Goal: Task Accomplishment & Management: Manage account settings

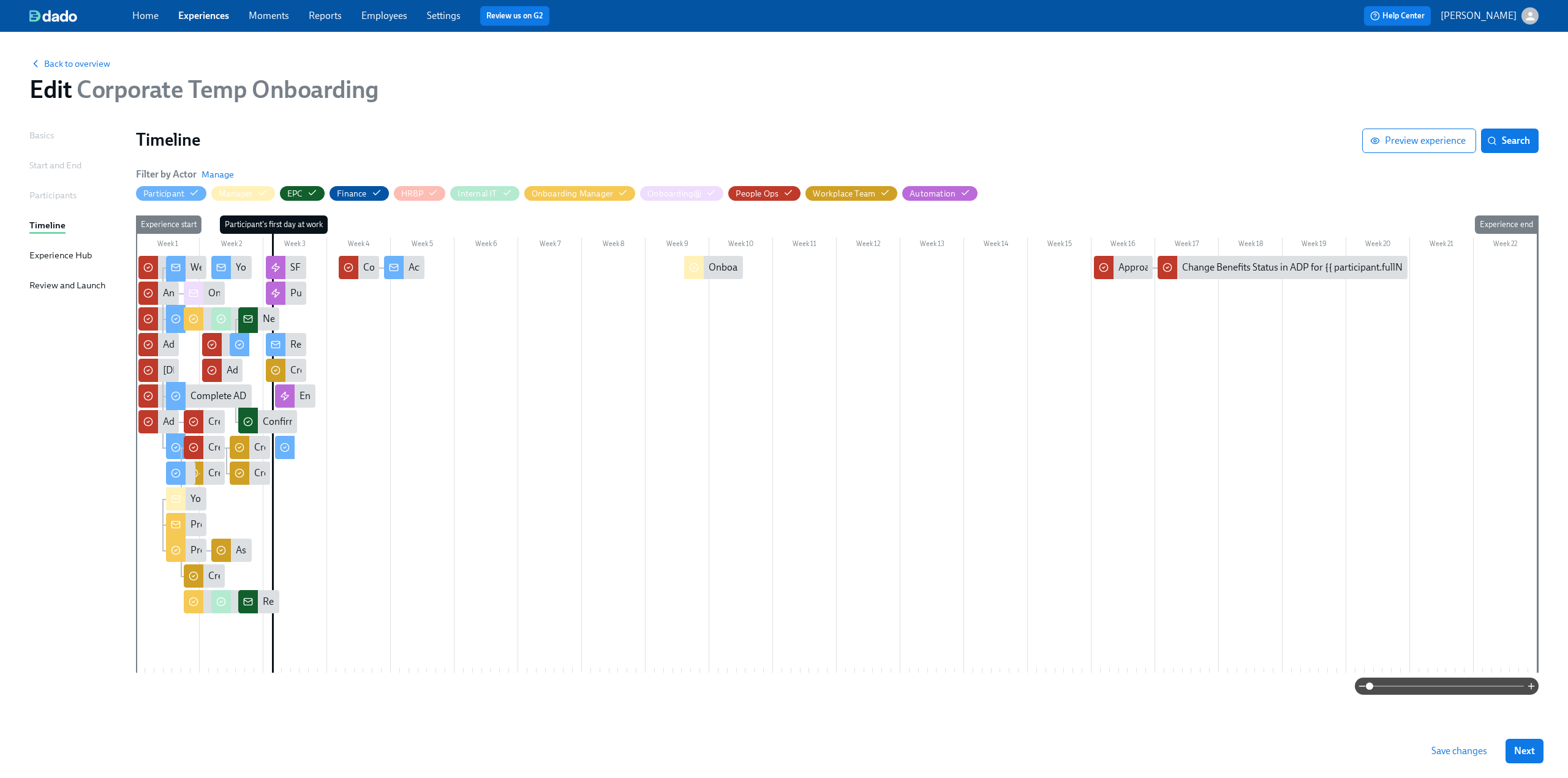
drag, startPoint x: 194, startPoint y: 15, endPoint x: 158, endPoint y: 23, distance: 36.9
click at [194, 15] on link "Experiences" at bounding box center [204, 15] width 51 height 11
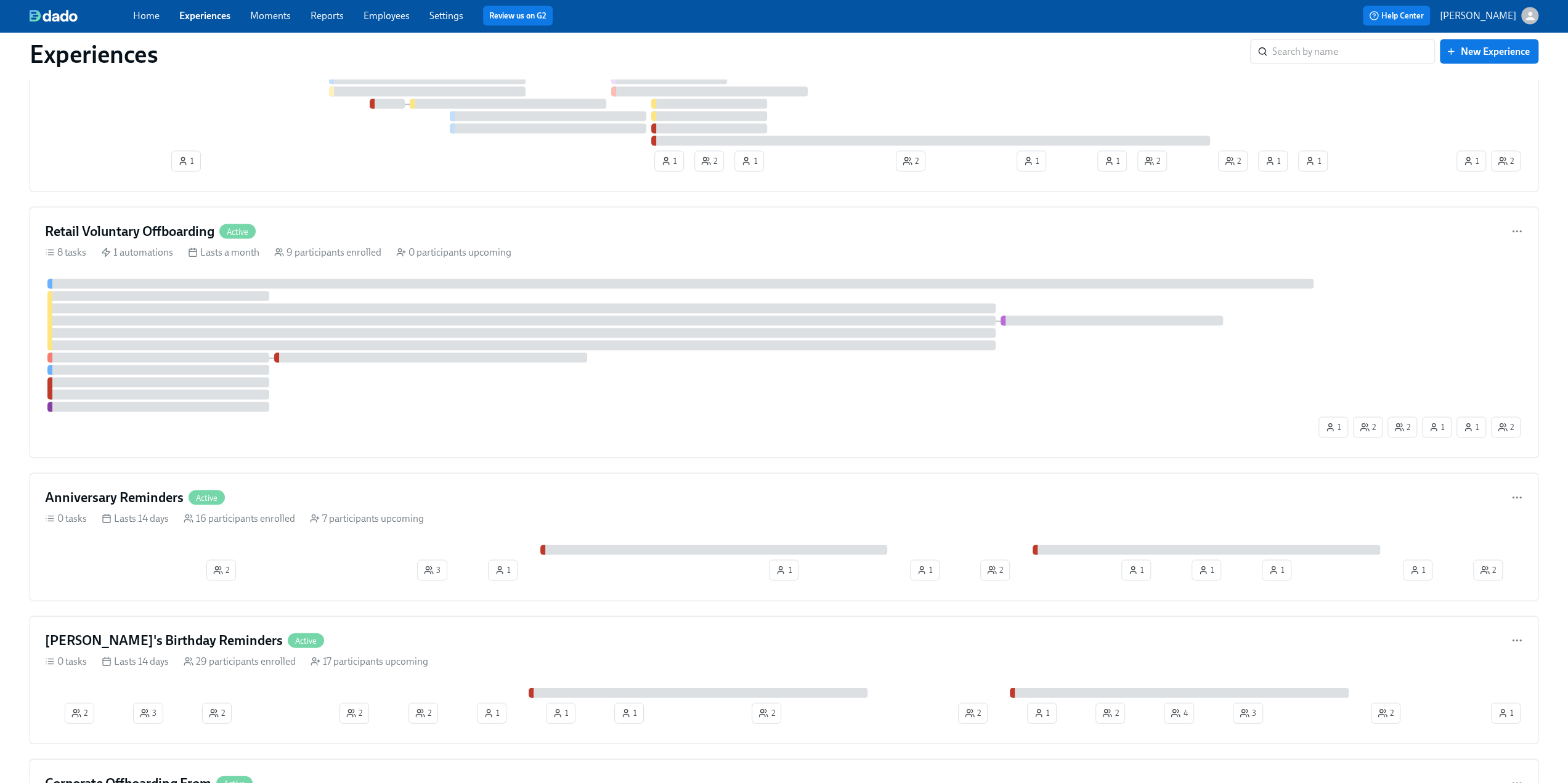
scroll to position [2480, 0]
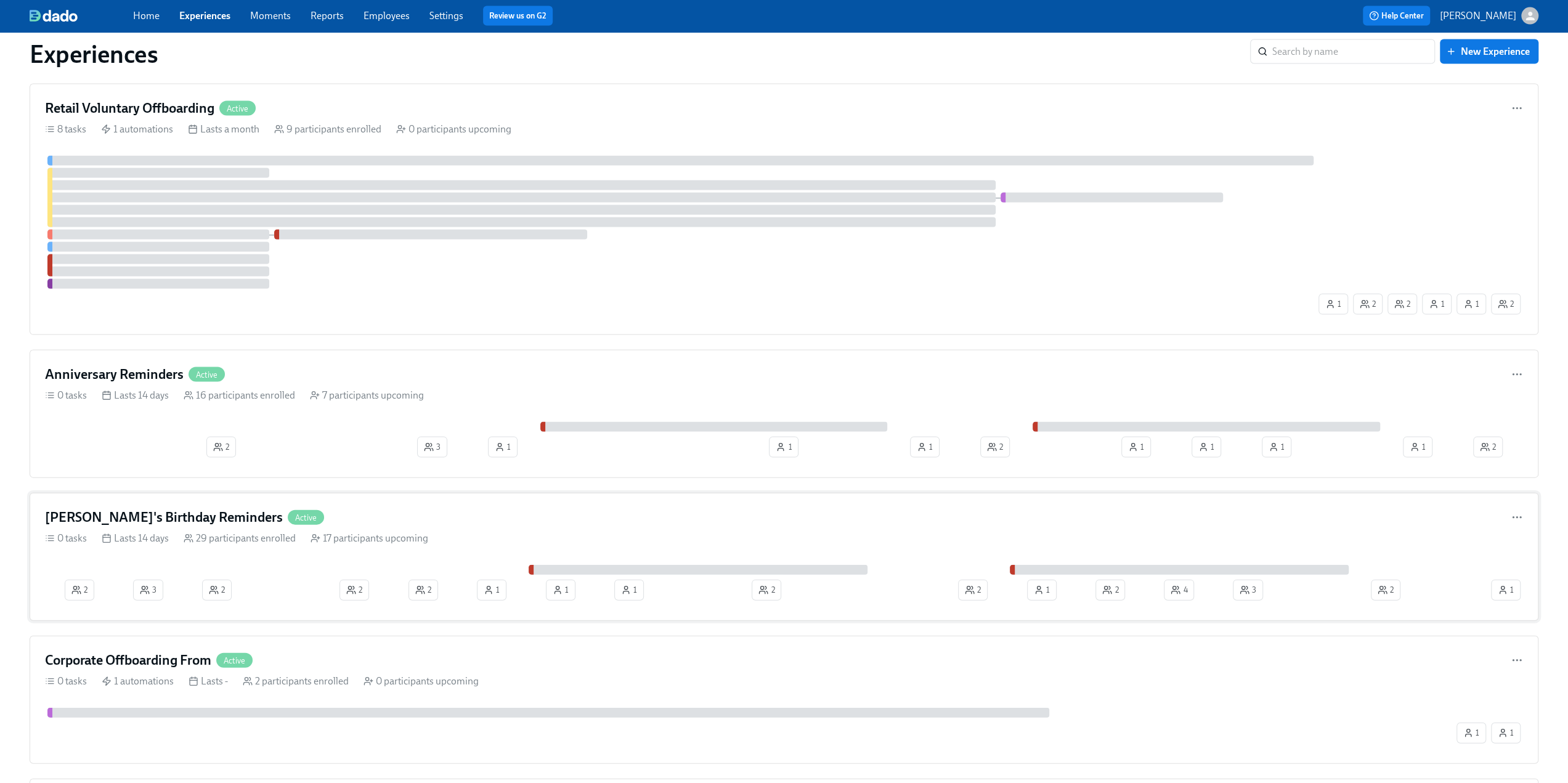
click at [378, 423] on div "[PERSON_NAME]'s Birthday Reminders Active" at bounding box center [784, 518] width 1478 height 19
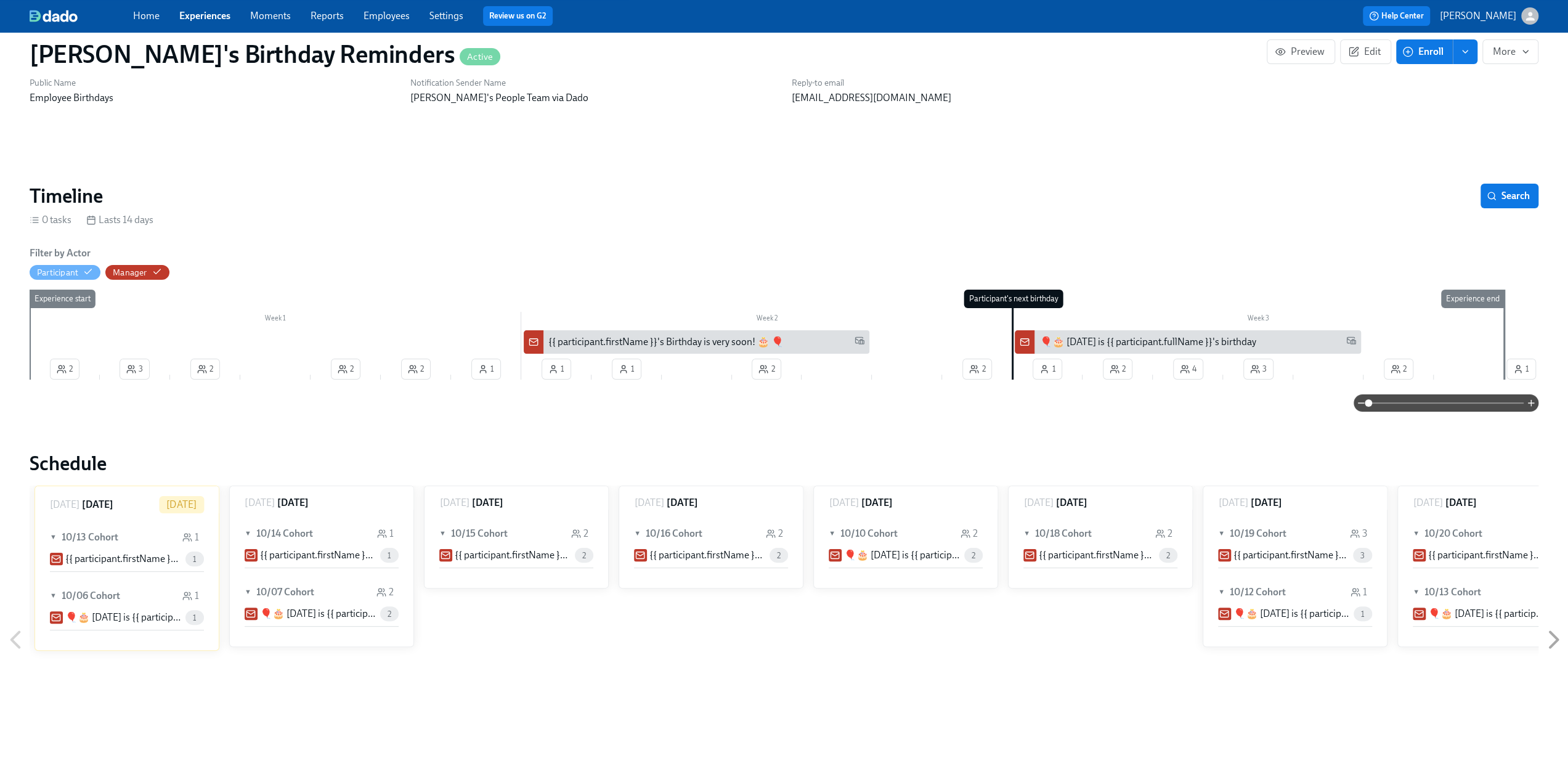
scroll to position [841, 0]
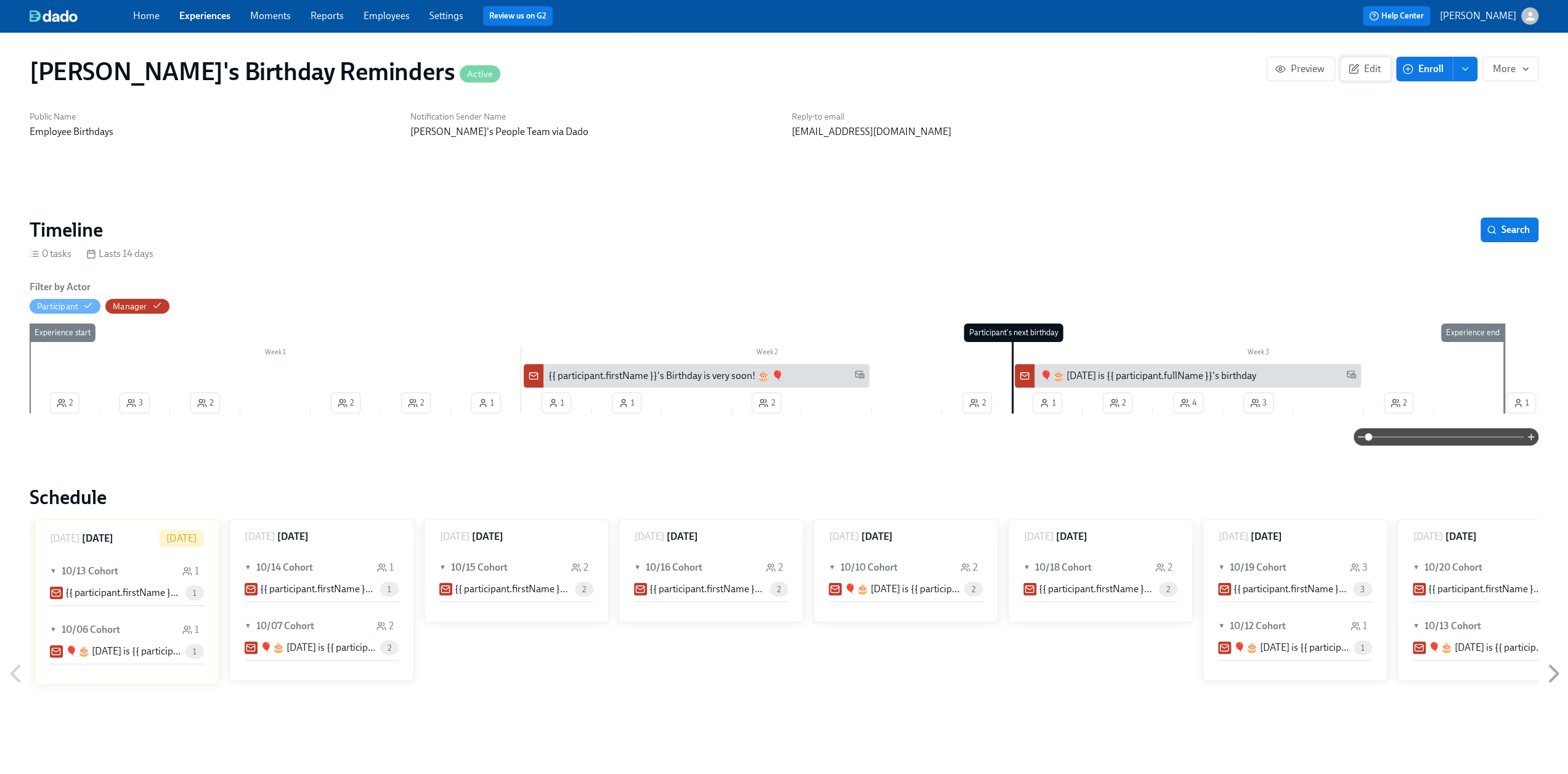
click at [788, 72] on span "Edit" at bounding box center [1365, 69] width 30 height 12
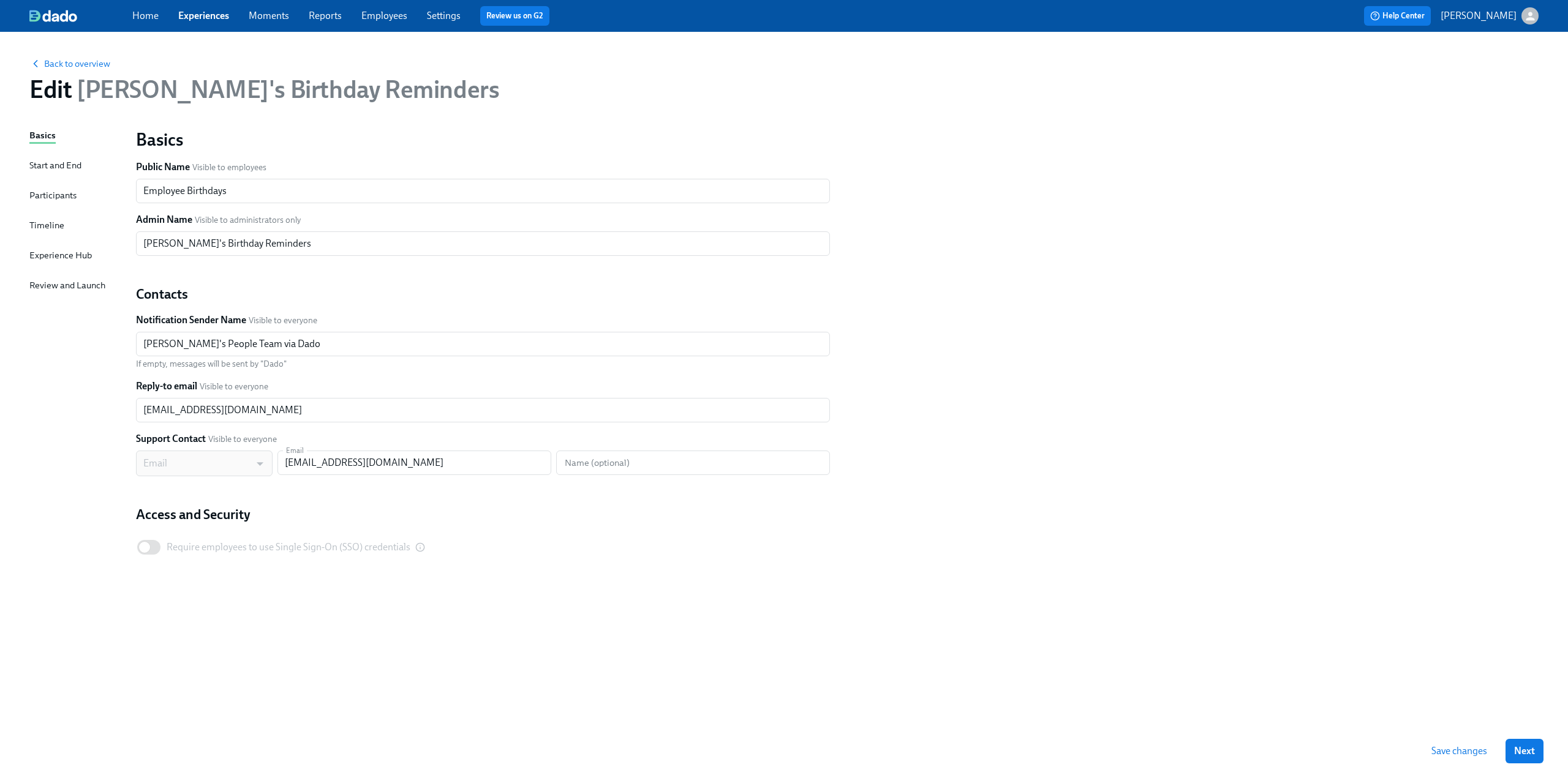
click at [47, 225] on div "Timeline" at bounding box center [47, 226] width 35 height 13
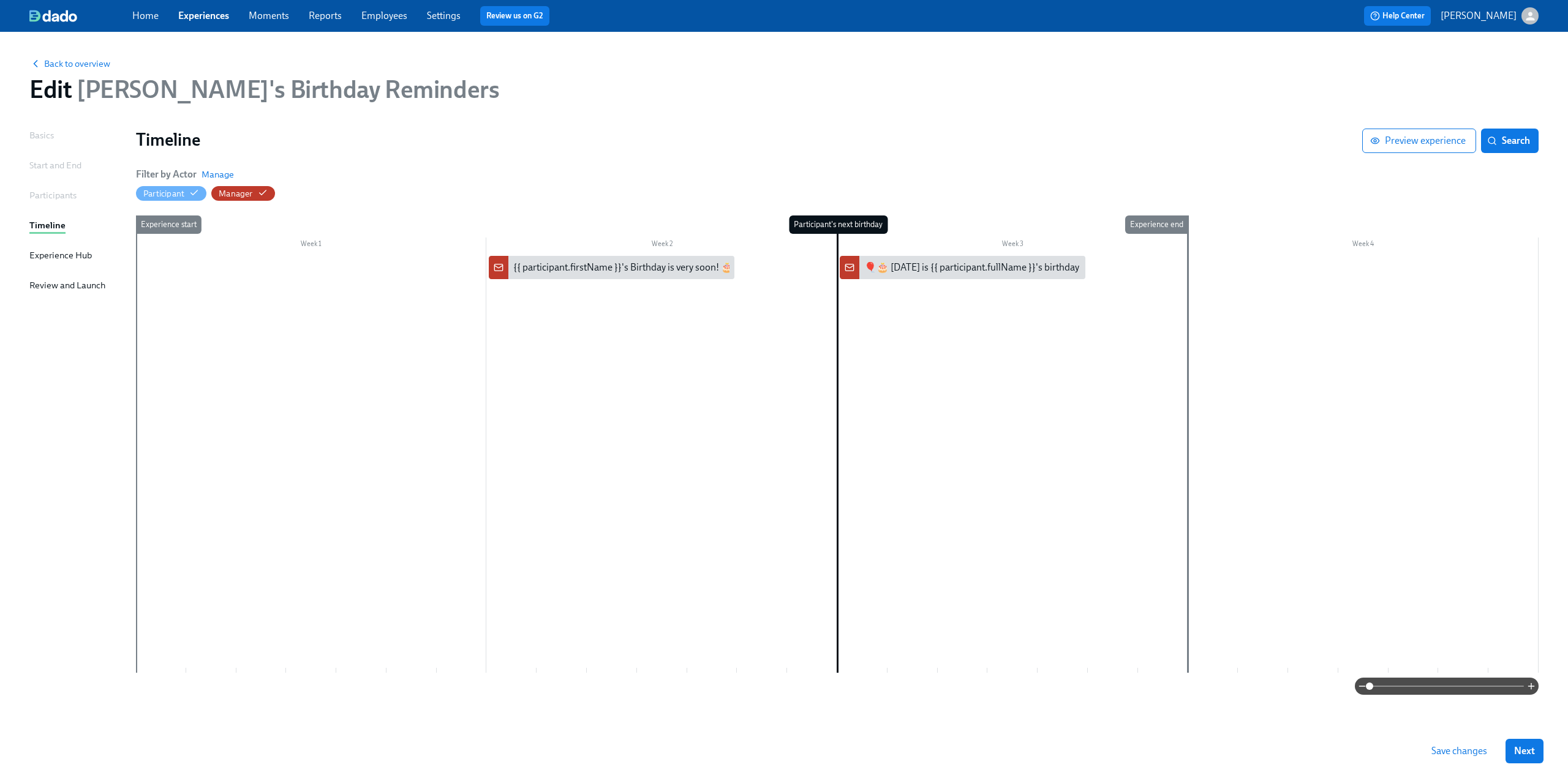
click at [51, 189] on div "Participants" at bounding box center [53, 196] width 47 height 13
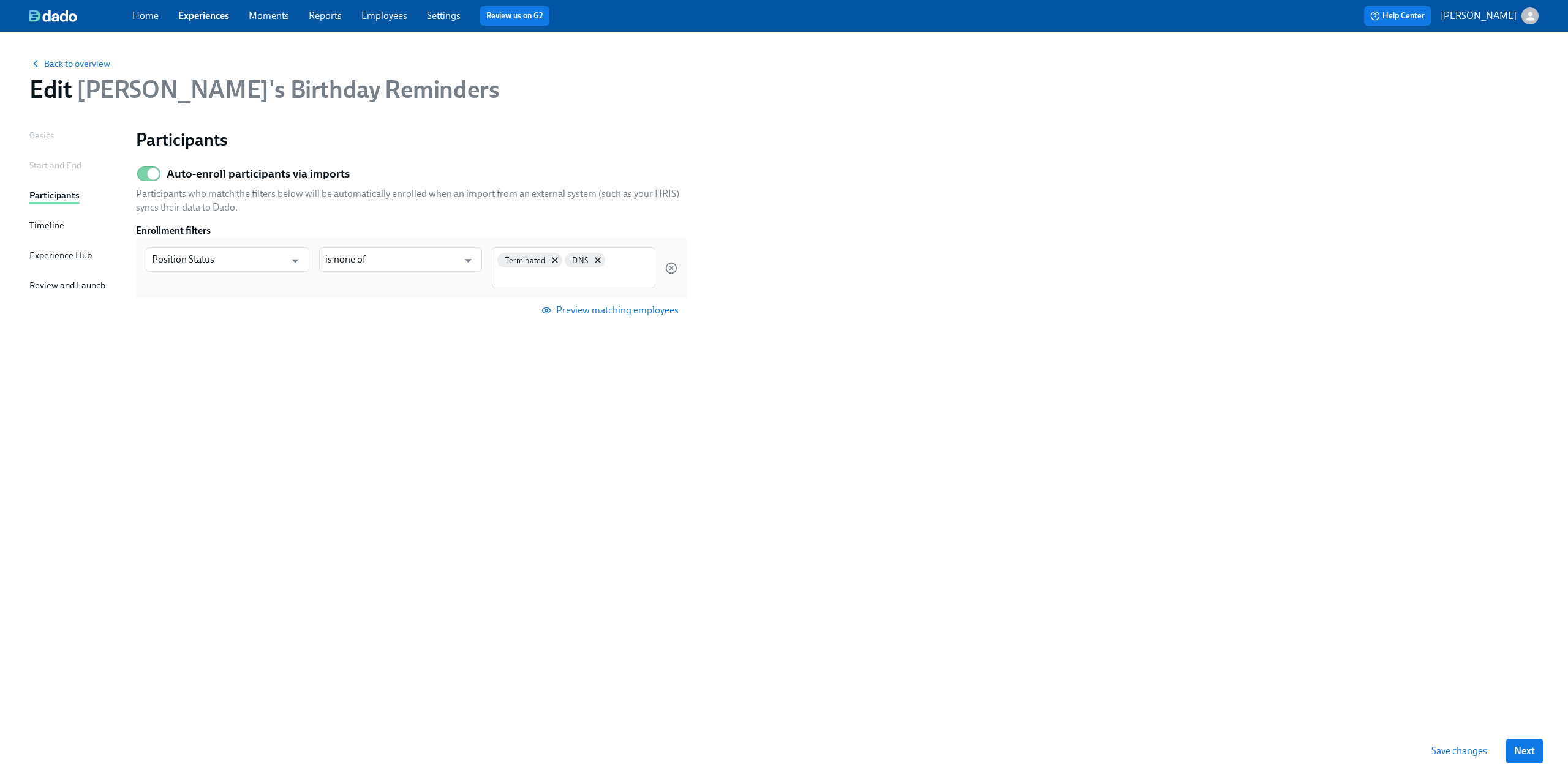
click at [653, 312] on span "Preview matching employees" at bounding box center [611, 310] width 135 height 12
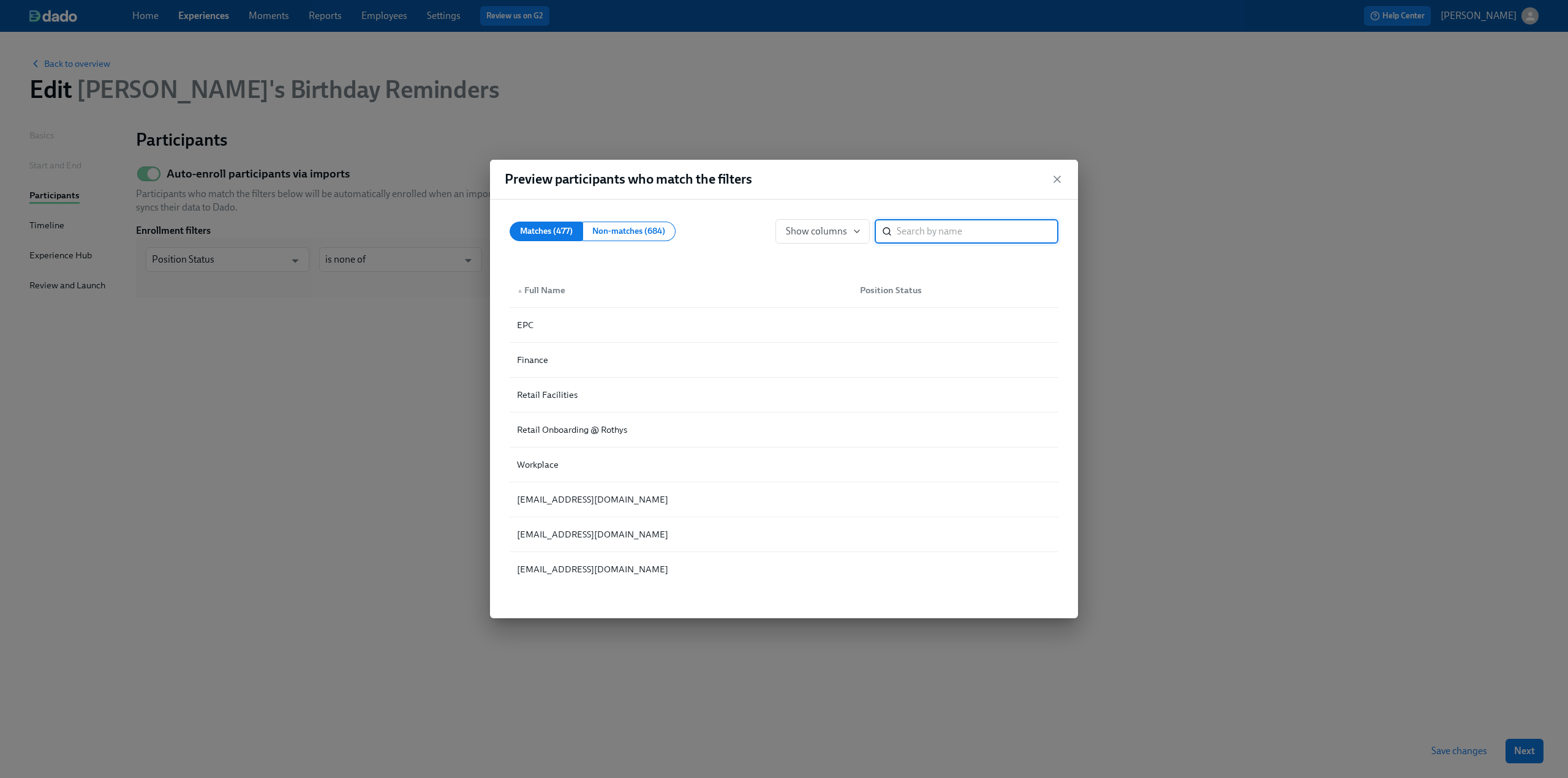
click at [784, 234] on input "search" at bounding box center [978, 232] width 162 height 25
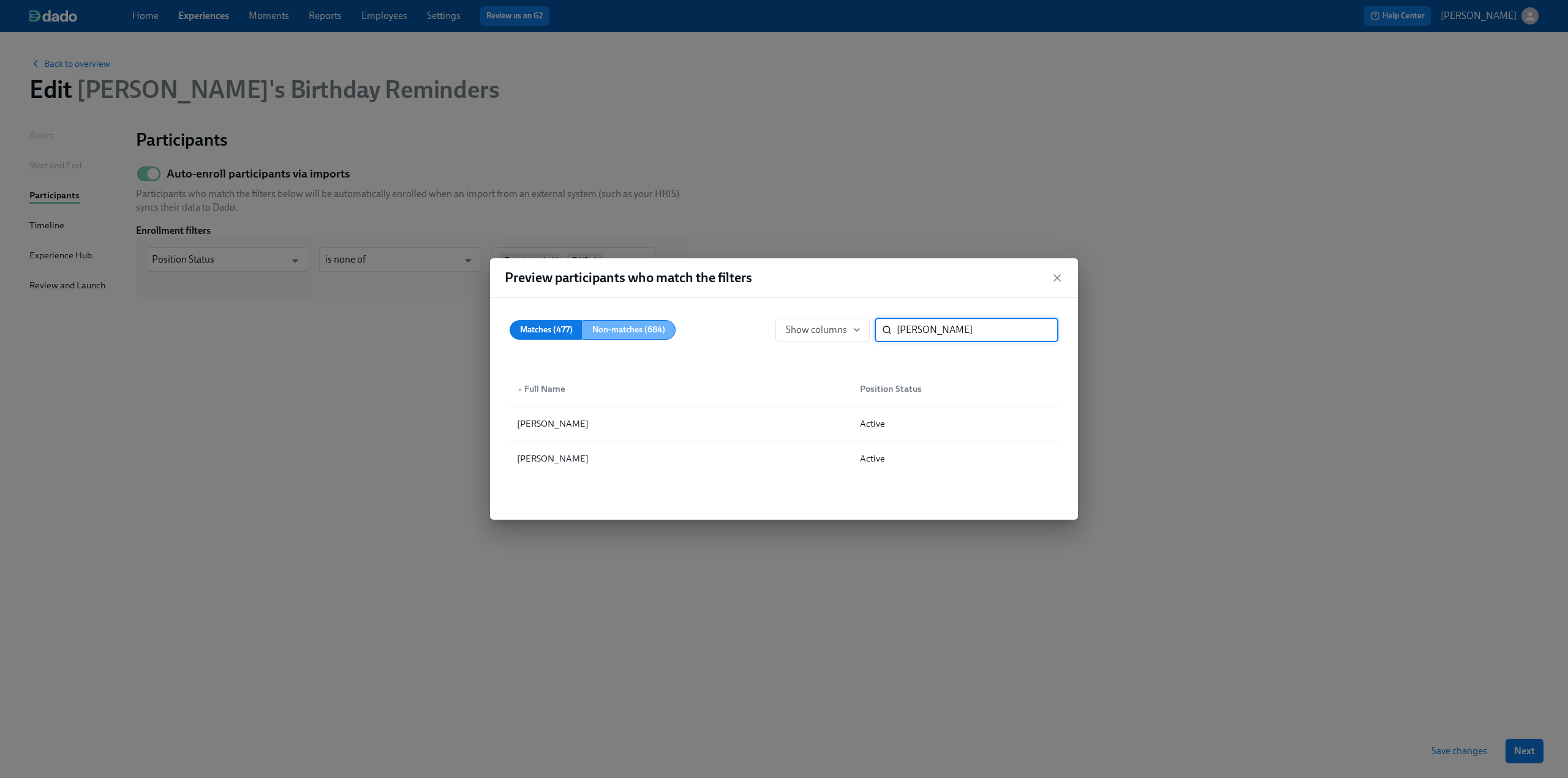
type input "[PERSON_NAME]"
click at [625, 332] on span "Non-matches (684)" at bounding box center [628, 330] width 73 height 15
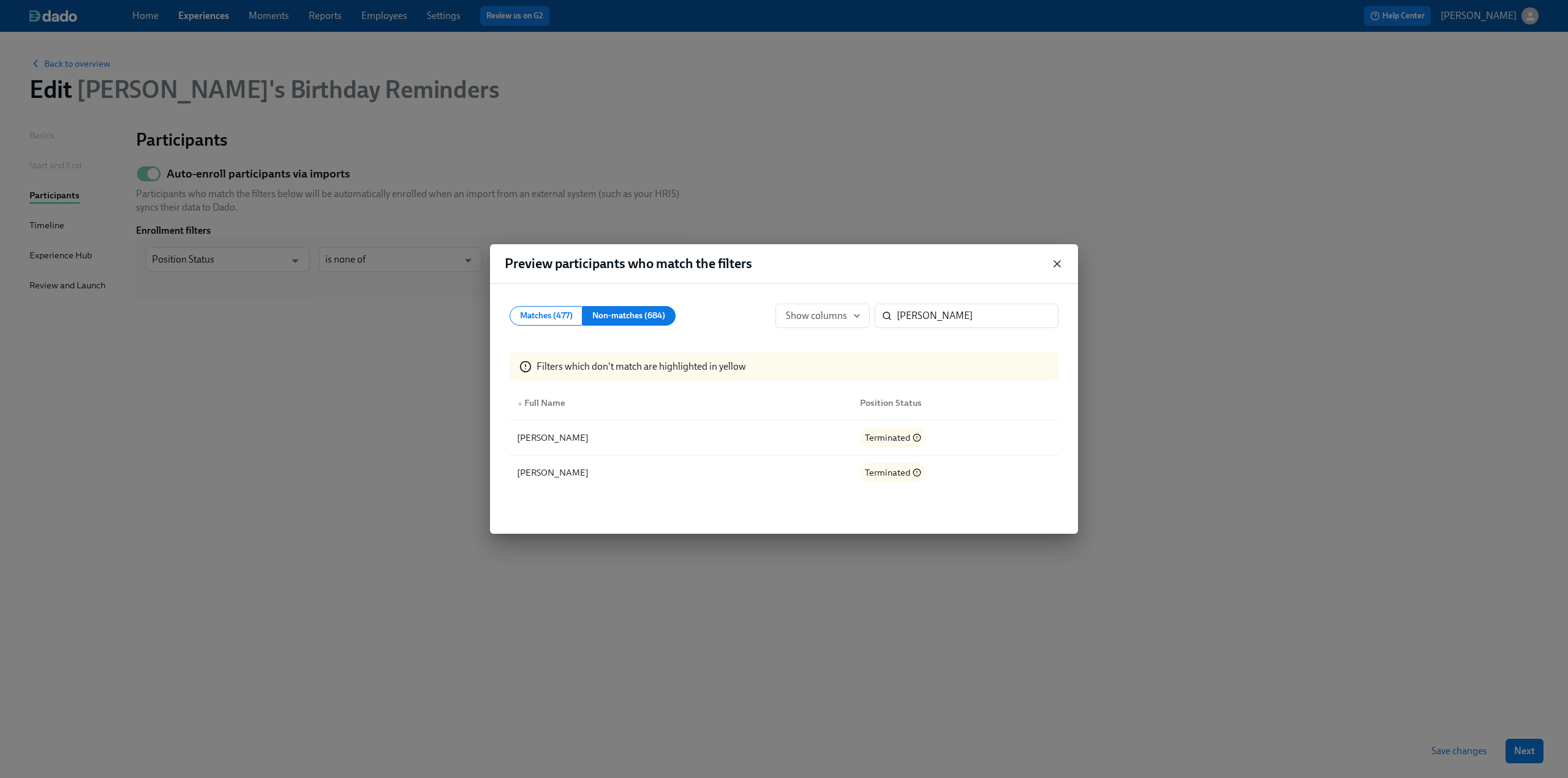
click at [784, 268] on icon "button" at bounding box center [1057, 264] width 12 height 12
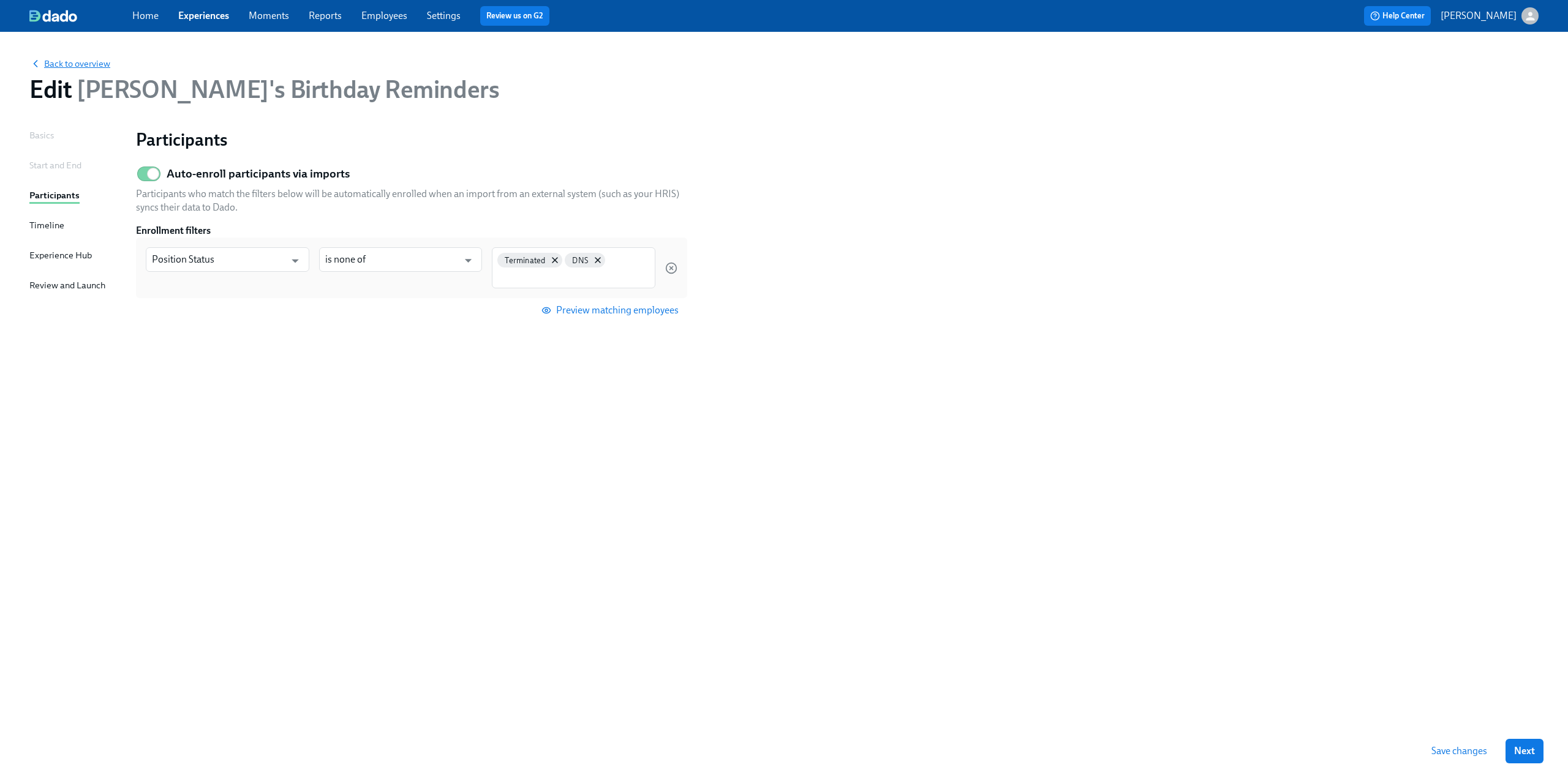
click at [75, 61] on span "Back to overview" at bounding box center [69, 63] width 81 height 12
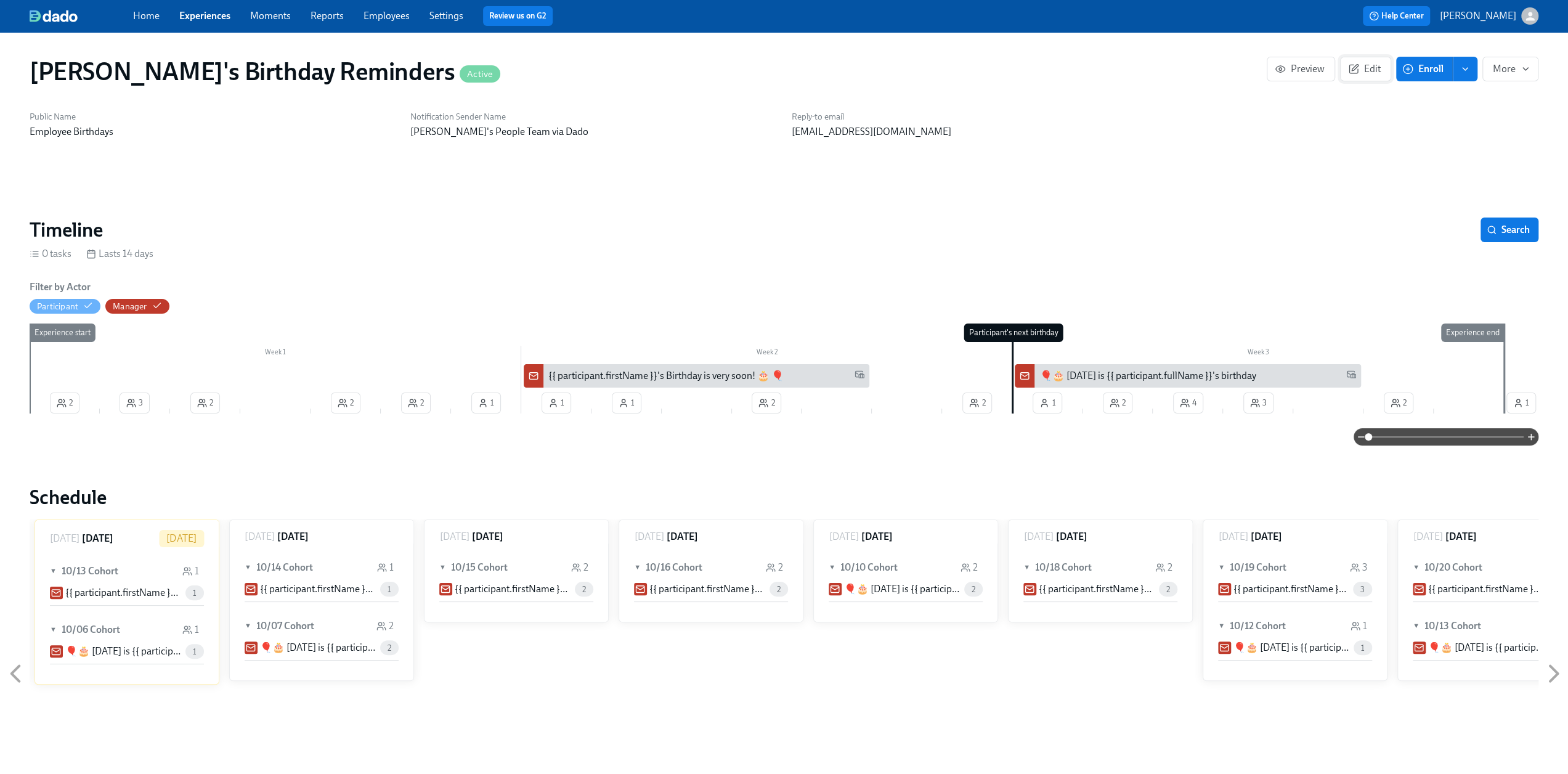
click at [788, 64] on icon "button" at bounding box center [1353, 69] width 11 height 11
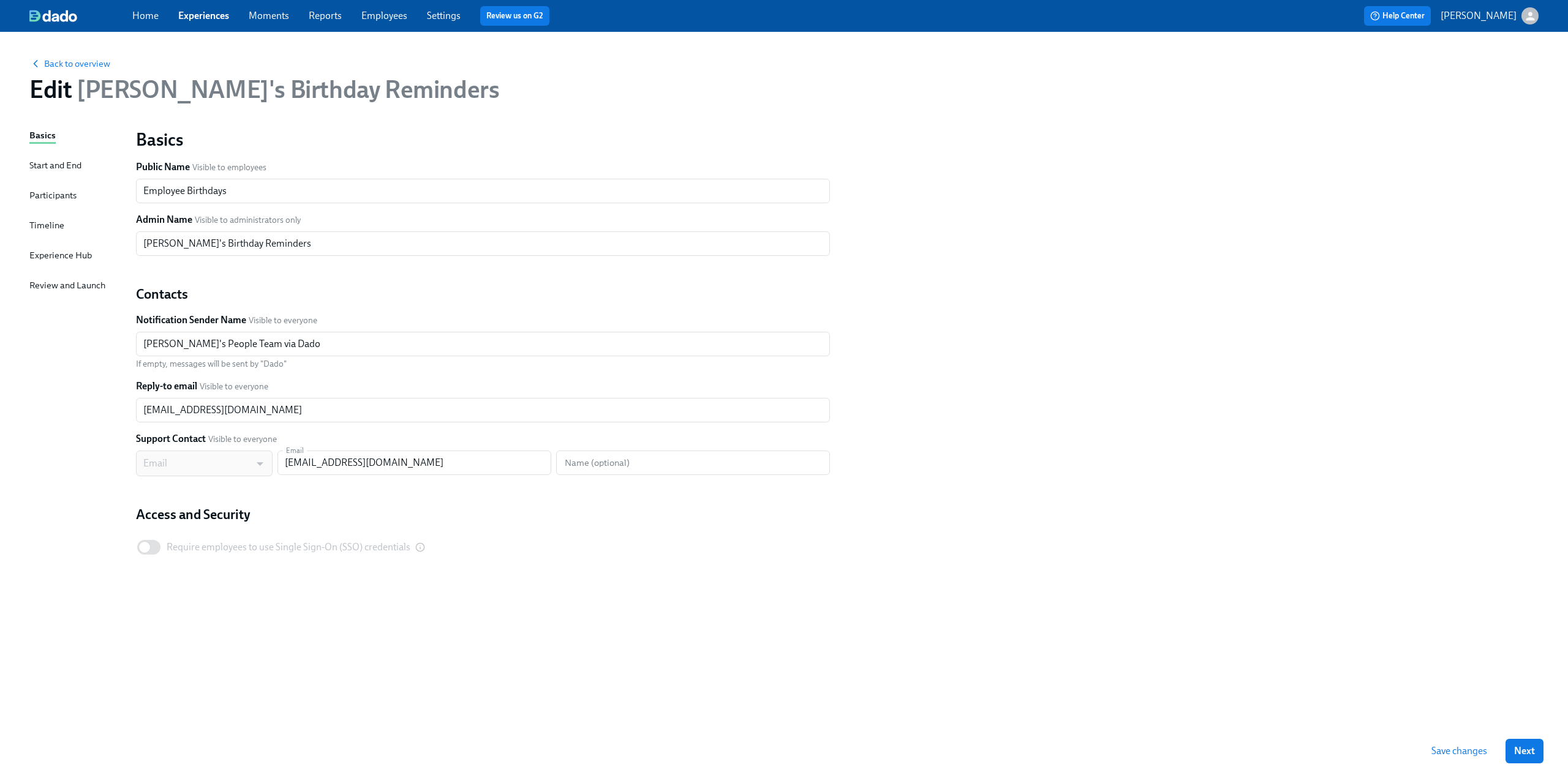
click at [45, 196] on div "Participants" at bounding box center [53, 196] width 47 height 13
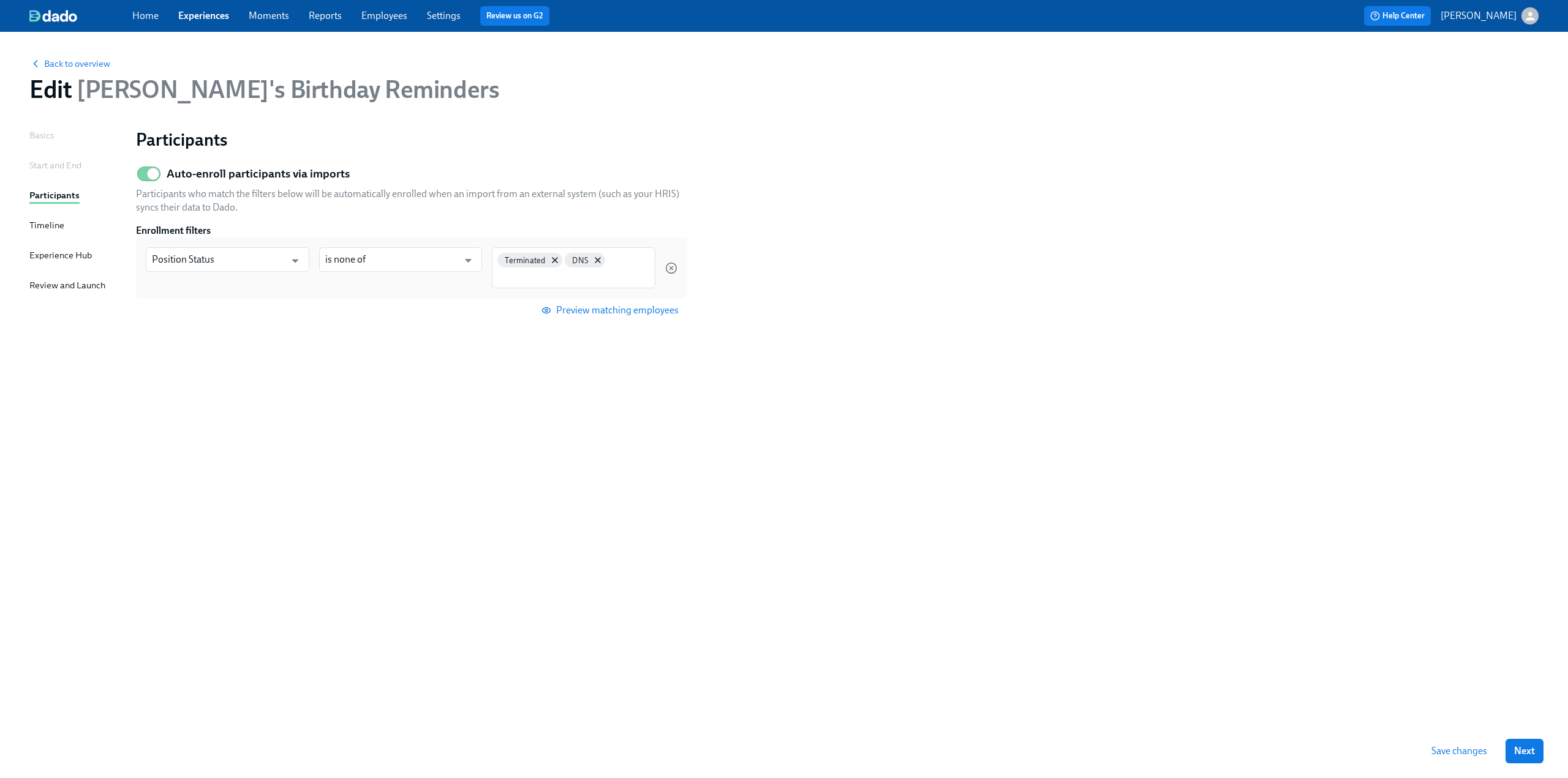
click at [40, 234] on div "Basics Start and End Participants Timeline Experience Hub Review and Launch" at bounding box center [75, 426] width 92 height 596
click at [39, 223] on div "Timeline" at bounding box center [47, 226] width 35 height 13
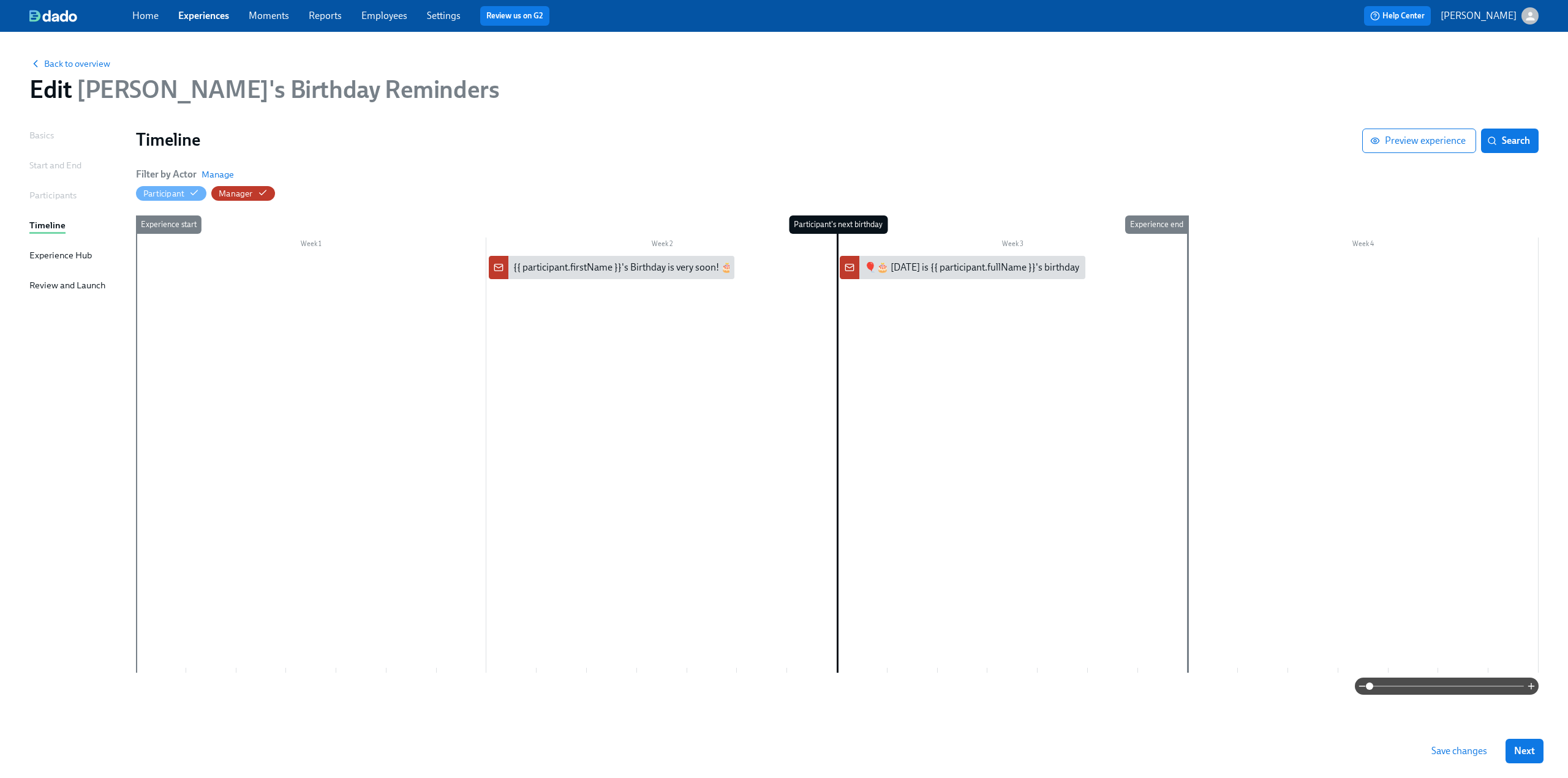
click at [43, 169] on div "Start and End" at bounding box center [55, 165] width 52 height 13
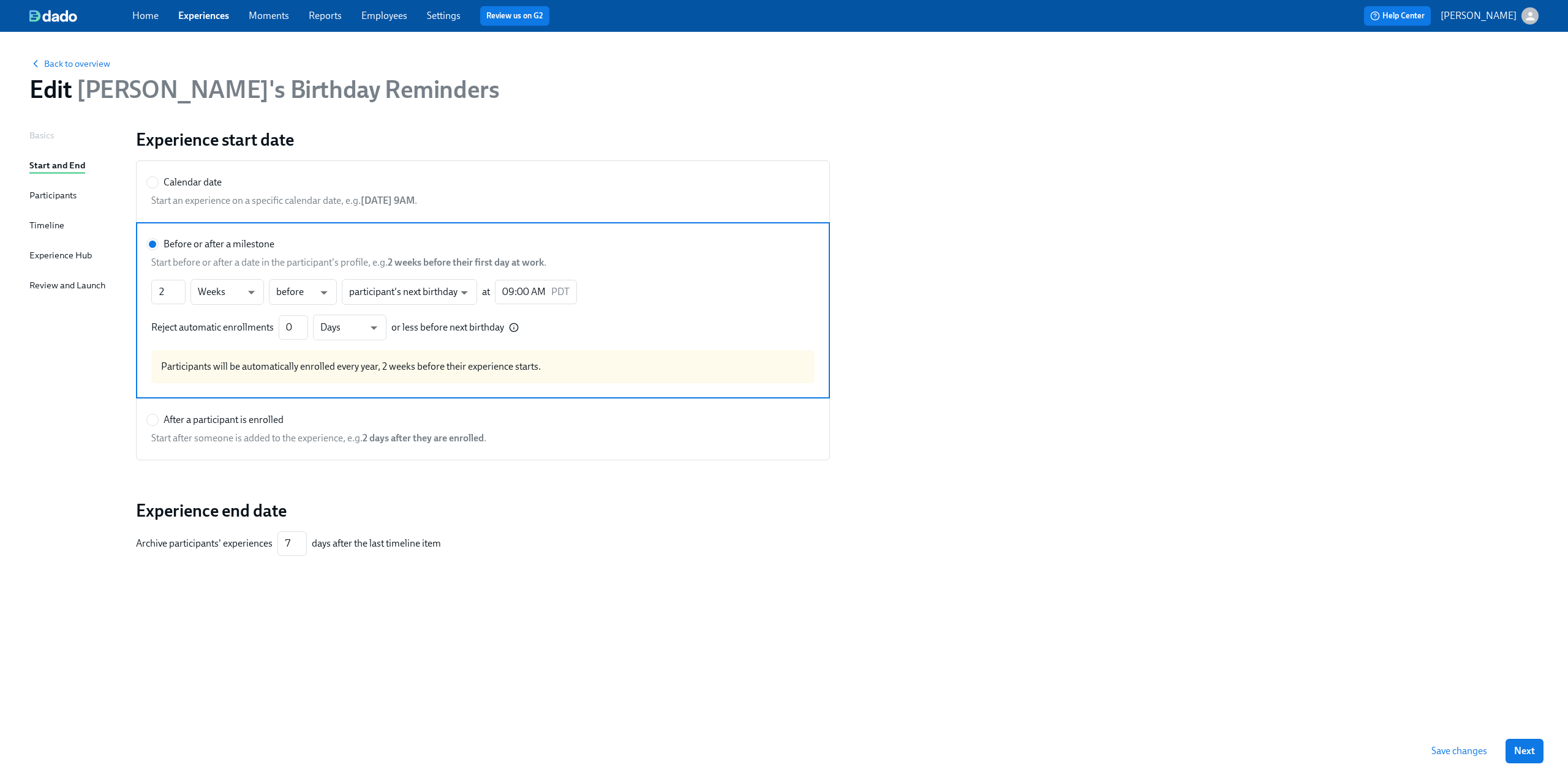
click at [41, 232] on div "Timeline" at bounding box center [47, 226] width 35 height 15
click at [40, 227] on div "Timeline" at bounding box center [47, 226] width 35 height 13
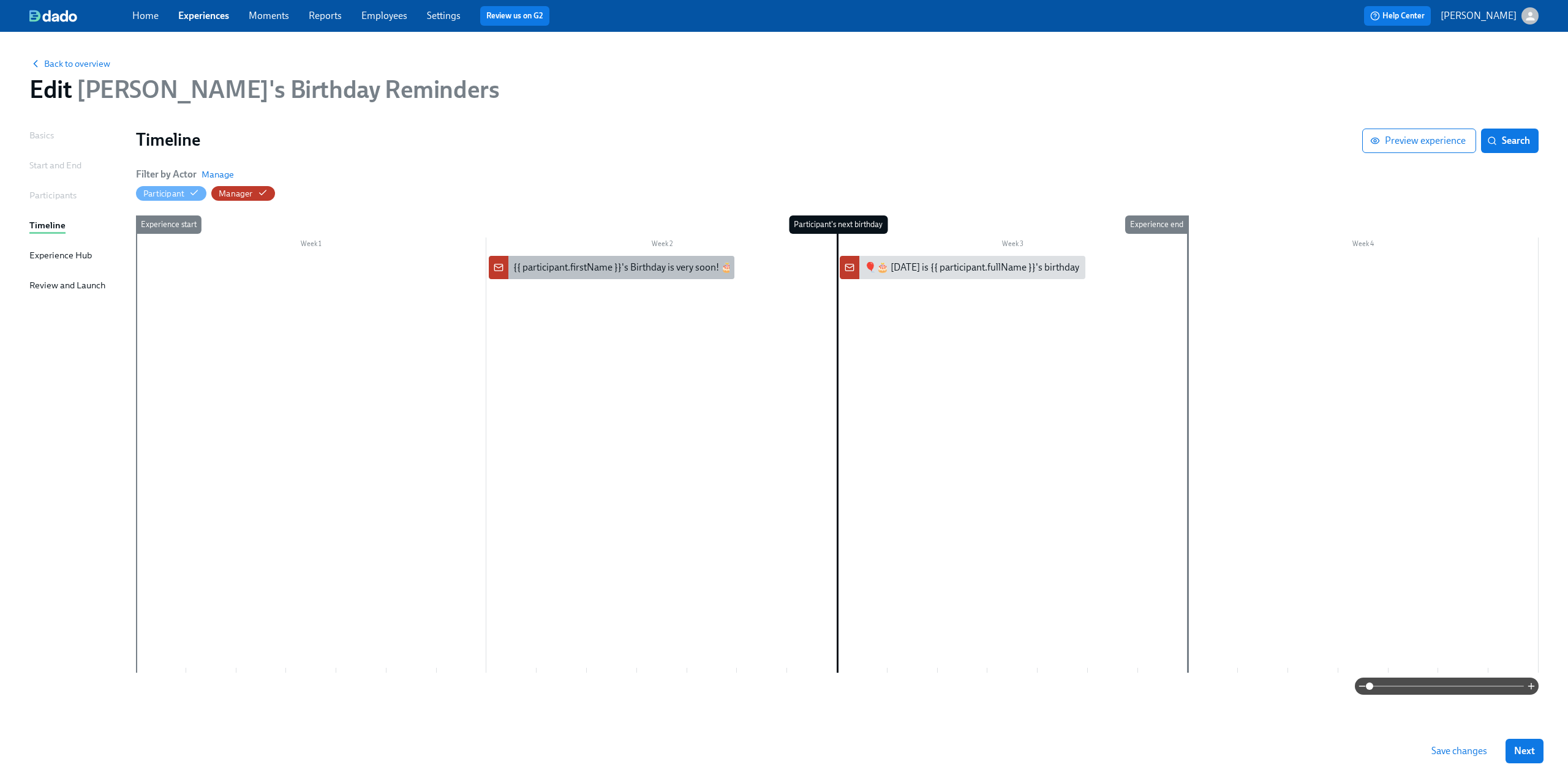
click at [565, 275] on div "{{ participant.firstName }}'s Birthday is very soon! 🎂 🎈" at bounding box center [611, 268] width 246 height 23
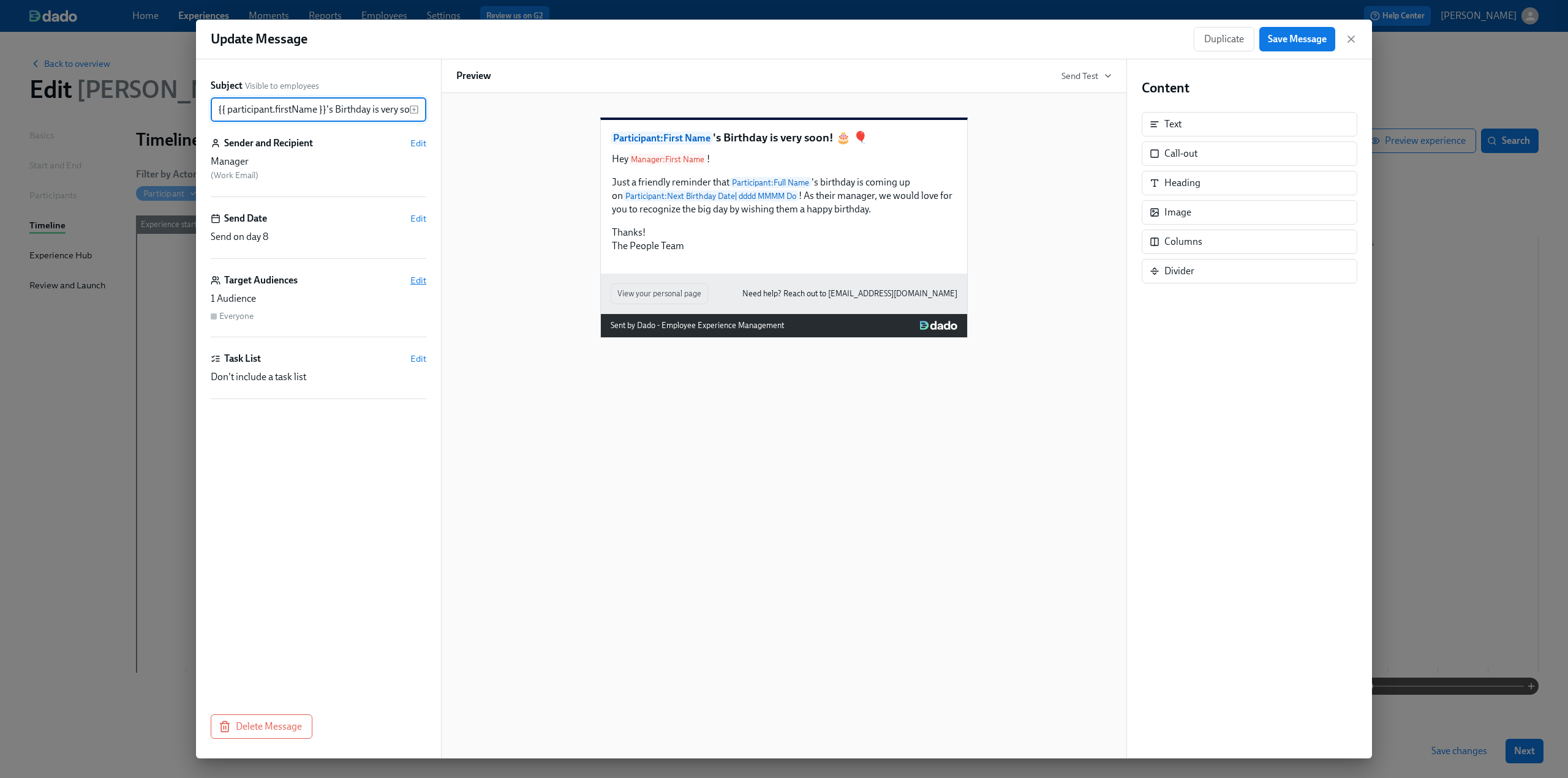
click at [417, 281] on span "Edit" at bounding box center [419, 280] width 16 height 12
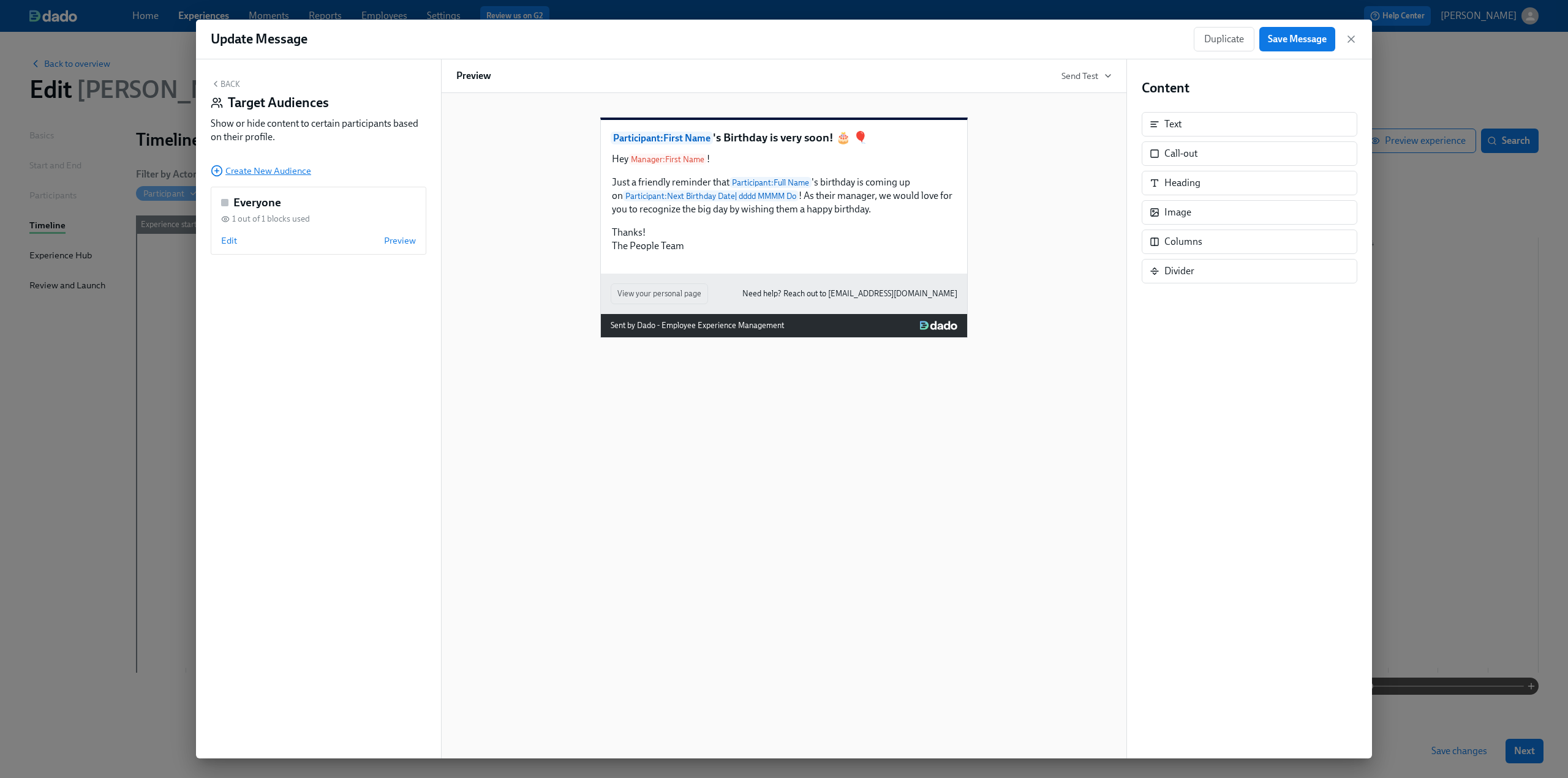
click at [262, 172] on span "Create New Audience" at bounding box center [261, 171] width 101 height 12
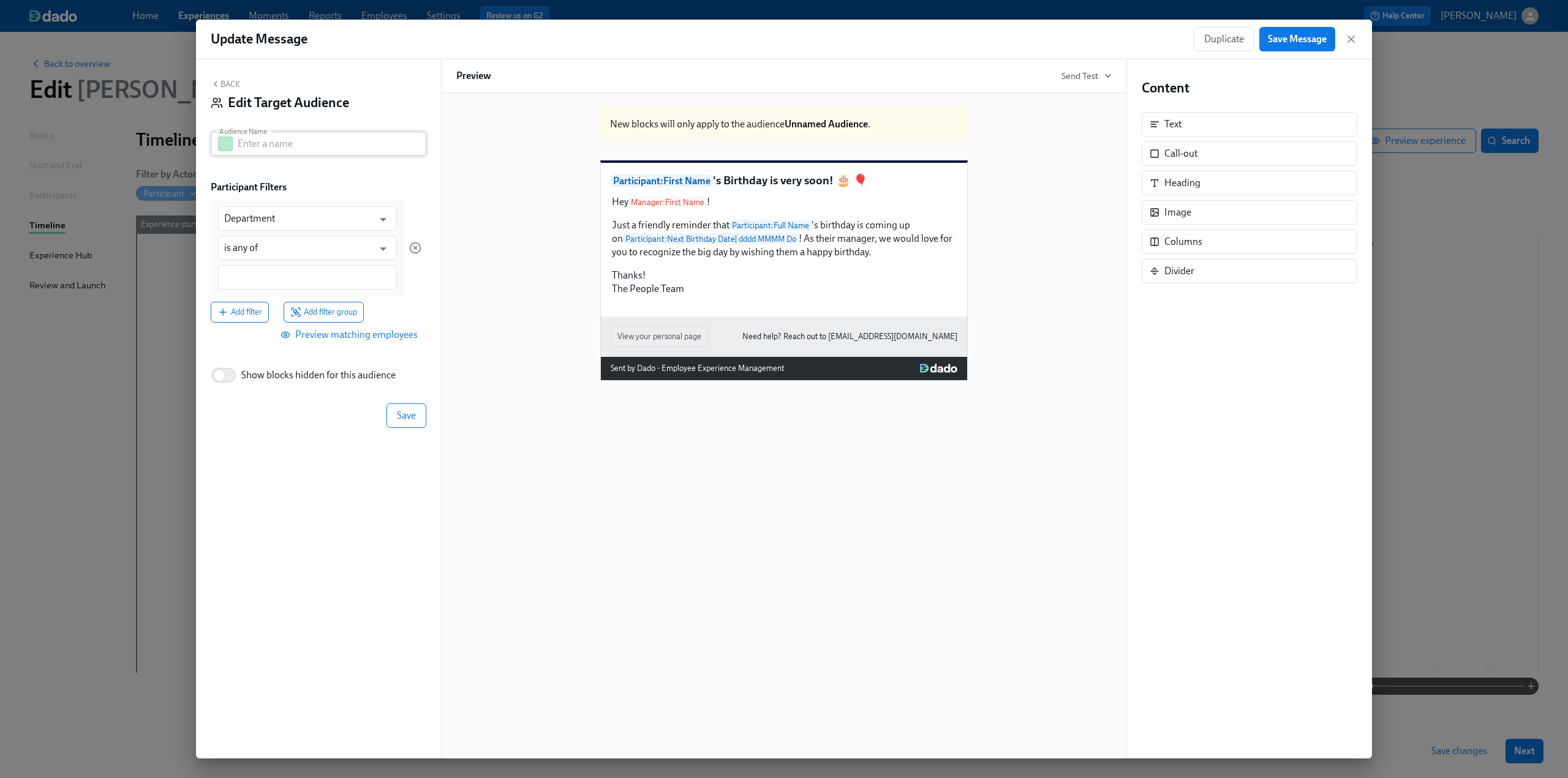
click at [266, 146] on input "text" at bounding box center [332, 143] width 189 height 25
type input "N"
type input "Still Active"
click at [278, 226] on input "Department" at bounding box center [298, 218] width 149 height 25
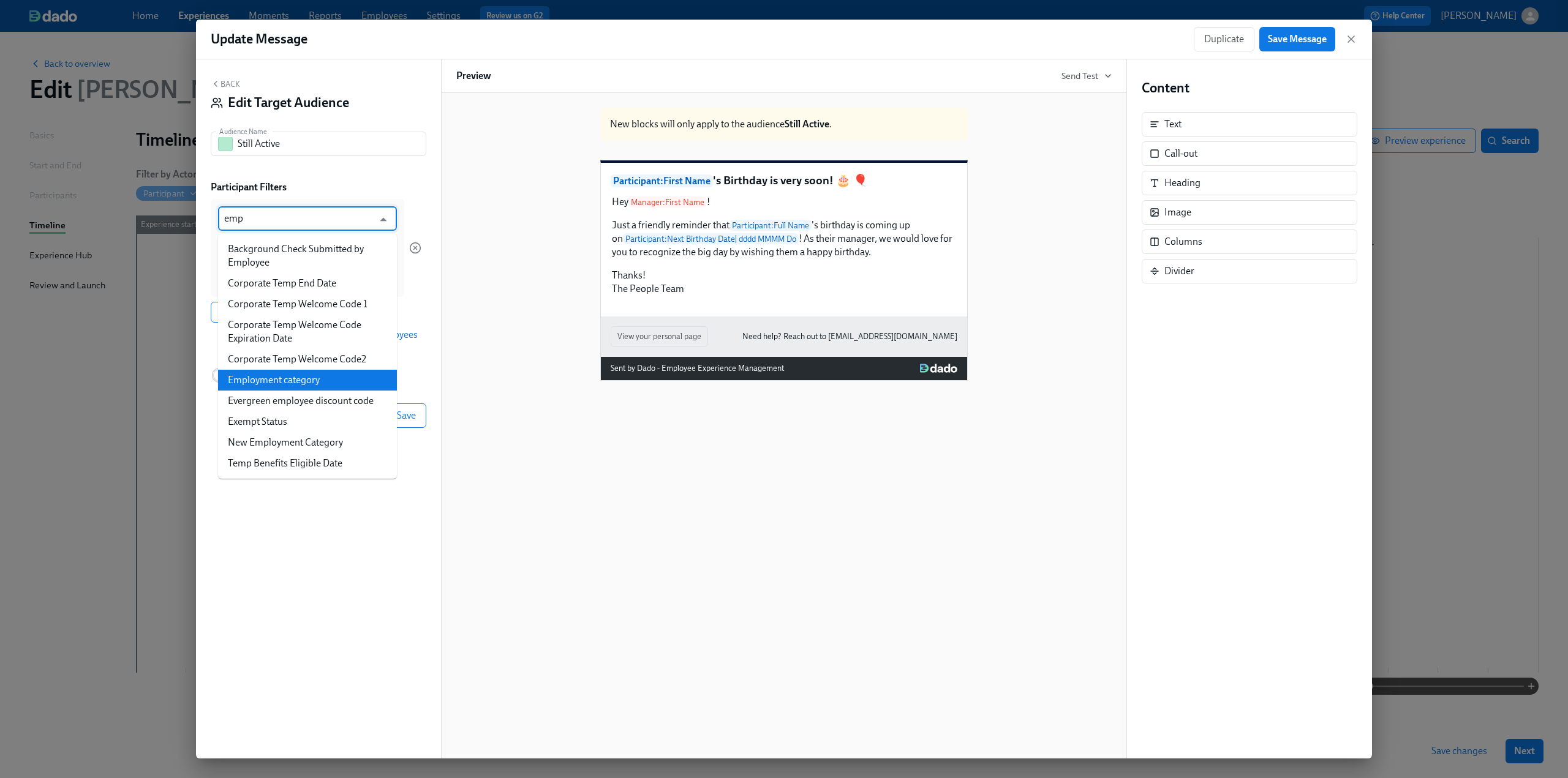
click at [308, 383] on li "Employment category" at bounding box center [308, 380] width 179 height 21
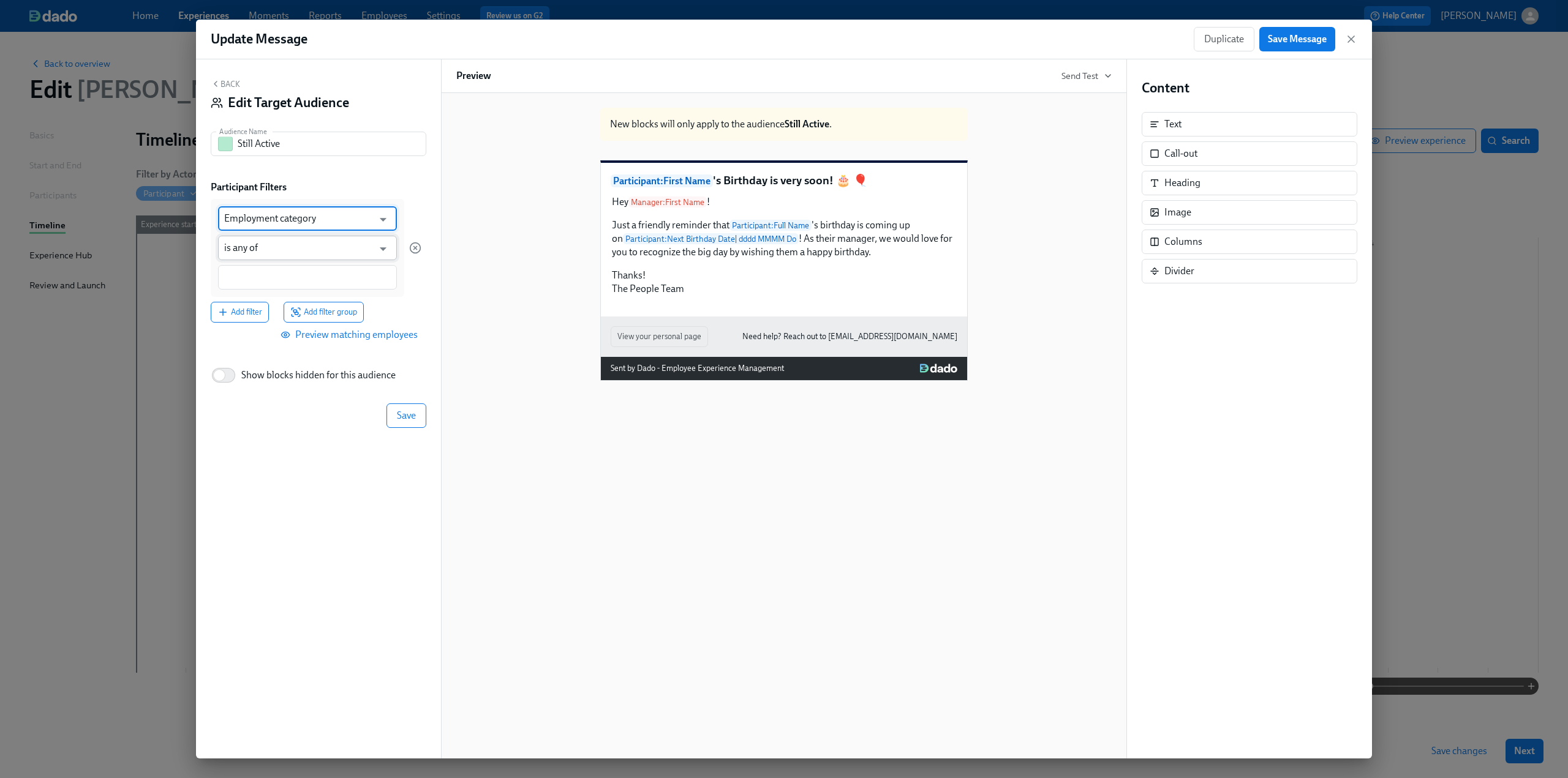
type input "Employment category"
click at [292, 254] on input "is any of" at bounding box center [298, 248] width 149 height 25
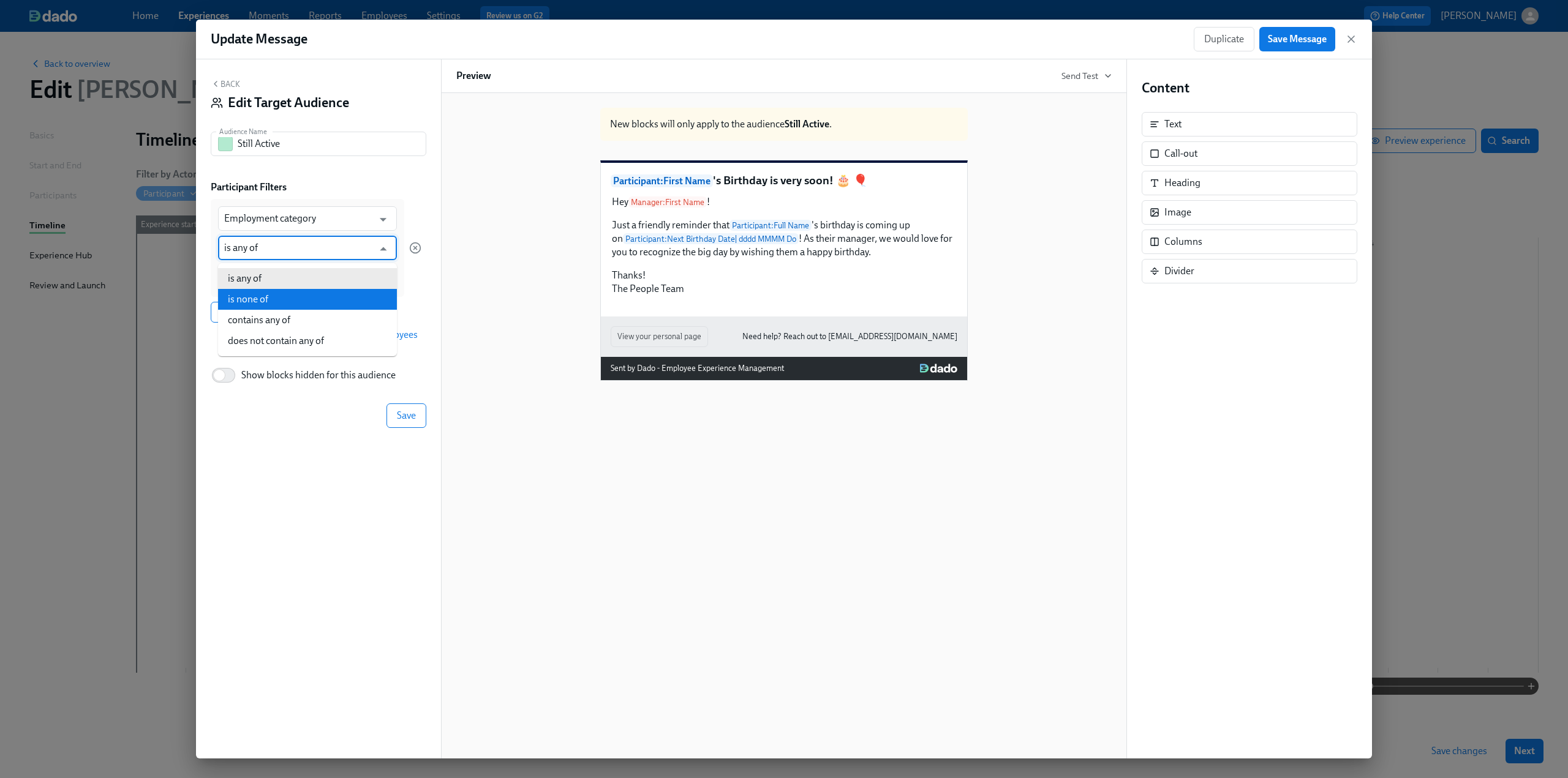
click at [286, 296] on li "is none of" at bounding box center [308, 299] width 179 height 21
type input "is none of"
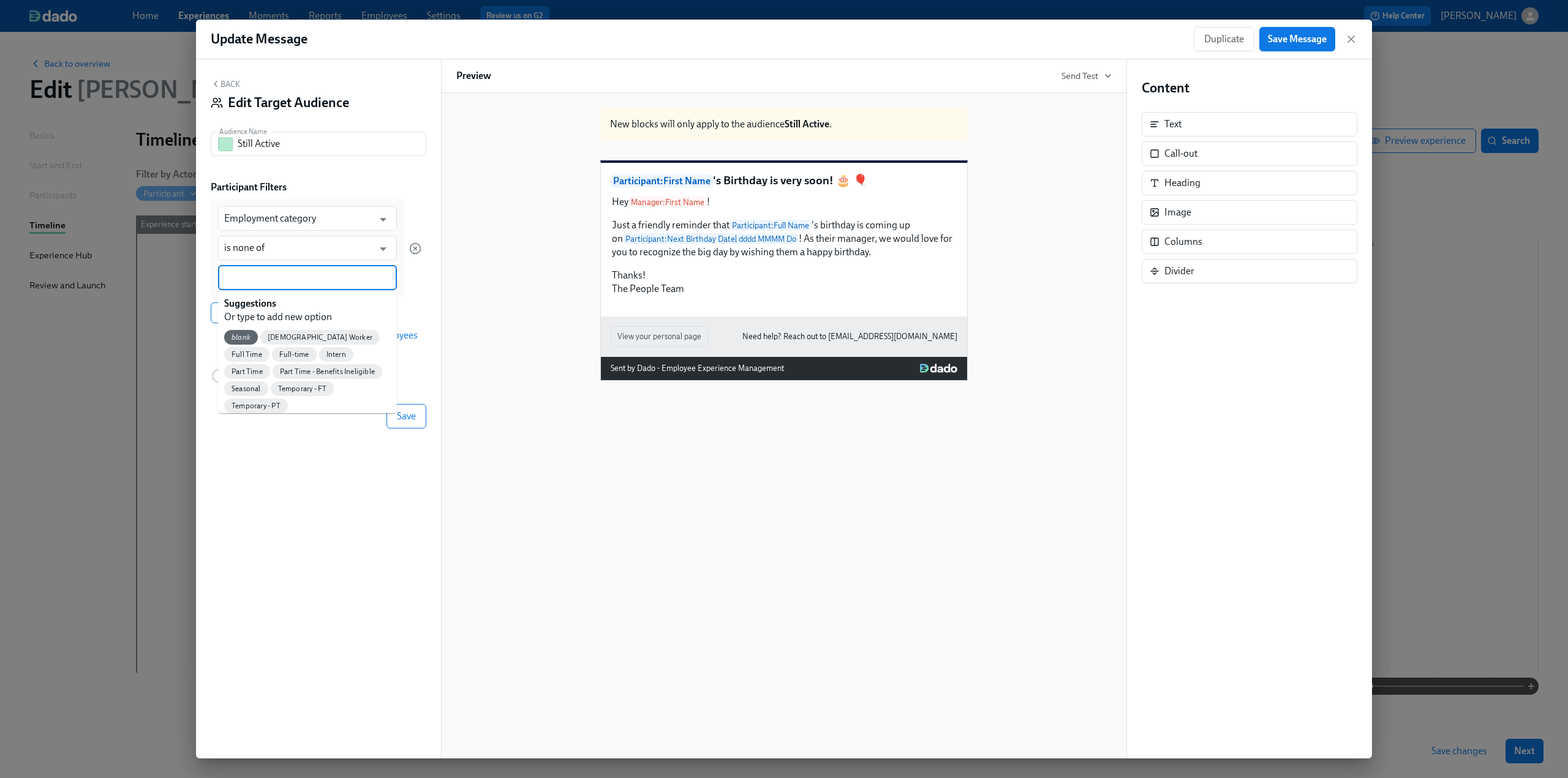
click at [259, 276] on input at bounding box center [308, 278] width 167 height 13
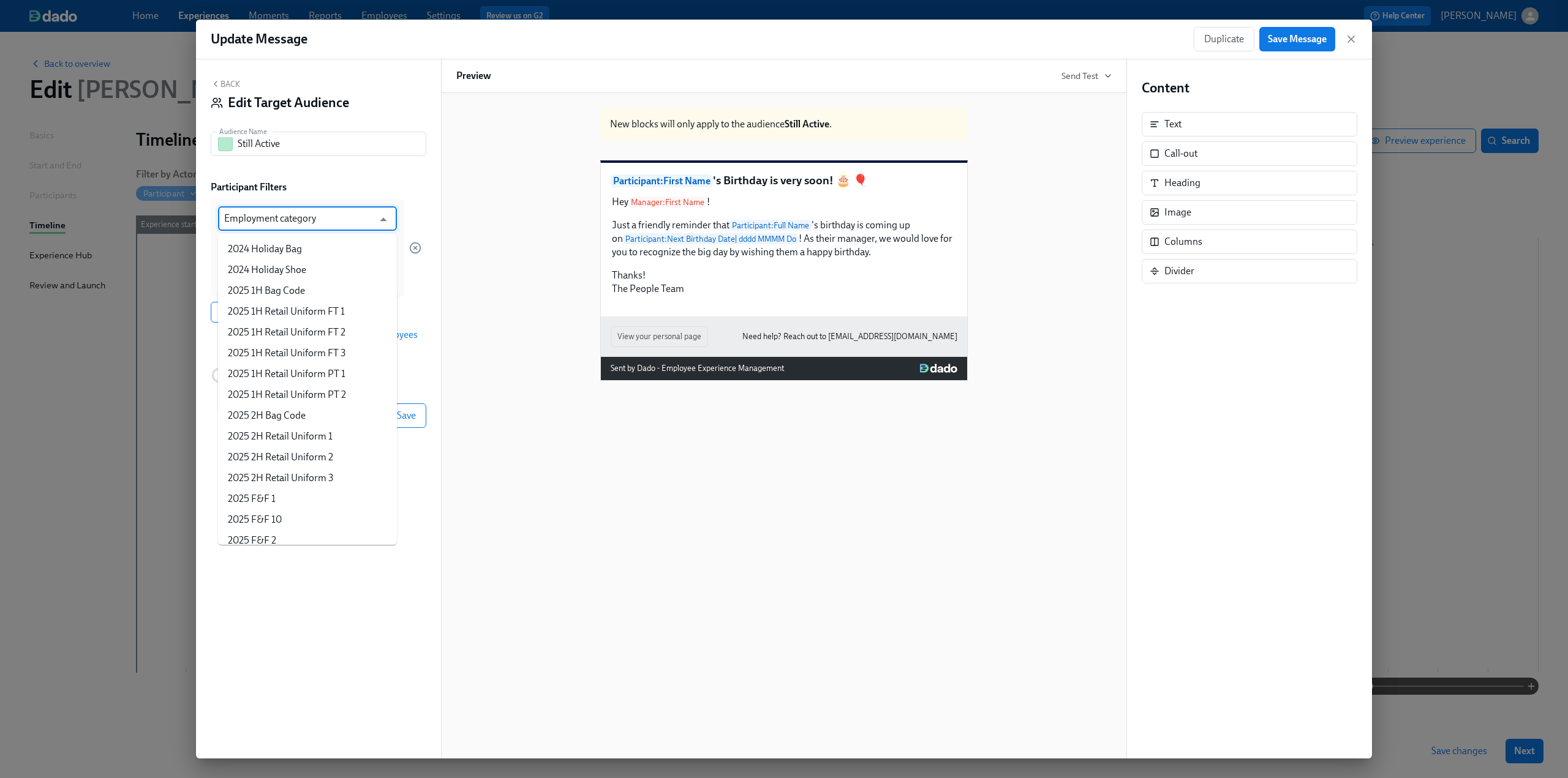
click at [263, 215] on input "Employment category" at bounding box center [298, 218] width 149 height 25
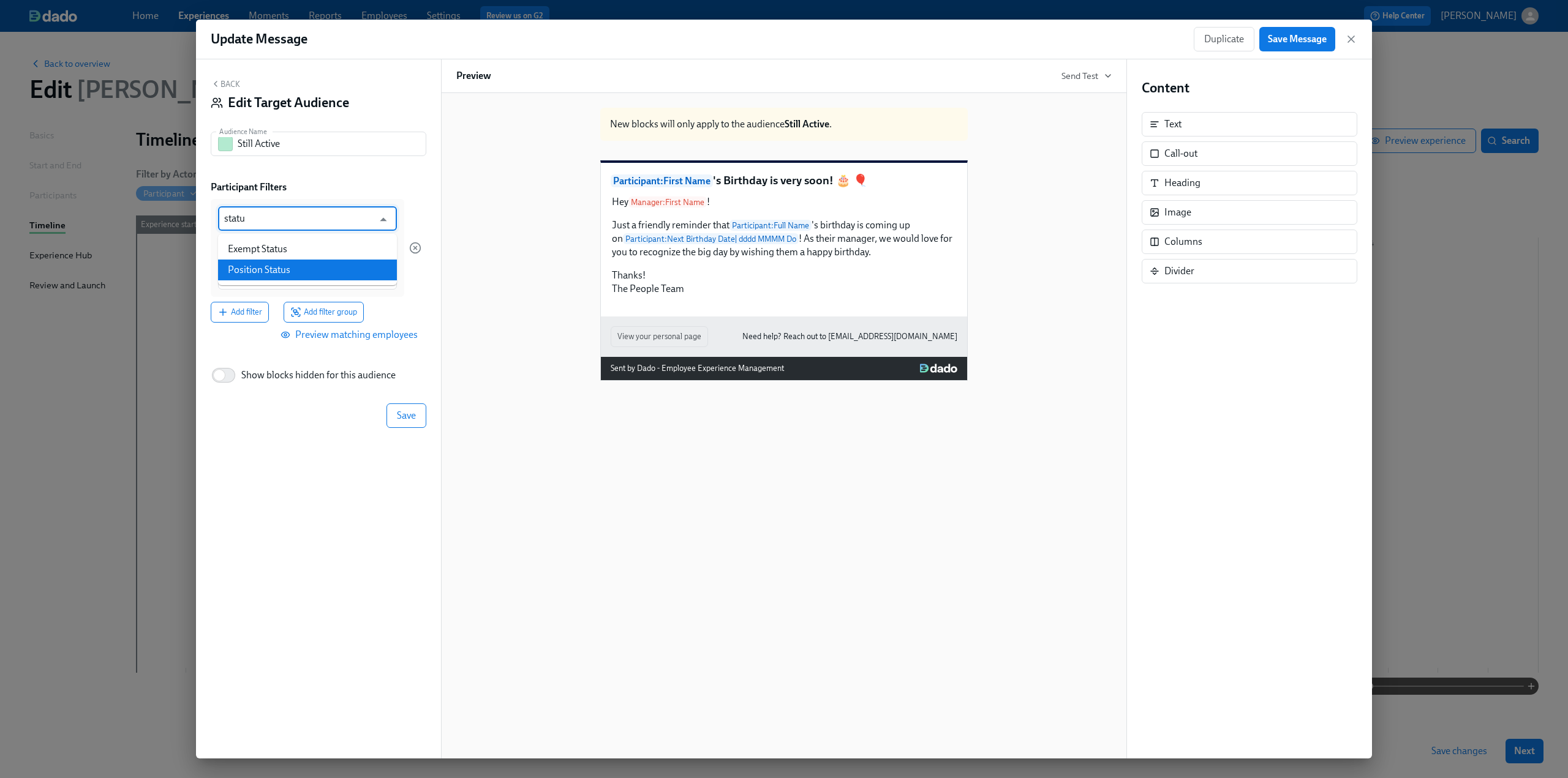
click at [264, 264] on li "Position Status" at bounding box center [308, 270] width 179 height 21
type input "Position Status"
click at [256, 271] on div at bounding box center [308, 278] width 179 height 25
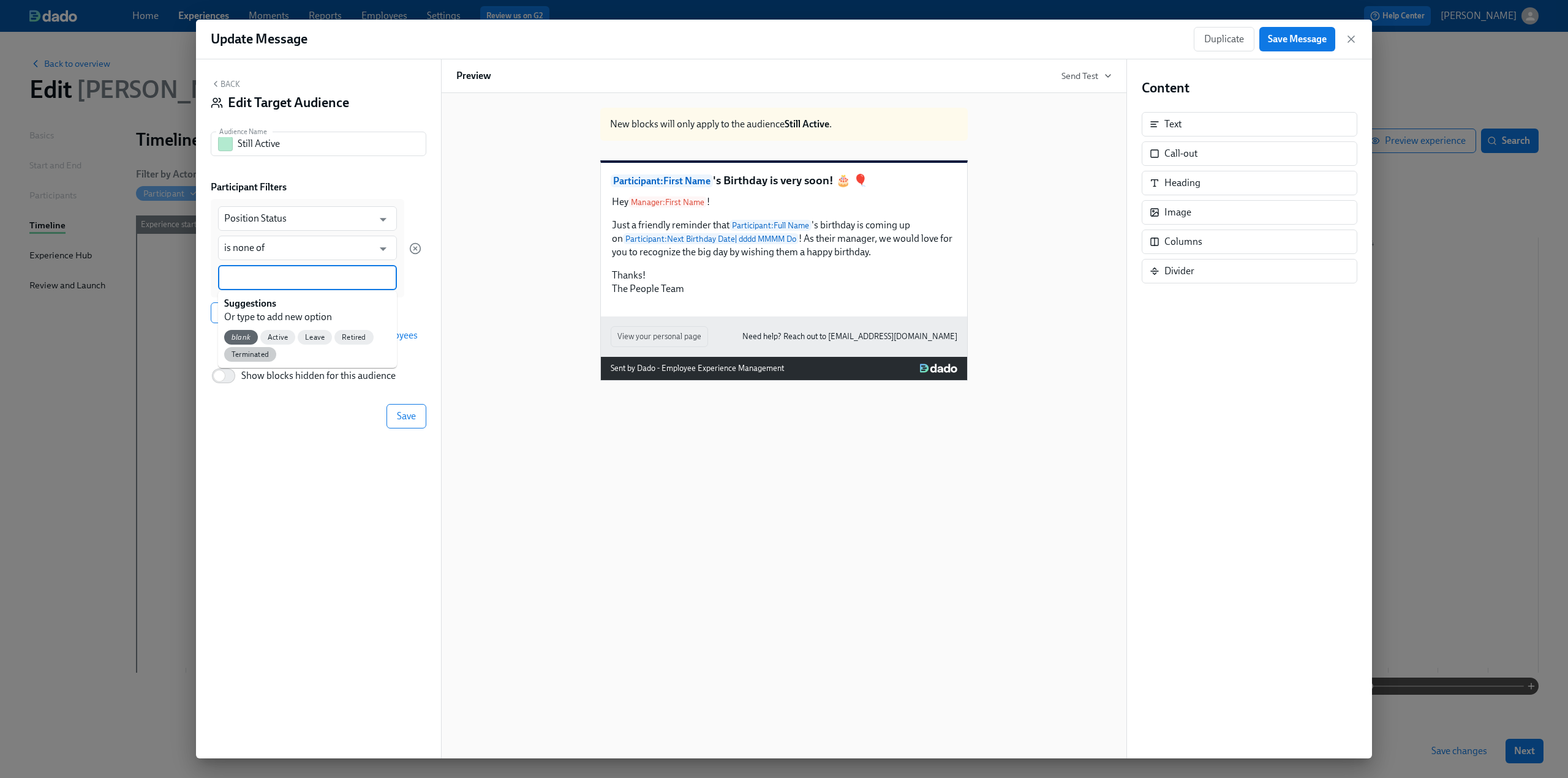
click at [257, 354] on span "Terminated" at bounding box center [250, 355] width 52 height 9
click at [322, 279] on input at bounding box center [341, 278] width 99 height 13
type input "DNS"
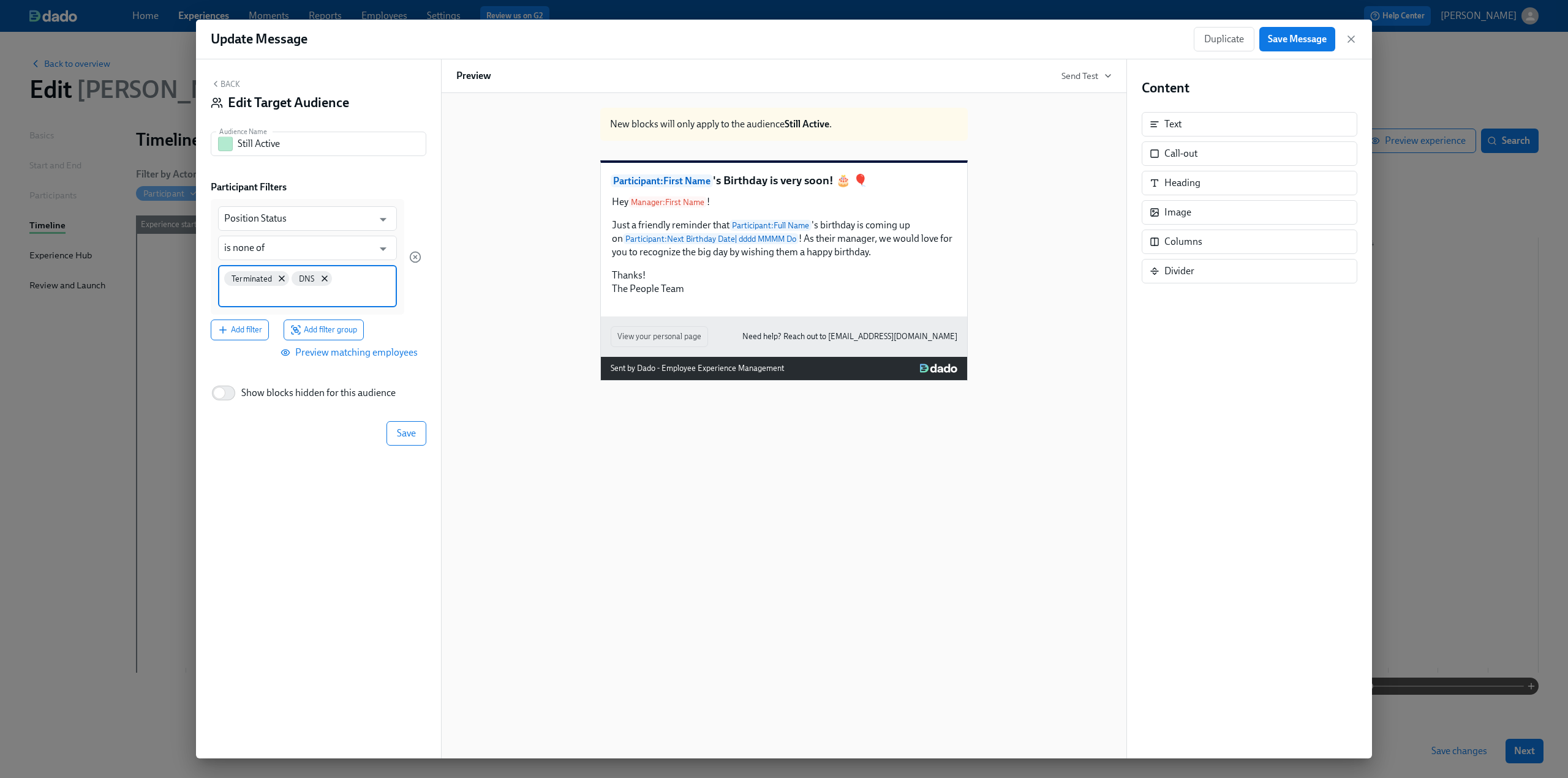
click at [334, 294] on input at bounding box center [308, 294] width 167 height 13
click at [354, 357] on span "Retired" at bounding box center [354, 355] width 39 height 9
click at [407, 420] on span "Save" at bounding box center [407, 432] width 19 height 12
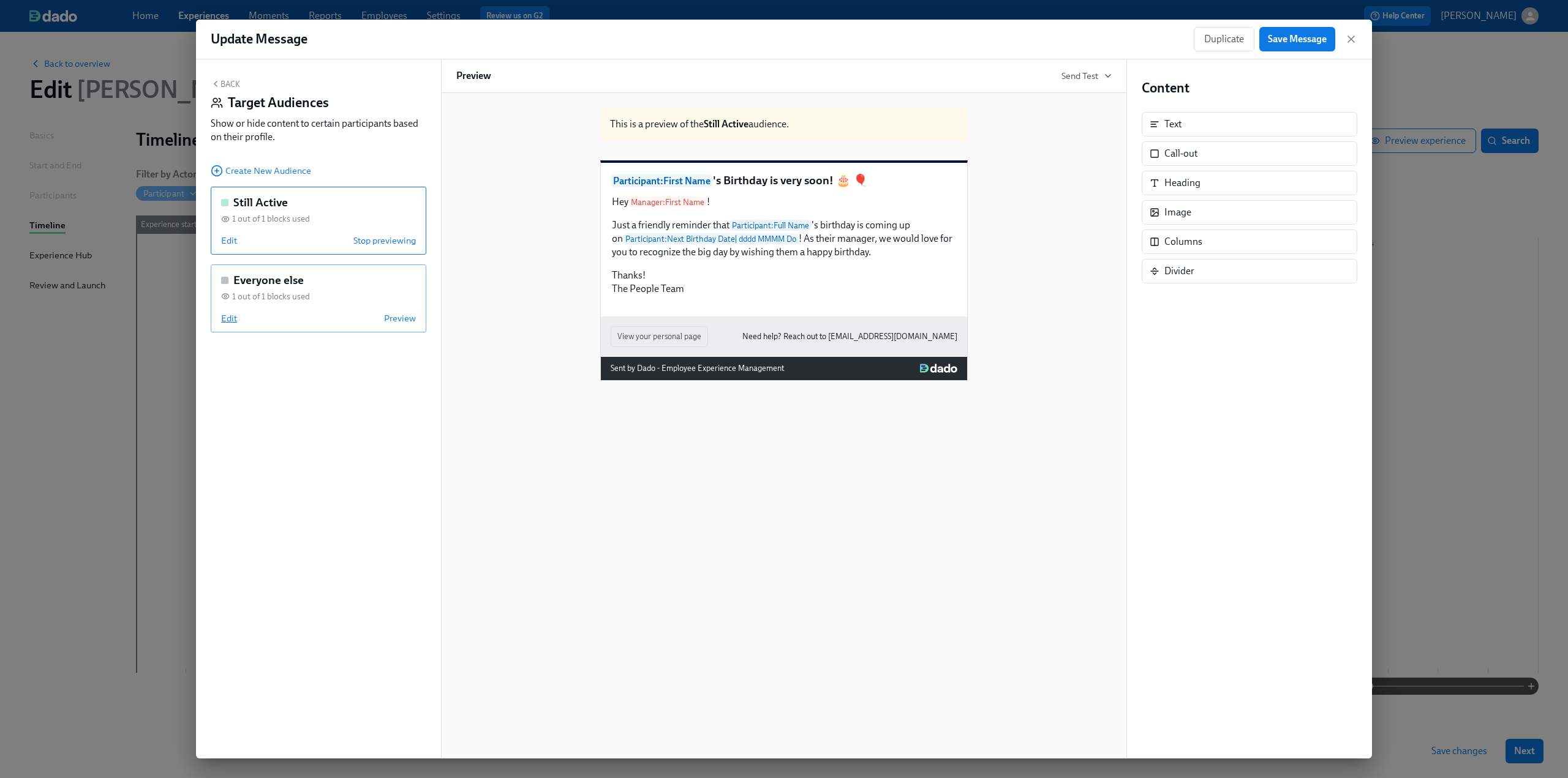
click at [230, 318] on span "Edit" at bounding box center [229, 318] width 16 height 12
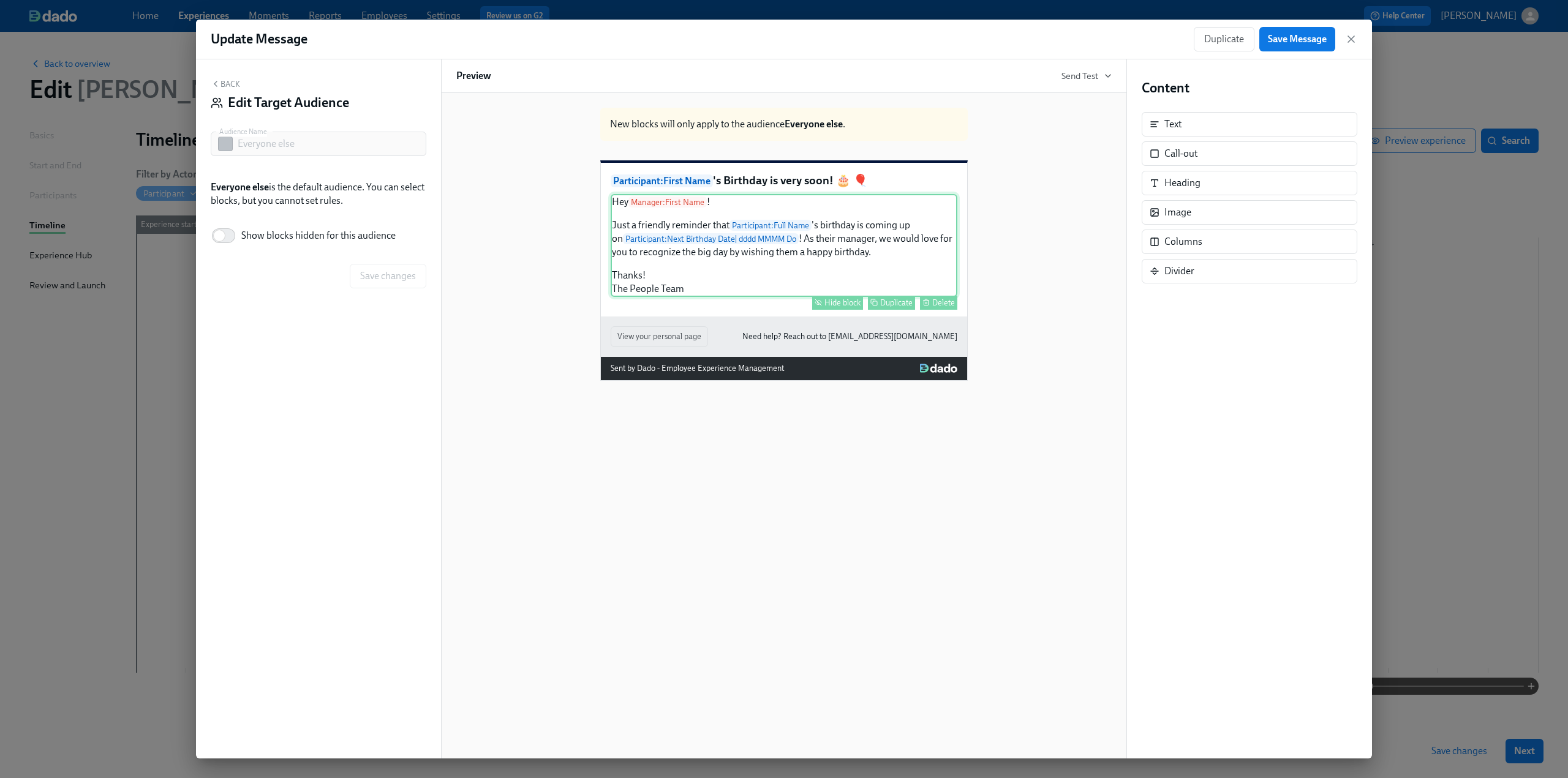
click at [784, 308] on div "Hide block" at bounding box center [842, 303] width 36 height 9
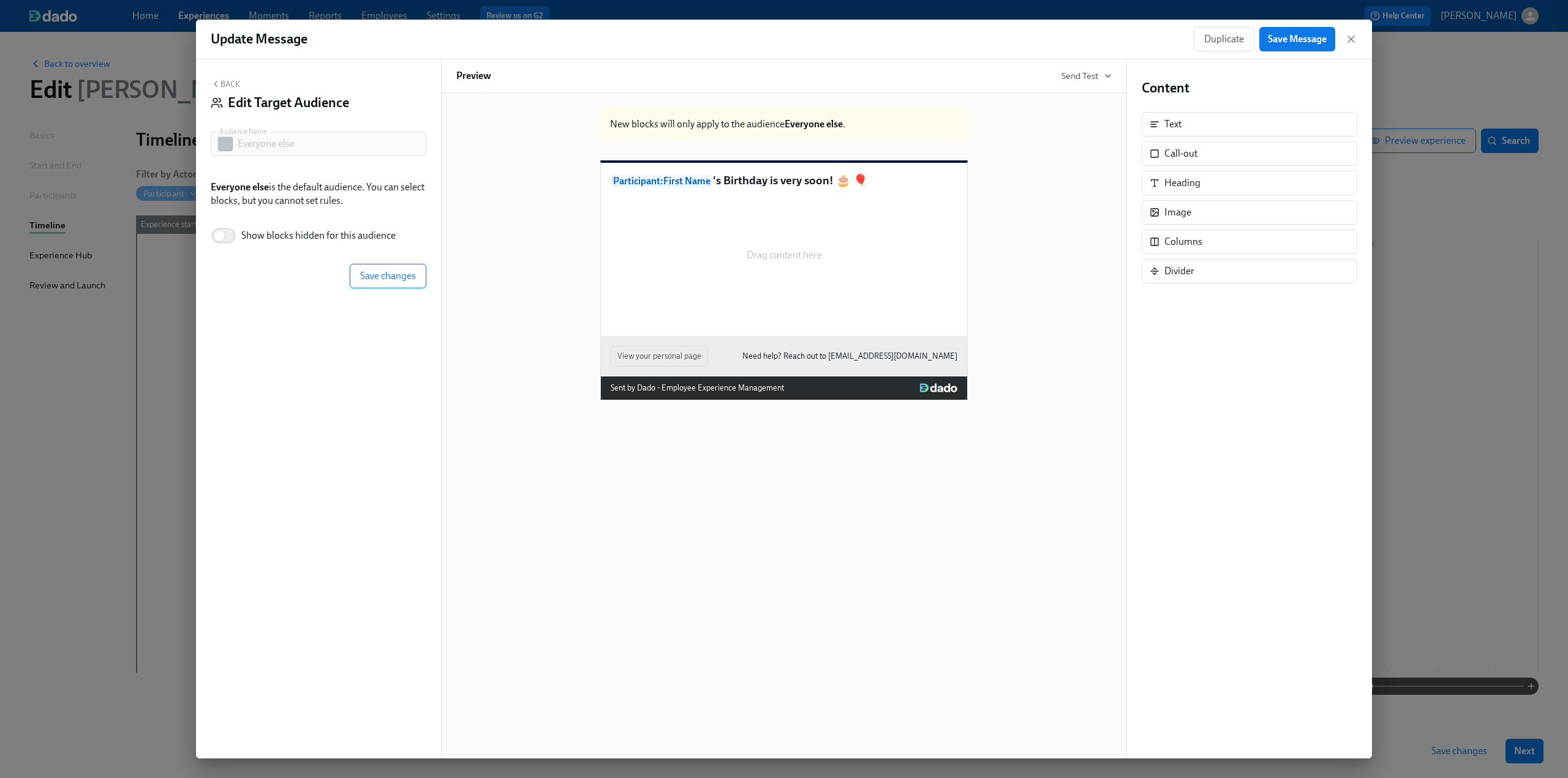
click at [376, 276] on span "Save changes" at bounding box center [388, 276] width 56 height 12
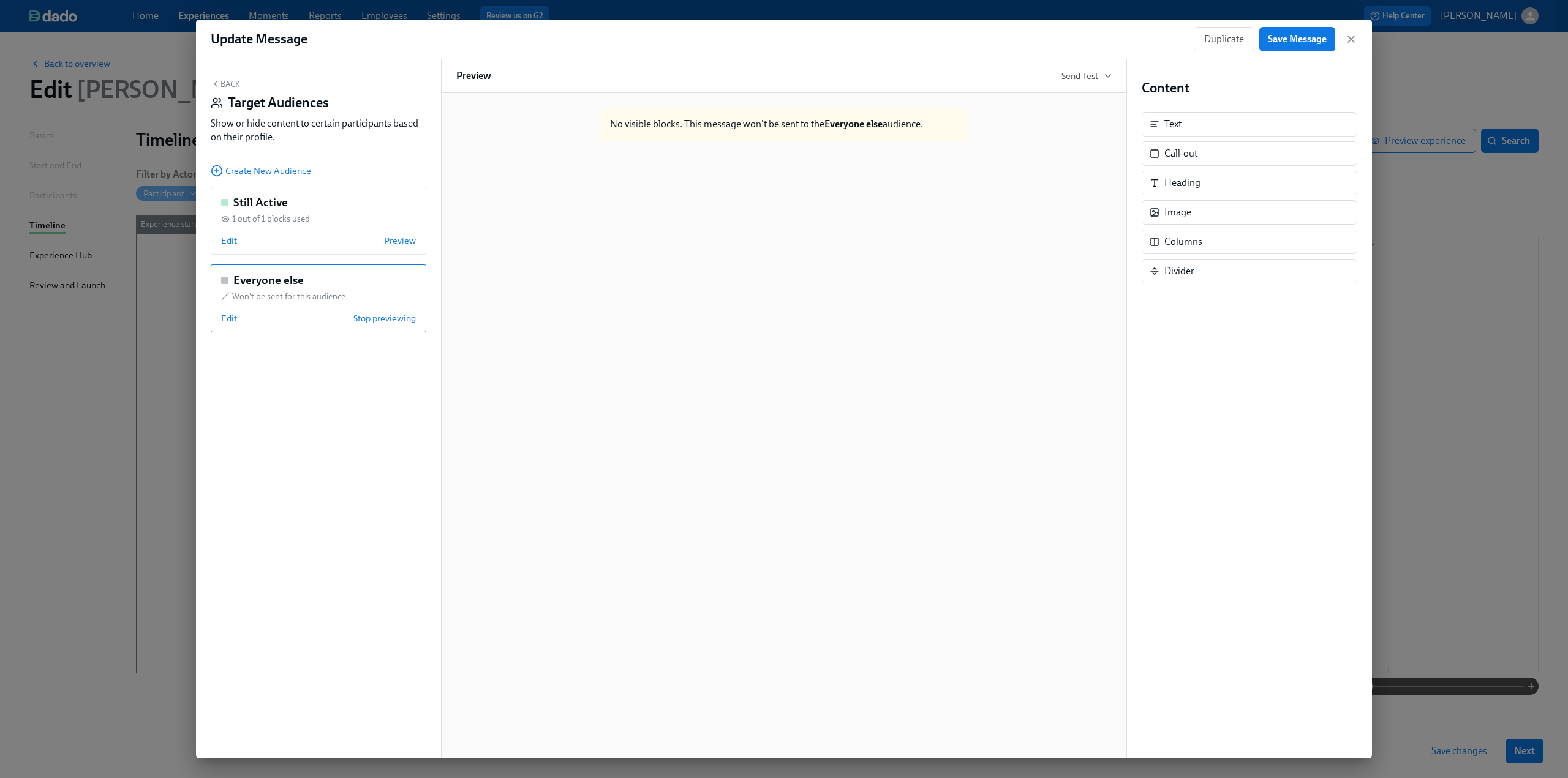
click at [226, 85] on button "Back" at bounding box center [226, 83] width 29 height 10
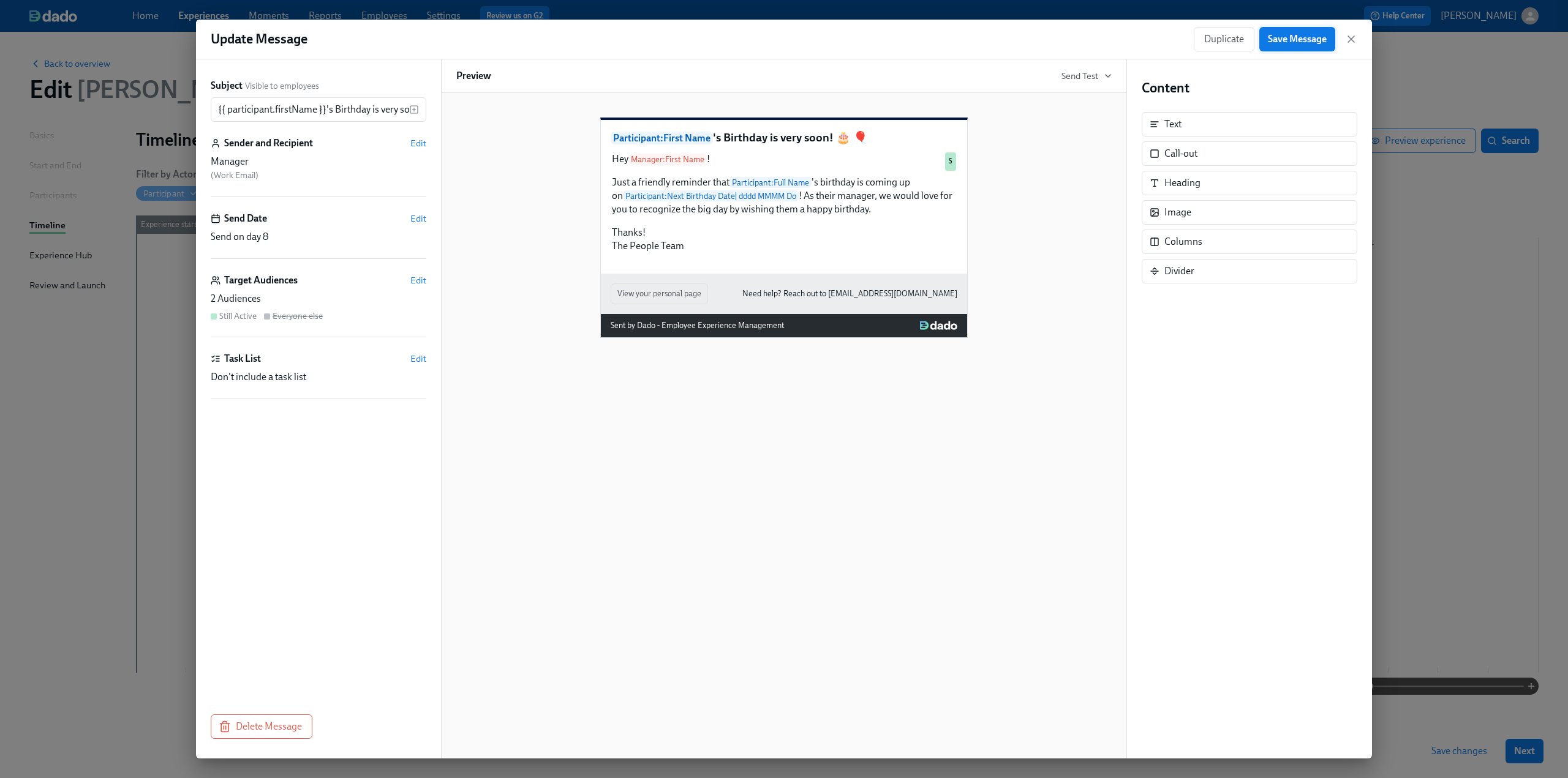
click at [784, 46] on button "Save Message" at bounding box center [1298, 39] width 76 height 25
click at [784, 38] on icon "button" at bounding box center [1351, 39] width 6 height 6
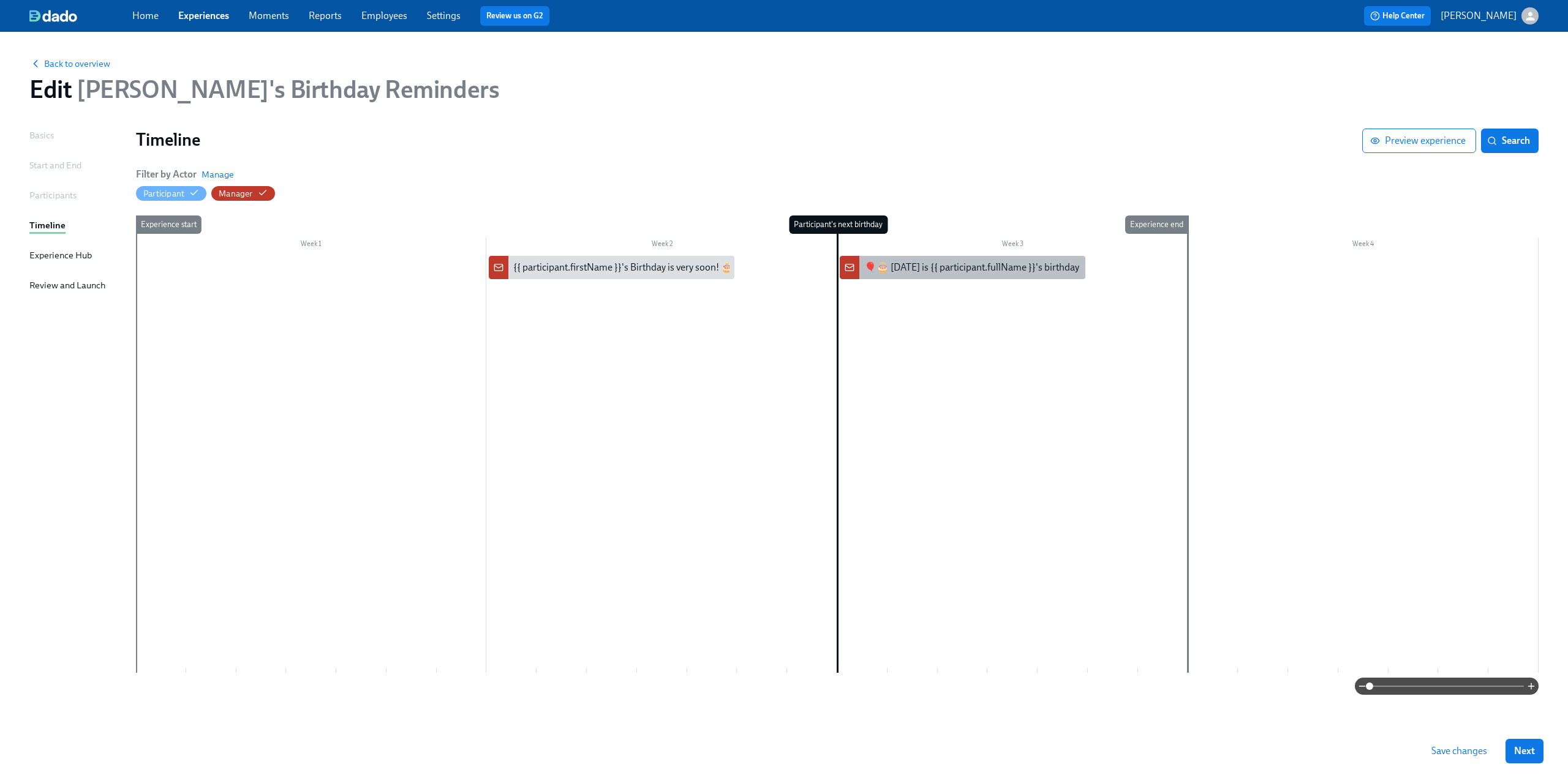
click at [784, 270] on div "🎈🎂 [DATE] is {{ participant.fullName }}'s birthday" at bounding box center [972, 268] width 215 height 13
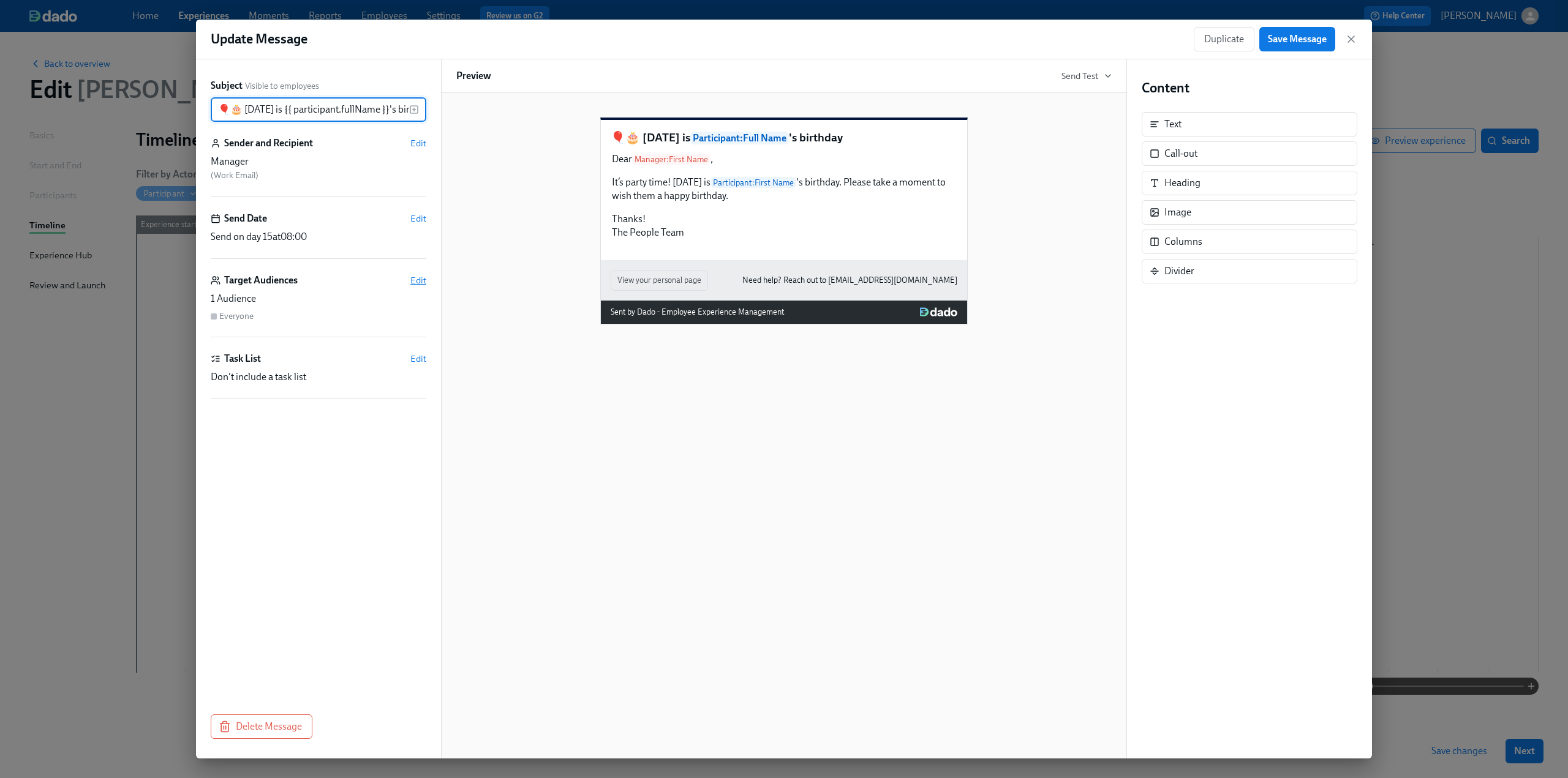
click at [415, 279] on span "Edit" at bounding box center [419, 280] width 16 height 12
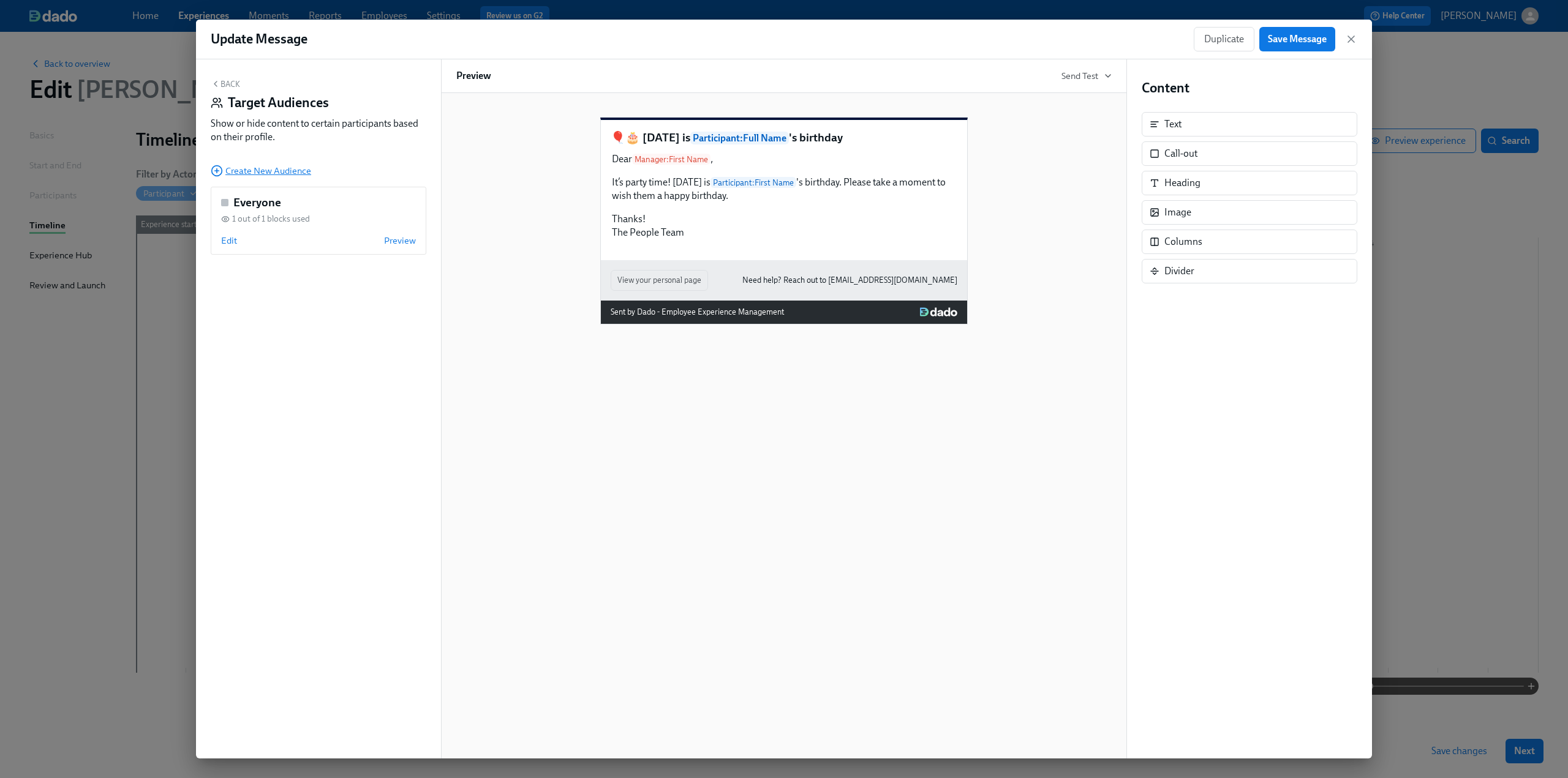
click at [249, 166] on span "Create New Audience" at bounding box center [261, 171] width 101 height 12
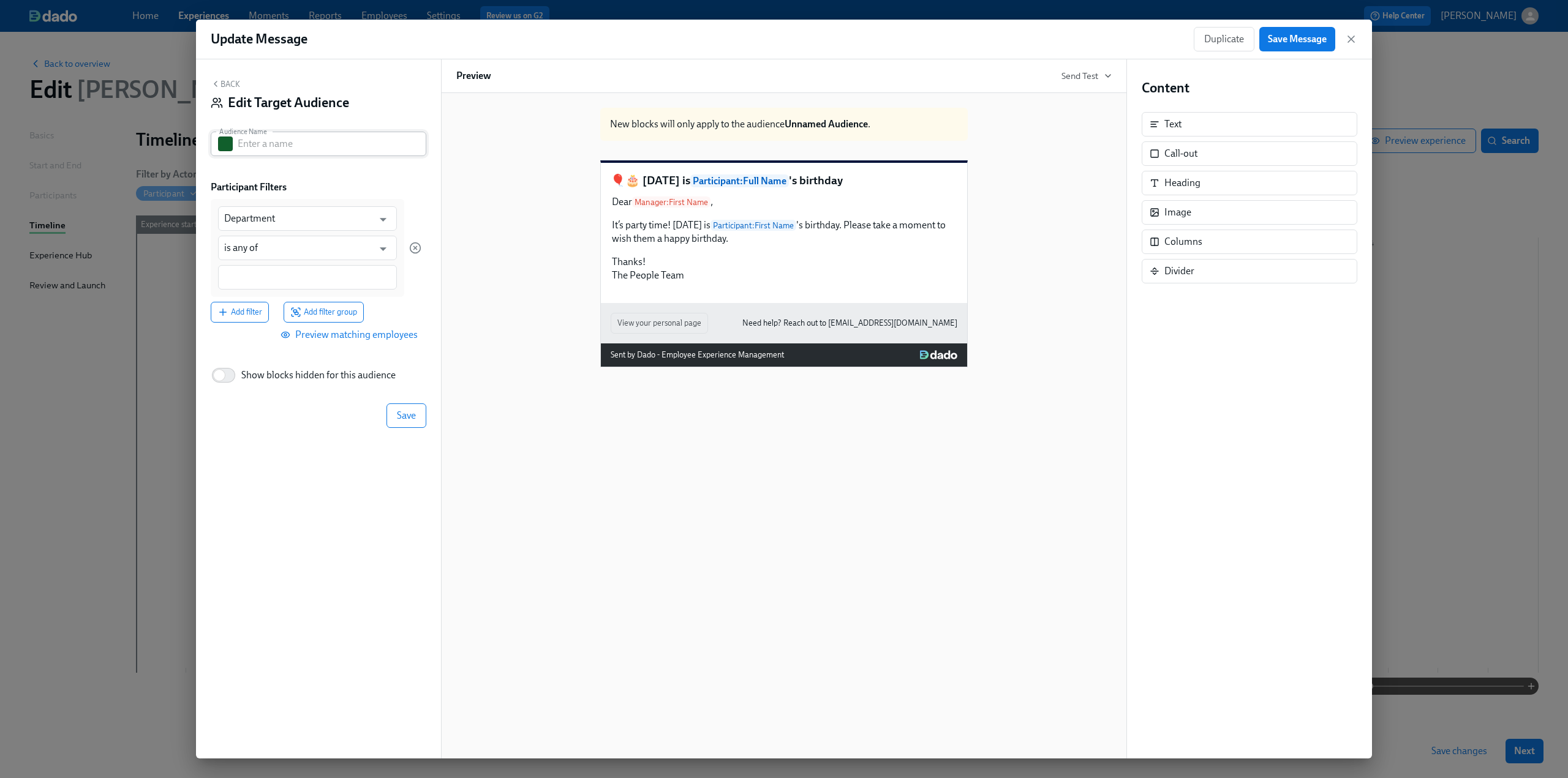
click at [272, 143] on input "text" at bounding box center [332, 143] width 189 height 25
type input "Still Active"
click at [283, 220] on input "Department" at bounding box center [298, 218] width 149 height 25
click at [283, 270] on li "Position Status" at bounding box center [308, 270] width 179 height 21
type input "Position Status"
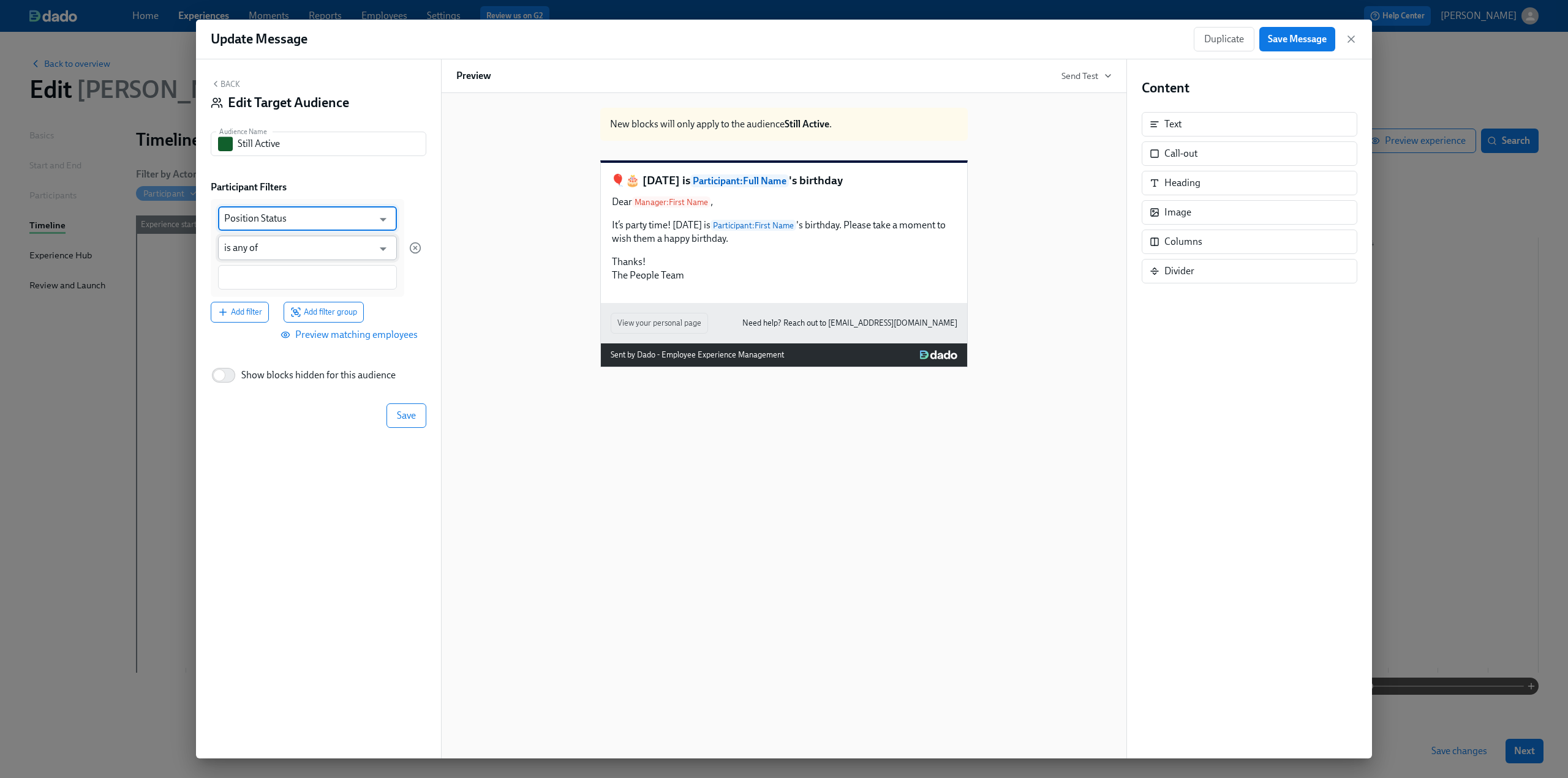
click at [279, 248] on input "is any of" at bounding box center [298, 248] width 149 height 25
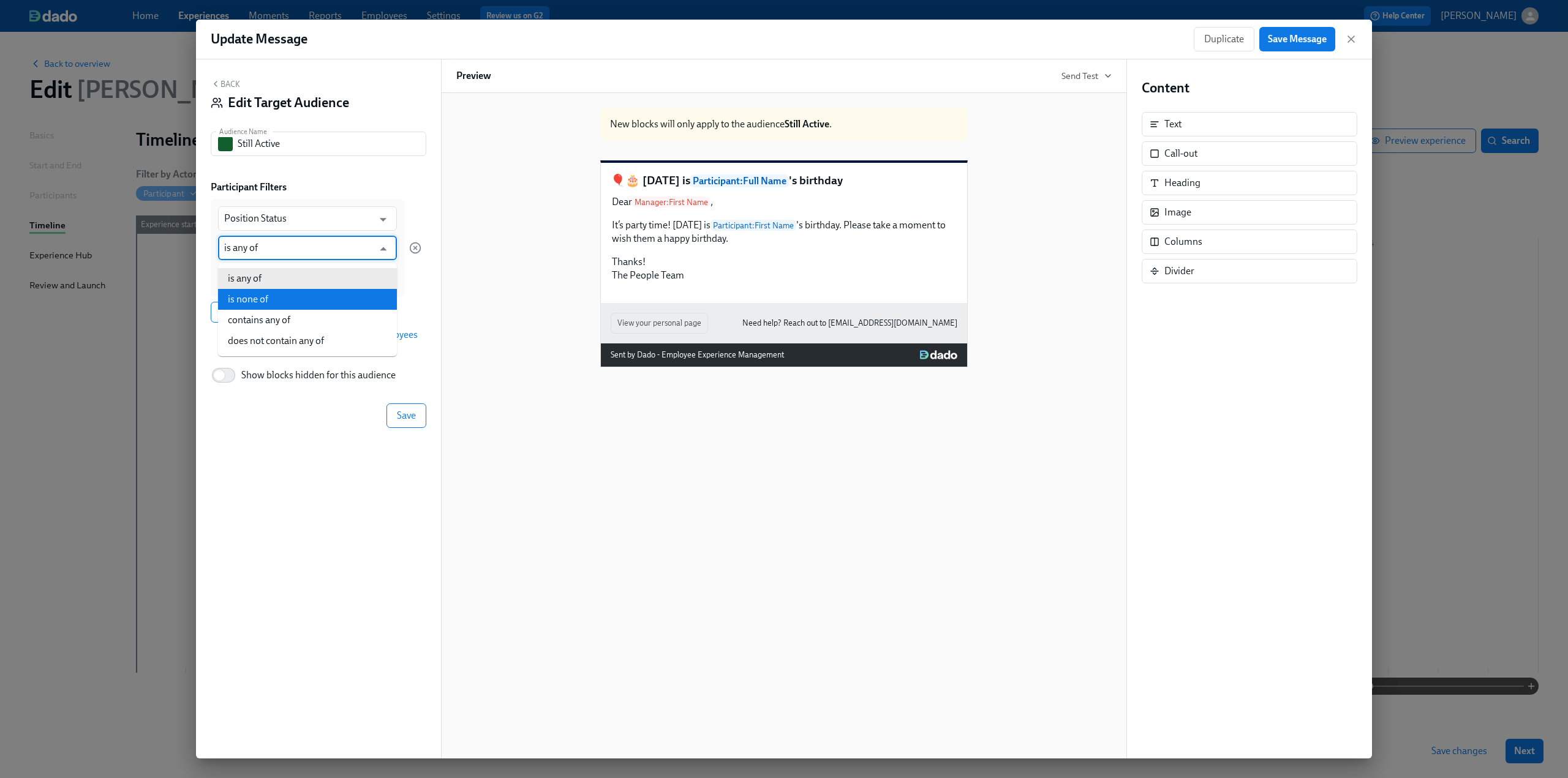
click at [276, 300] on li "is none of" at bounding box center [308, 299] width 179 height 21
type input "is none of"
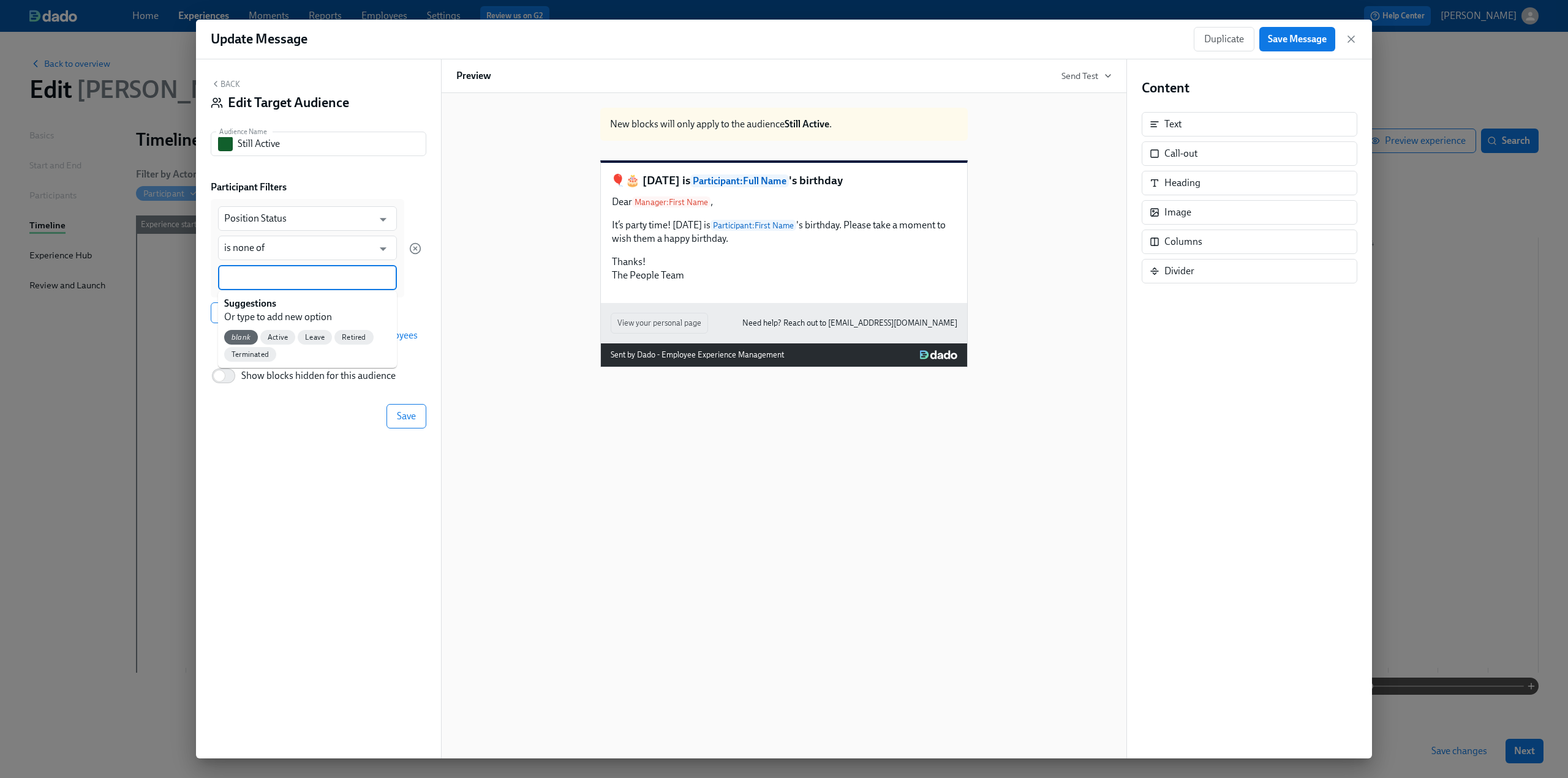
click at [264, 278] on input at bounding box center [308, 278] width 167 height 13
click at [249, 357] on span "Terminated" at bounding box center [250, 355] width 52 height 9
click at [312, 280] on input at bounding box center [341, 278] width 99 height 13
click at [353, 342] on span "Retired" at bounding box center [354, 340] width 39 height 9
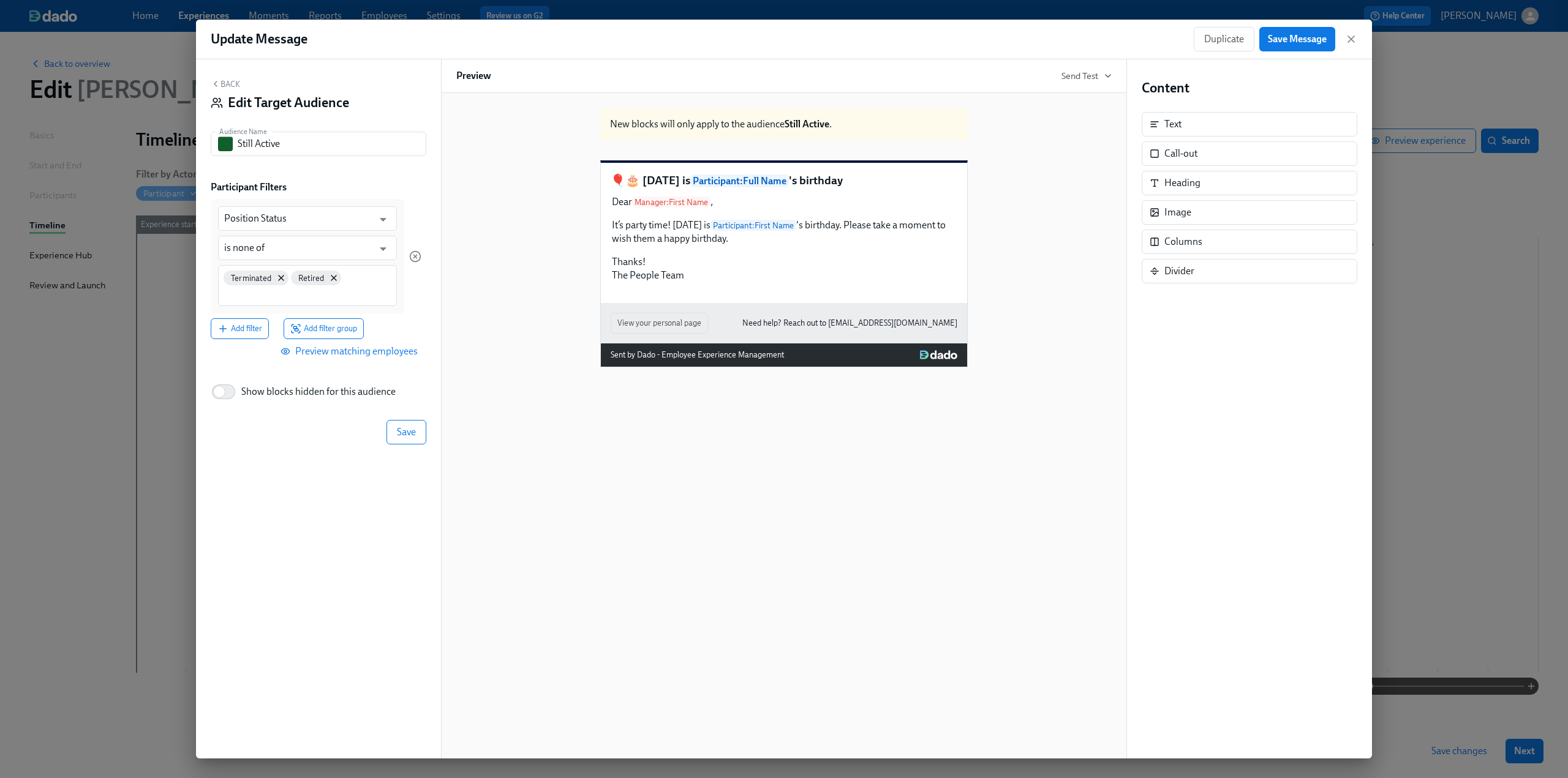
click at [349, 281] on div "Terminated Retired" at bounding box center [308, 285] width 179 height 41
type input "DNS"
click at [405, 420] on span "Save" at bounding box center [407, 432] width 19 height 12
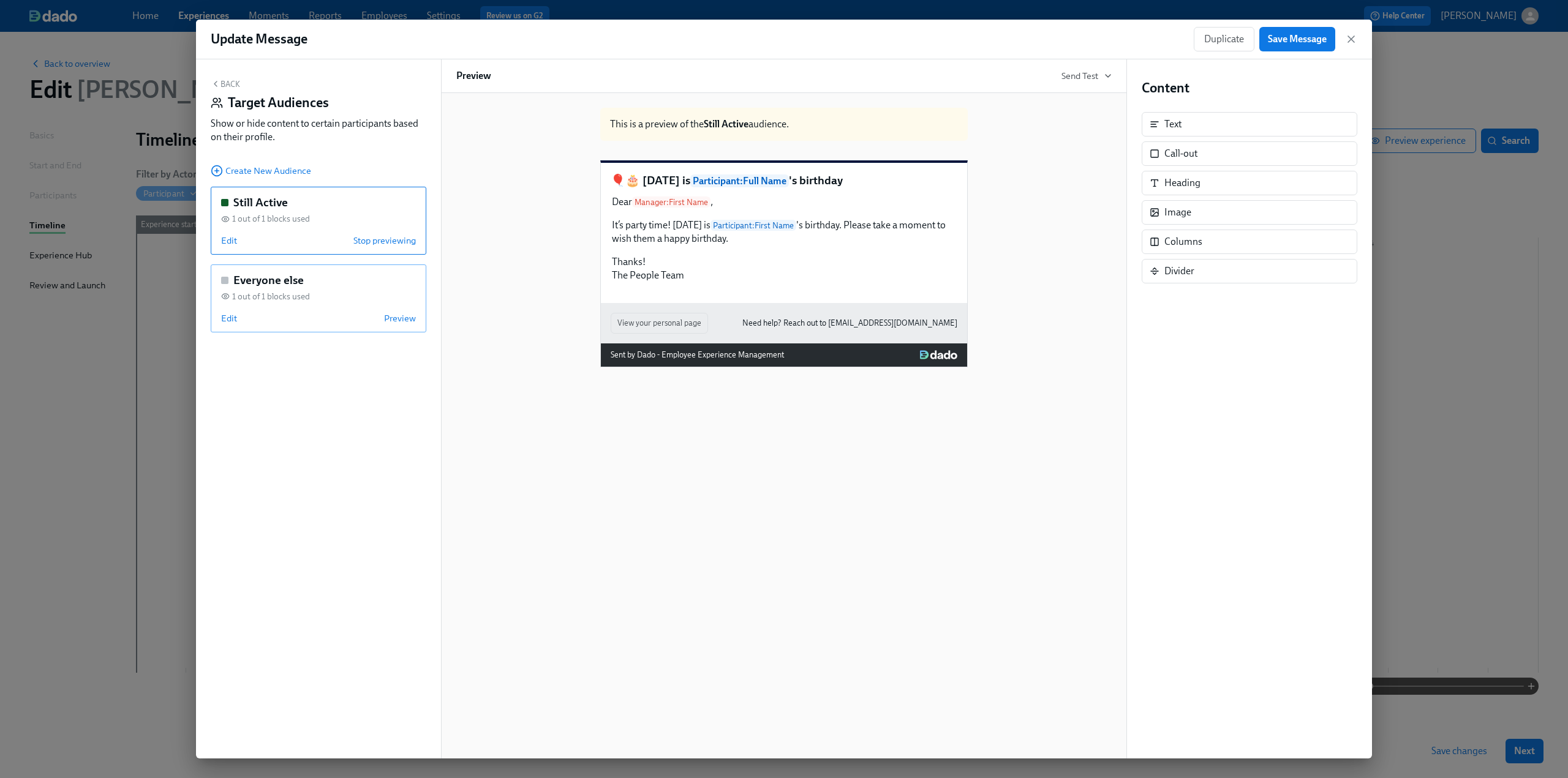
click at [212, 313] on div "Everyone else 1 out of 1 blocks used Edit Preview" at bounding box center [318, 298] width 216 height 68
click at [229, 318] on span "Edit" at bounding box center [229, 318] width 16 height 12
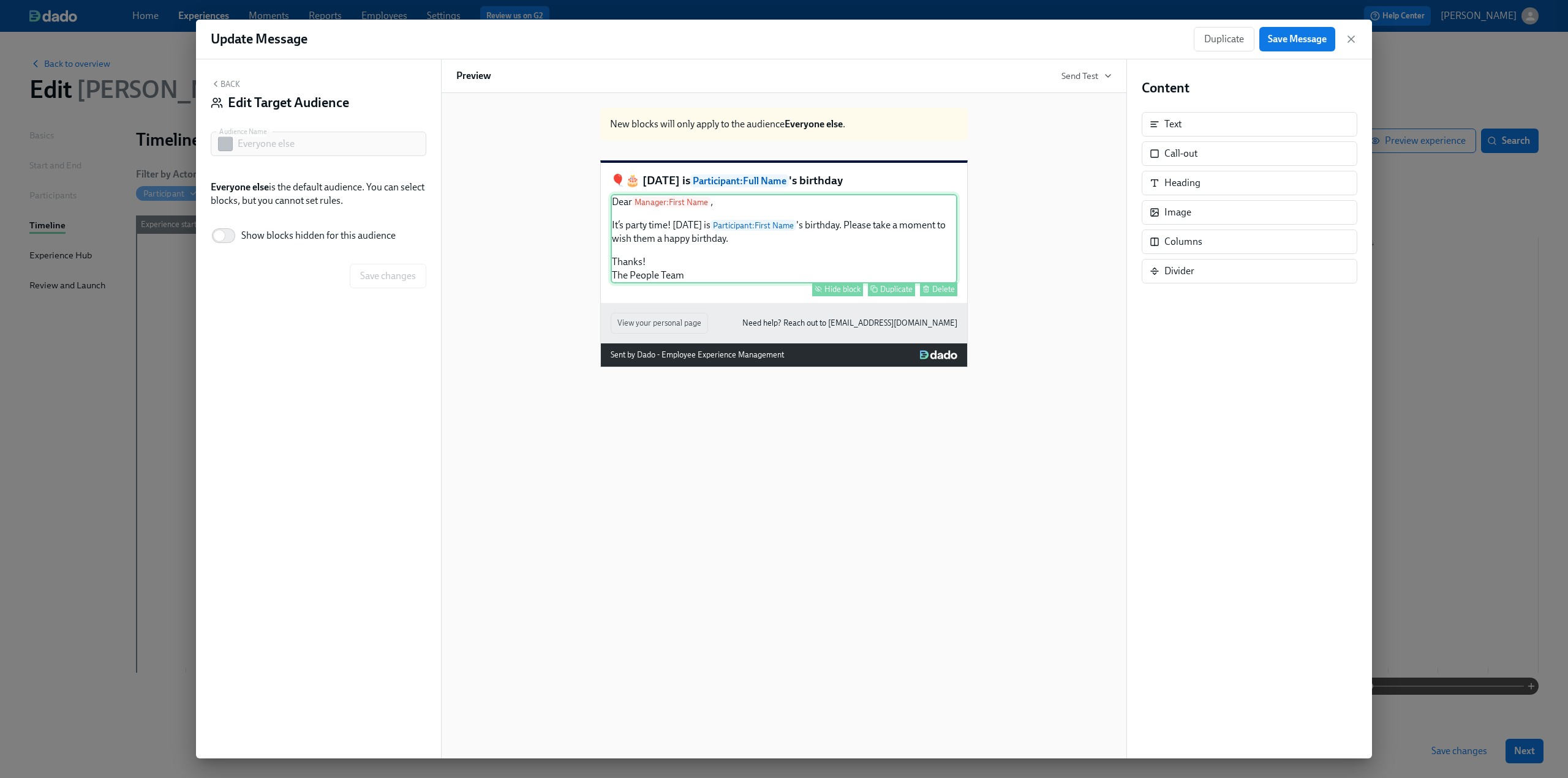
click at [784, 294] on div "Hide block" at bounding box center [842, 290] width 36 height 9
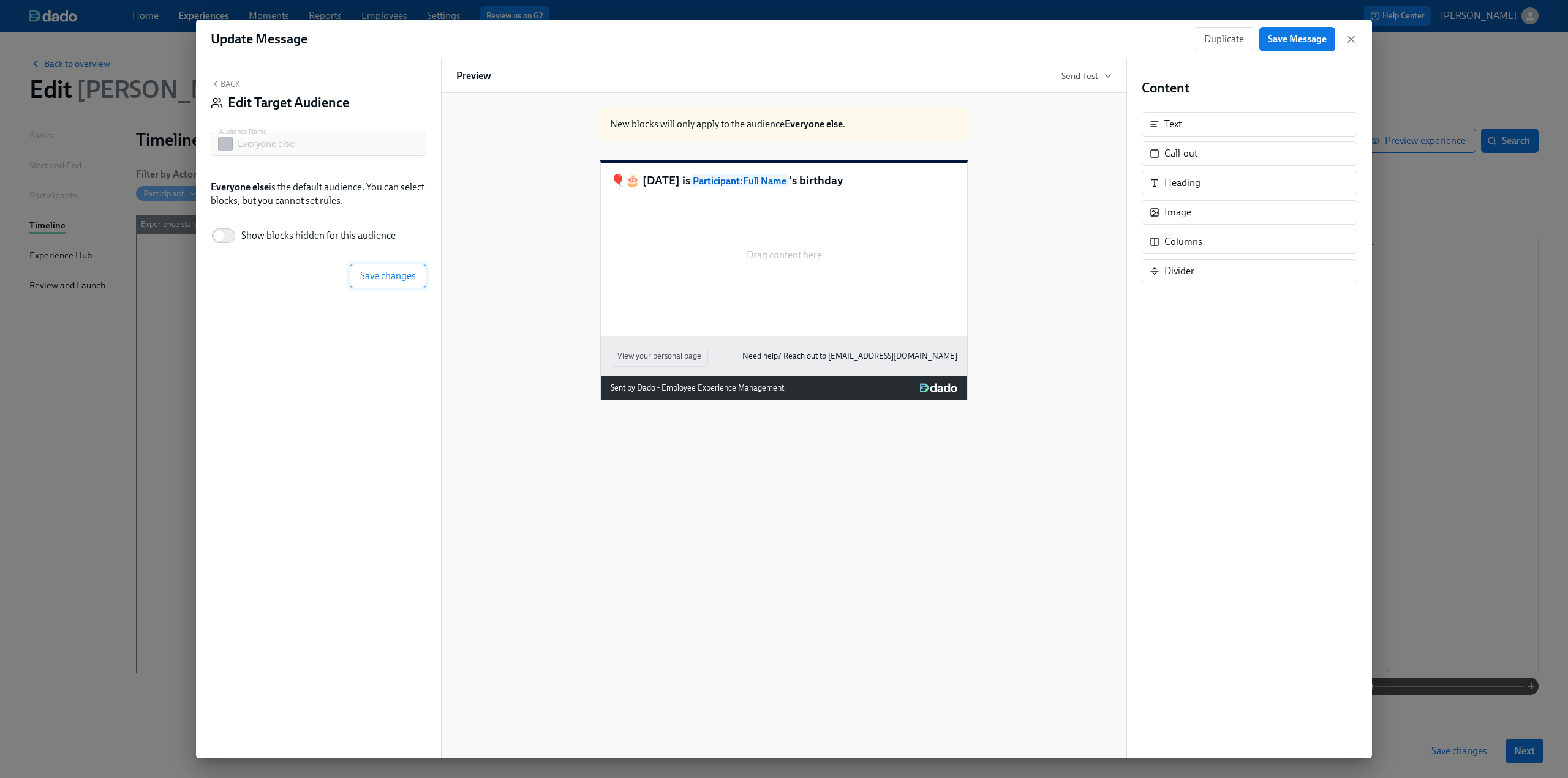
click at [374, 280] on span "Save changes" at bounding box center [388, 276] width 56 height 12
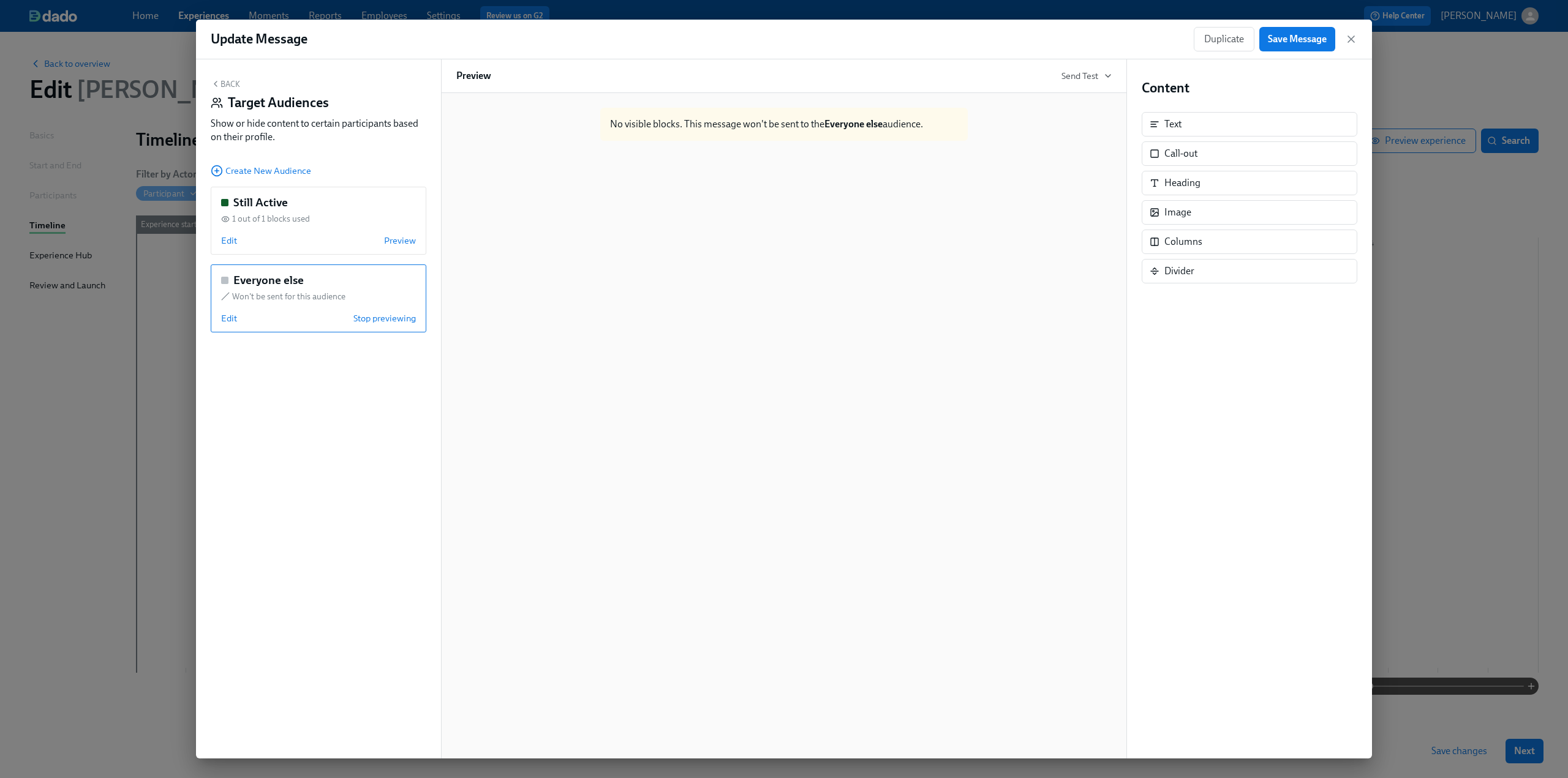
click at [226, 81] on button "Back" at bounding box center [226, 83] width 29 height 10
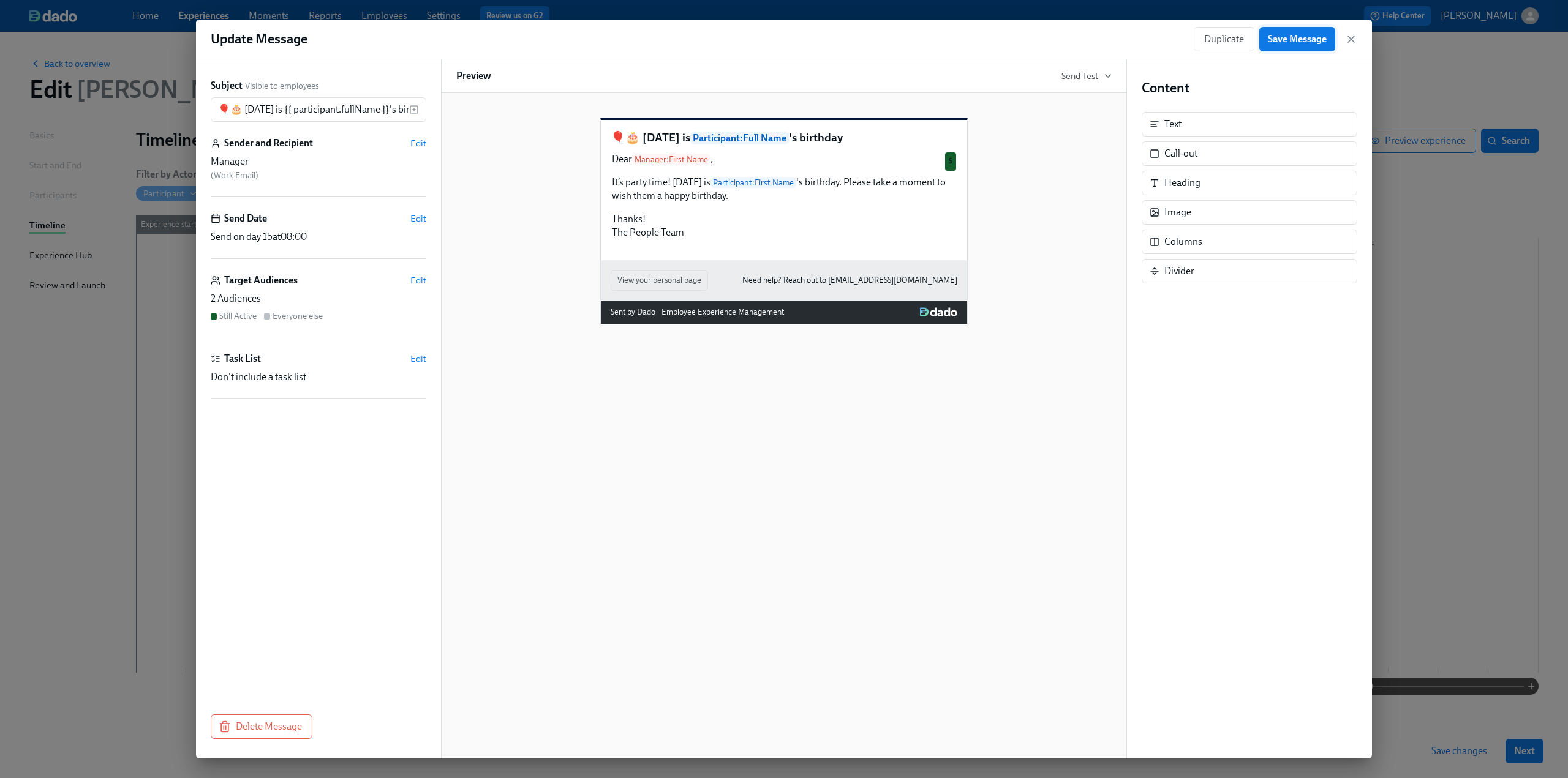
click at [784, 40] on span "Save Message" at bounding box center [1298, 39] width 59 height 12
click at [784, 39] on icon "button" at bounding box center [1351, 39] width 6 height 6
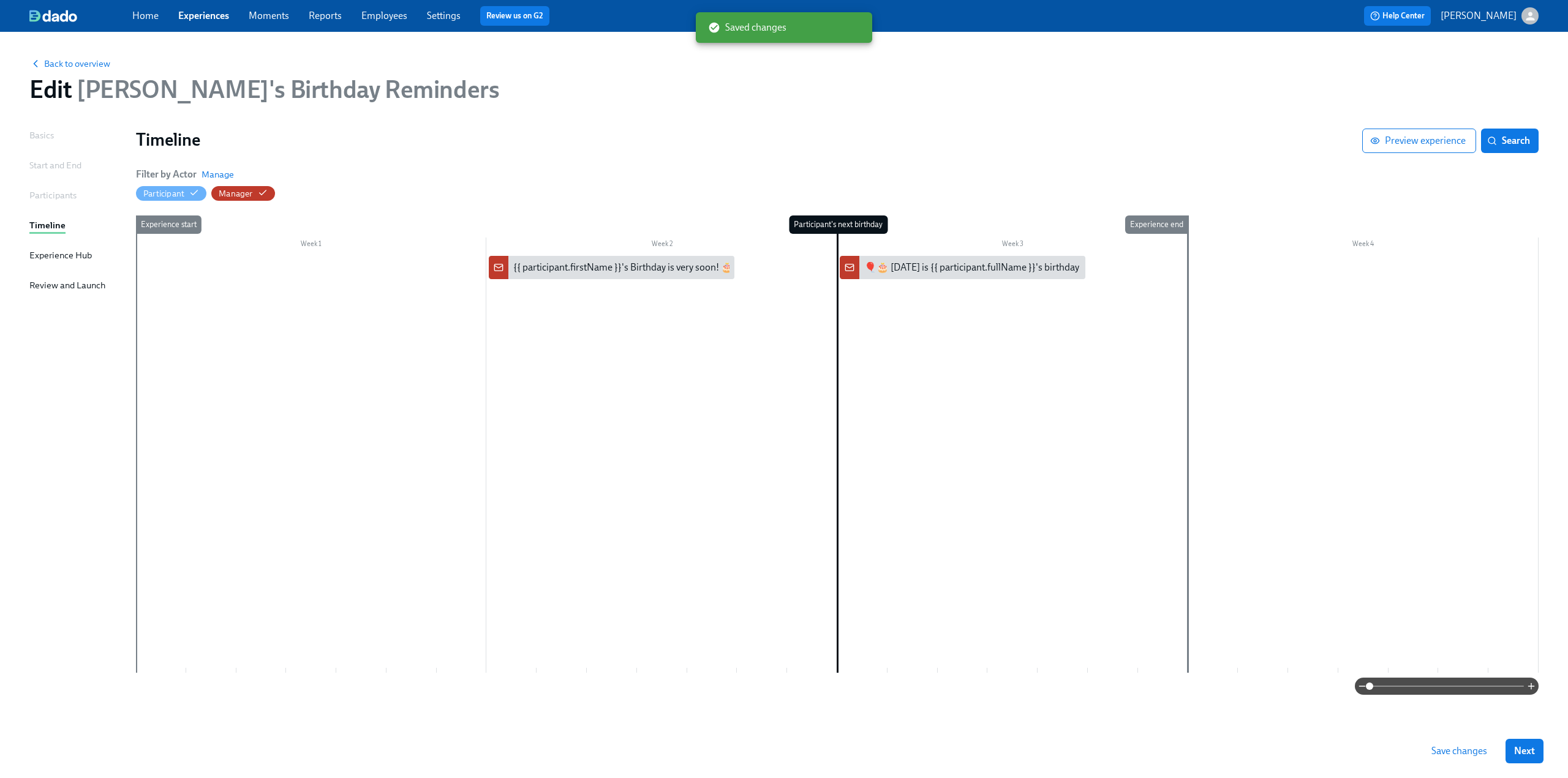
click at [784, 420] on span "Save changes" at bounding box center [1460, 751] width 56 height 12
click at [85, 64] on span "Back to overview" at bounding box center [69, 63] width 81 height 12
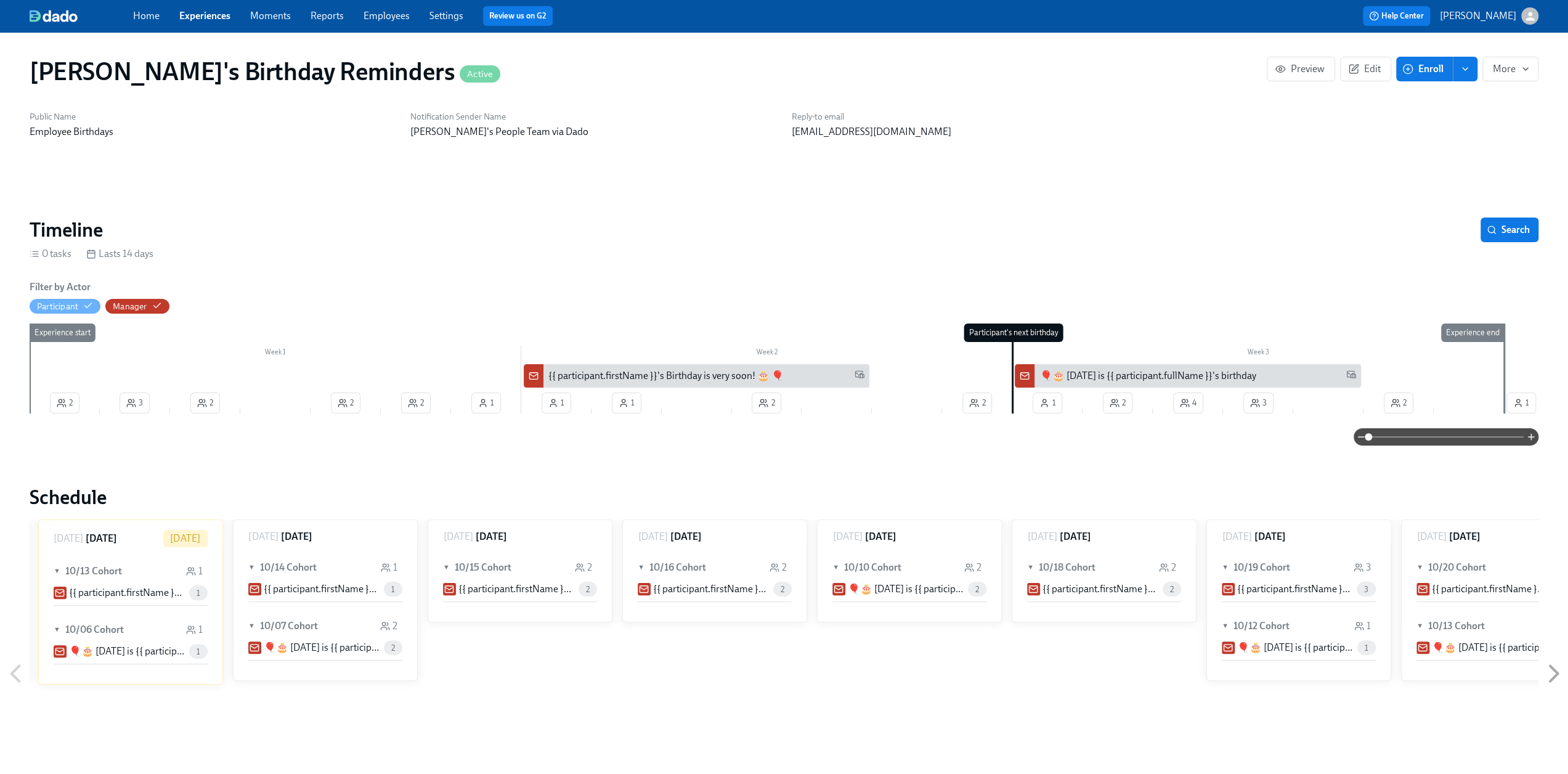
scroll to position [0, 2137]
click at [715, 377] on div "{{ participant.firstName }}'s Birthday is very soon! 🎂 🎈" at bounding box center [666, 376] width 236 height 13
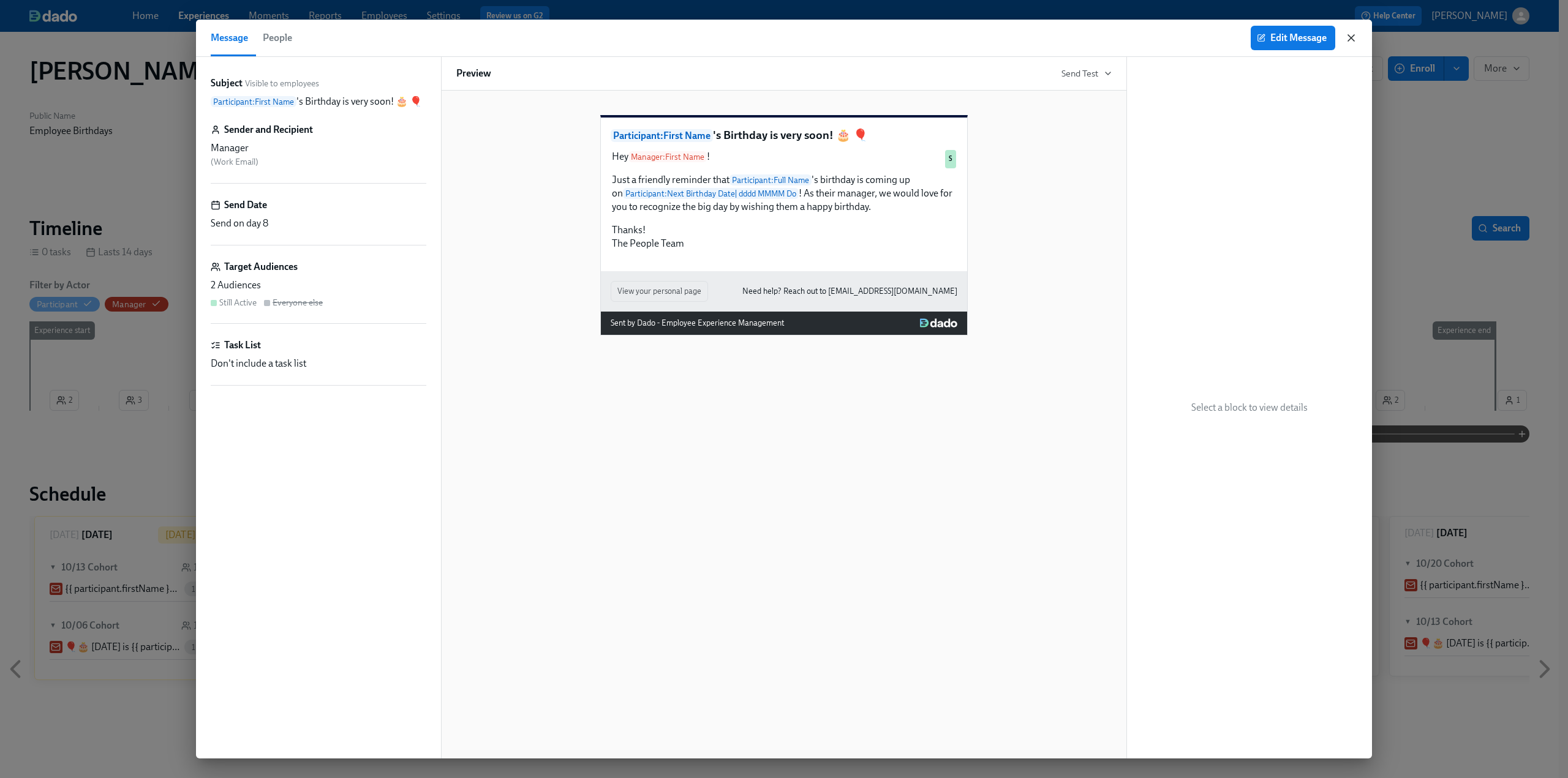
click at [784, 36] on icon "button" at bounding box center [1351, 38] width 12 height 12
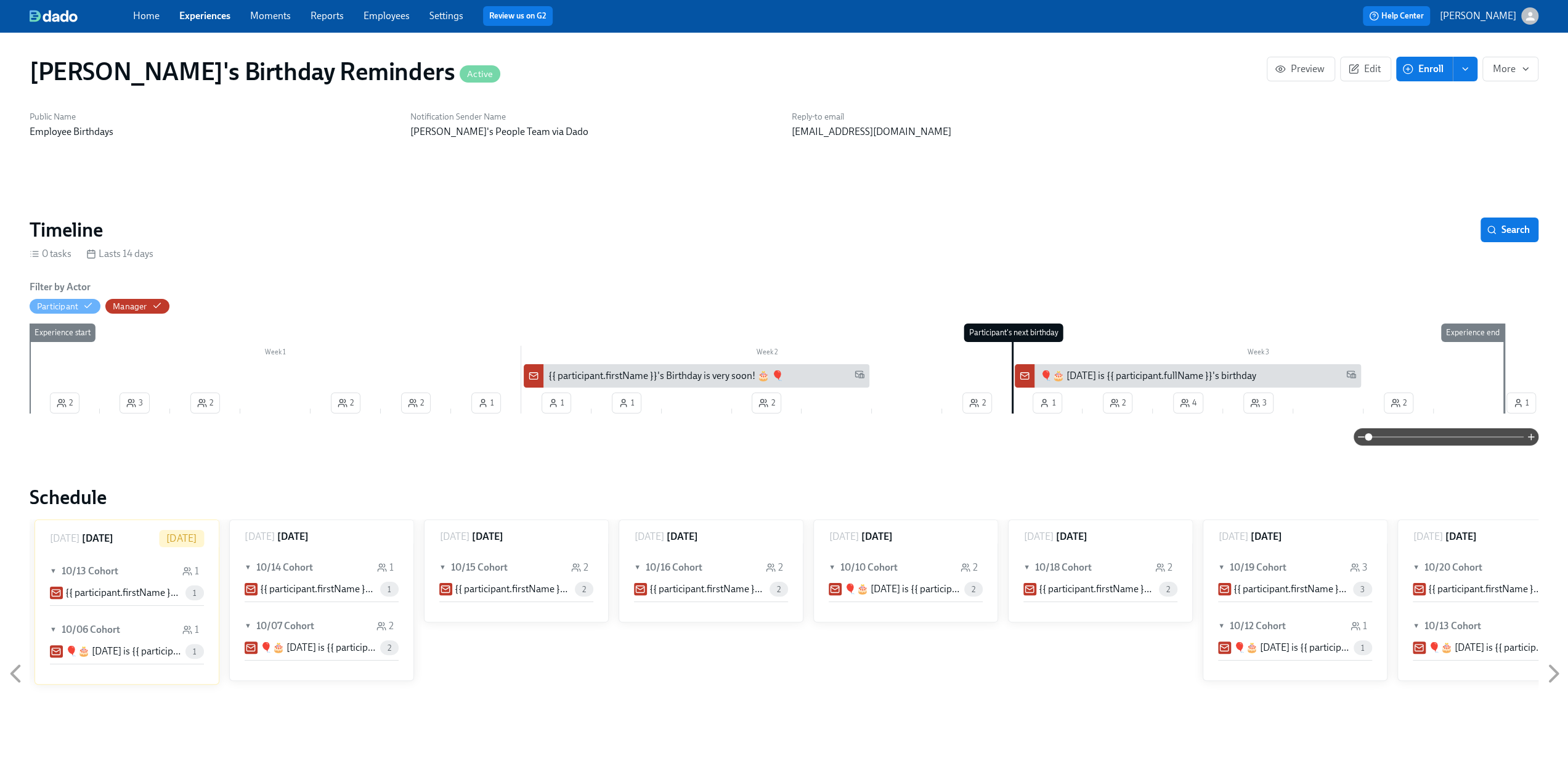
click at [788, 363] on div "Week 1 Week 2 Week 3 2 3 2 2 2 1 1 1 2 2 1 2 4 3 2 1 Experience start Participa…" at bounding box center [783, 371] width 1508 height 95
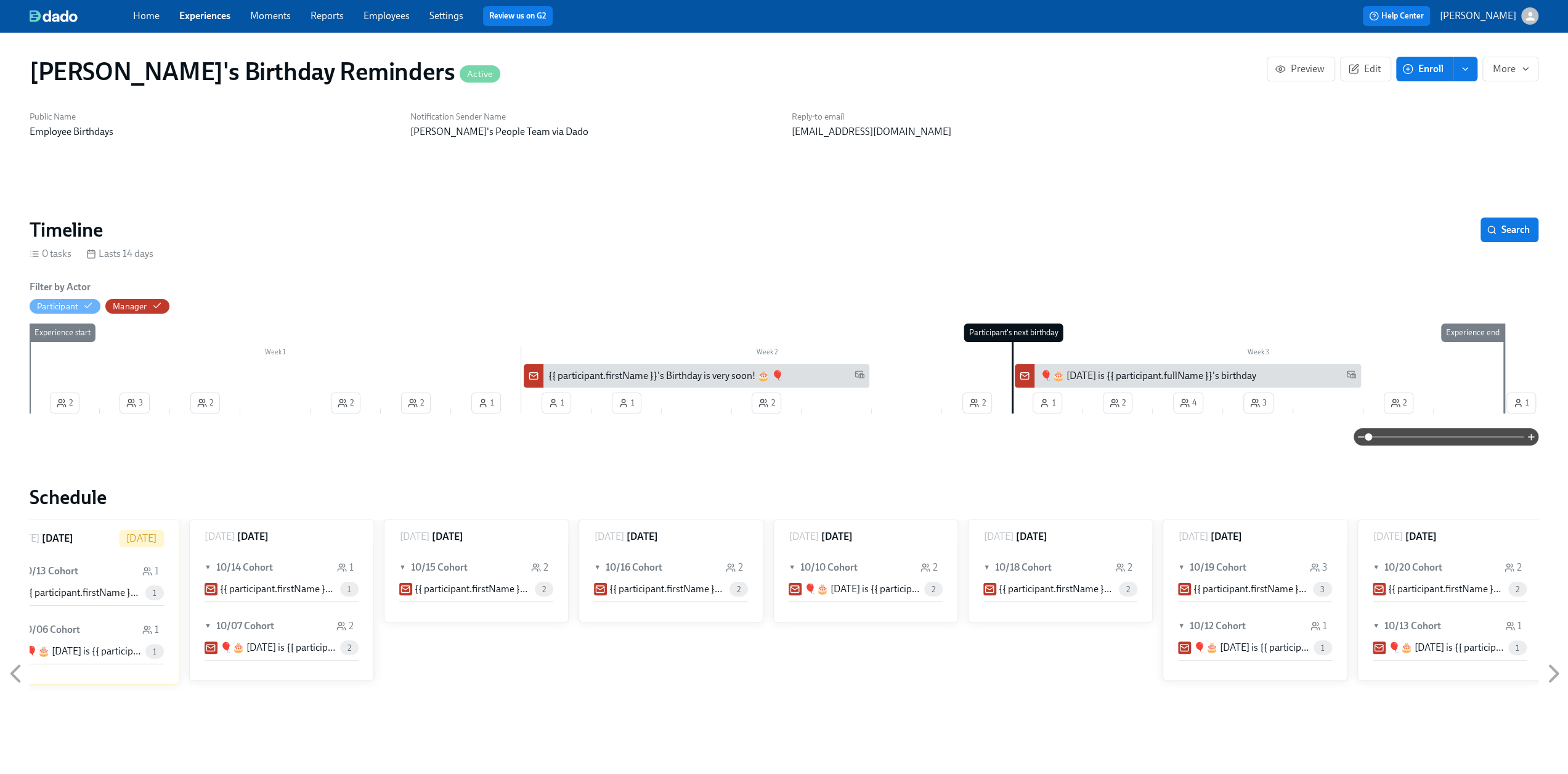
click at [788, 373] on div "🎈🎂 [DATE] is {{ participant.fullName }}'s birthday" at bounding box center [1147, 376] width 216 height 13
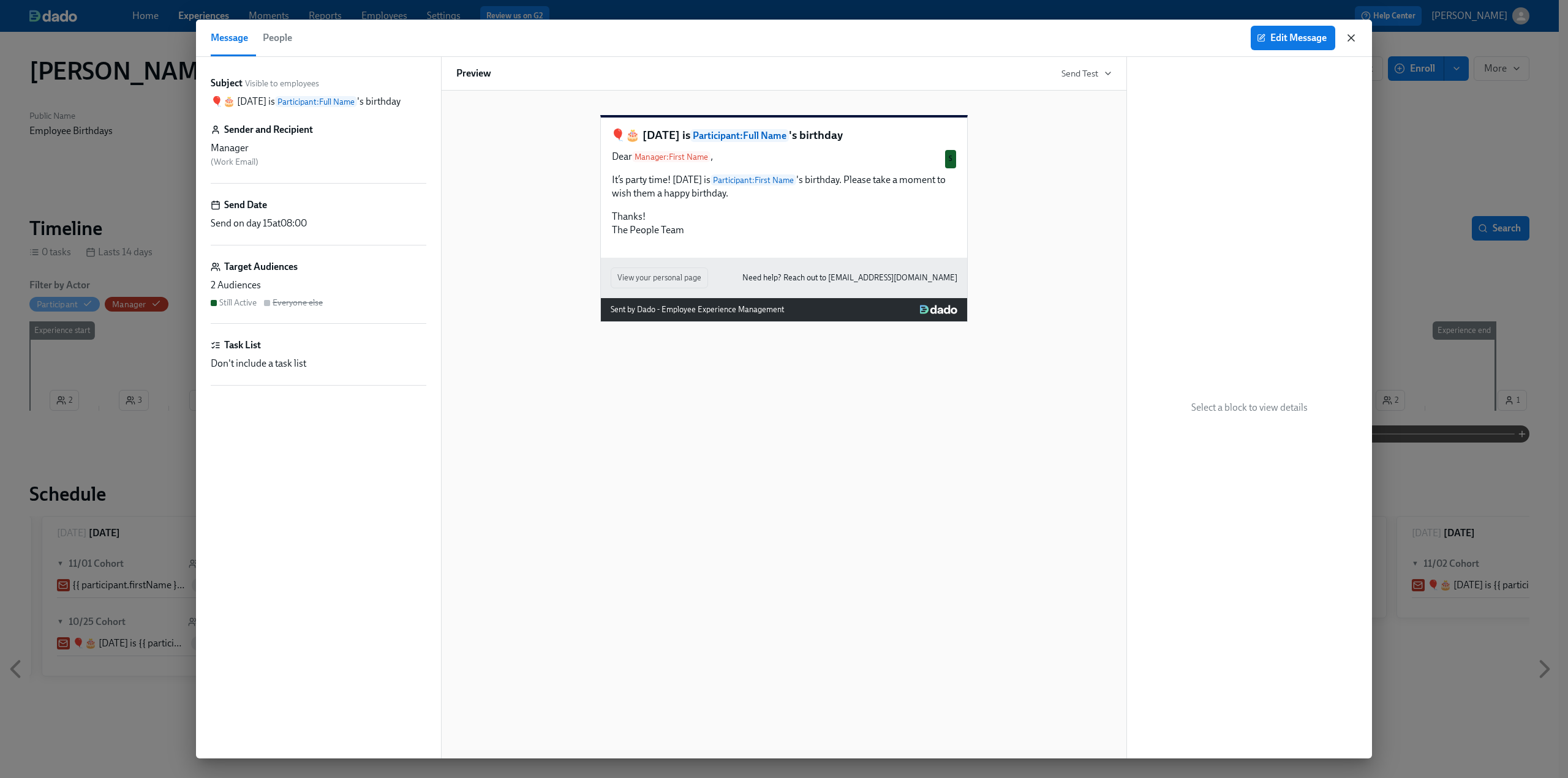
click at [784, 41] on icon "button" at bounding box center [1351, 38] width 12 height 12
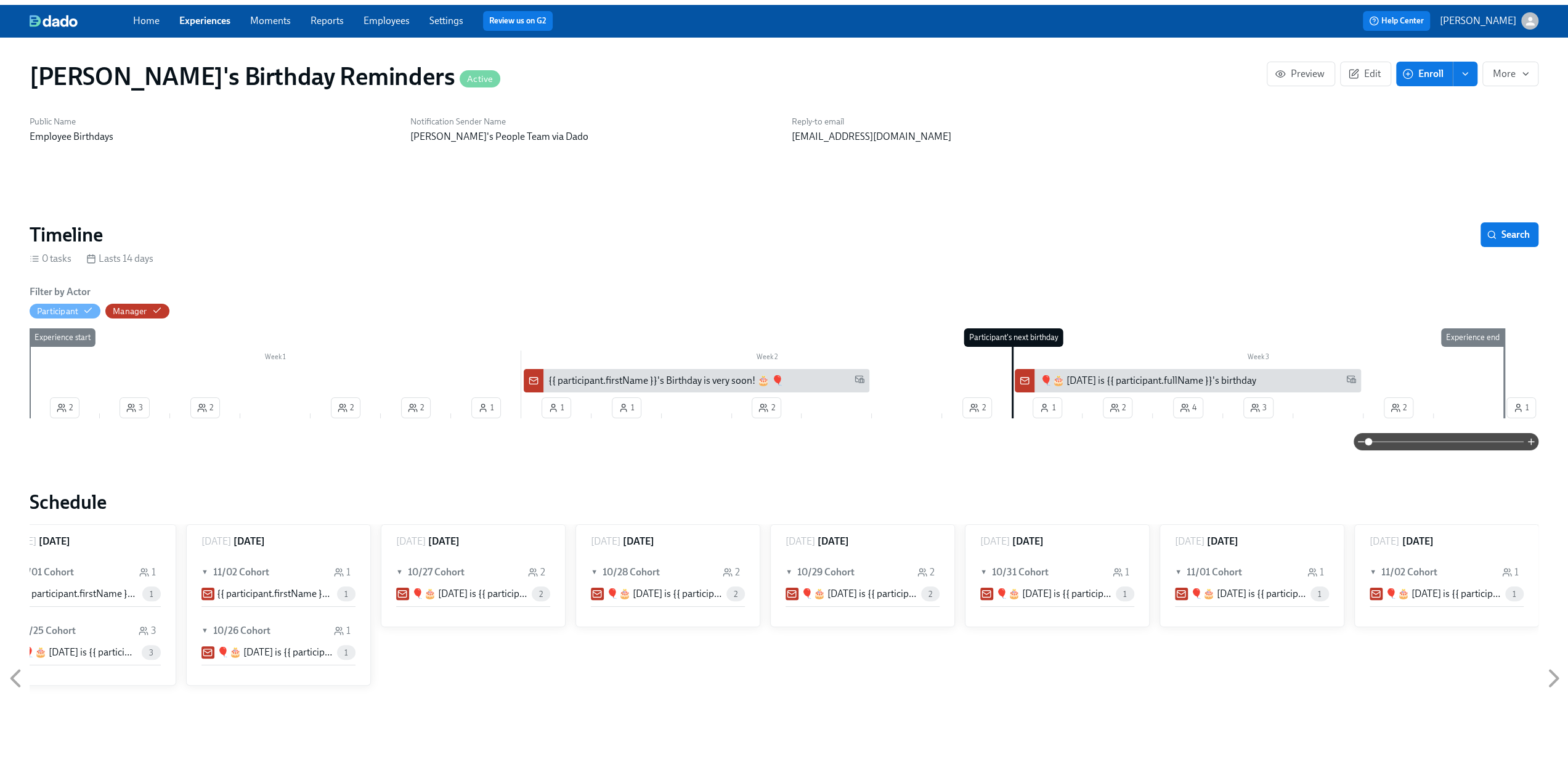
scroll to position [0, 5684]
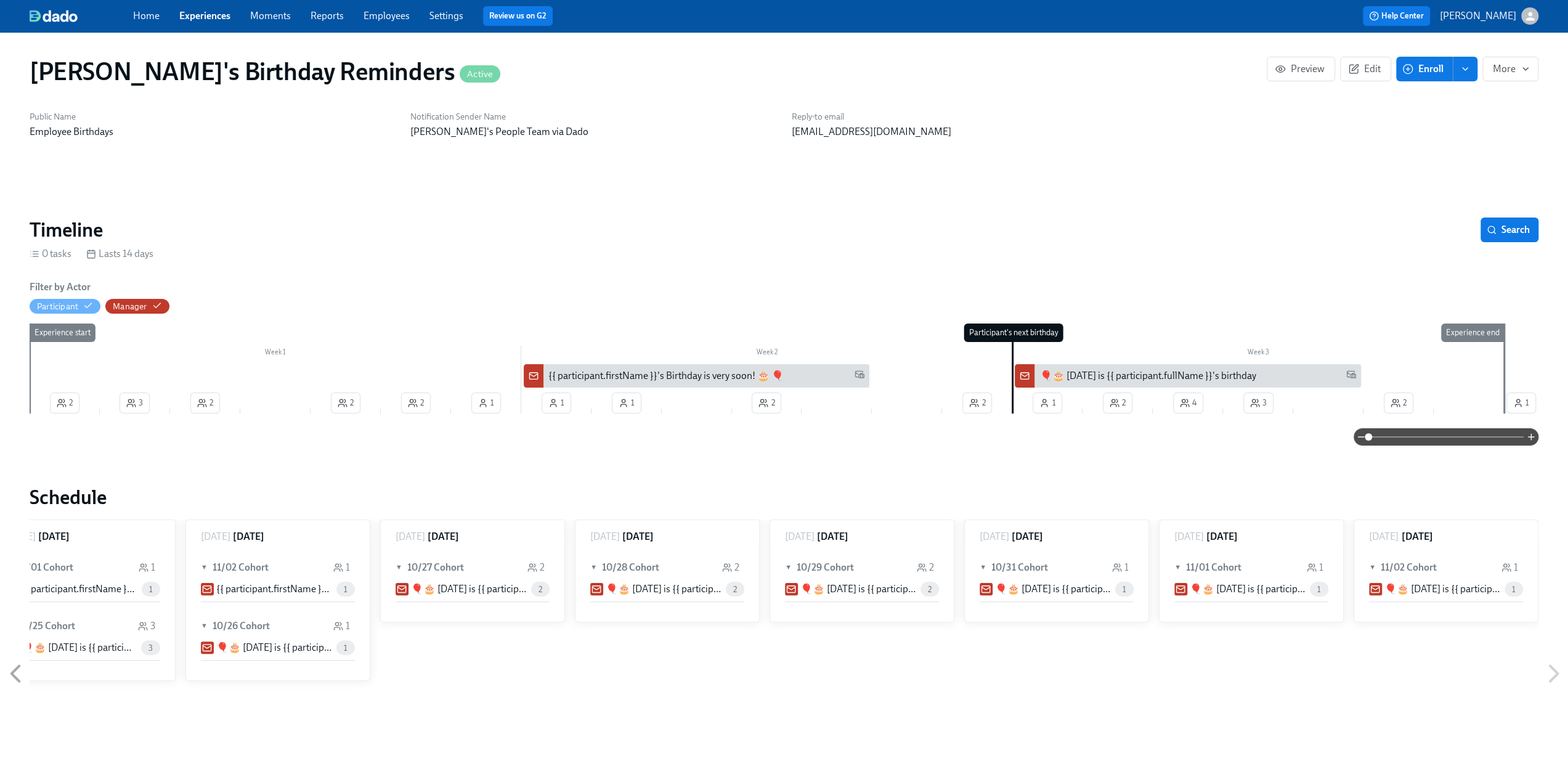
click at [199, 17] on link "Experiences" at bounding box center [205, 15] width 51 height 11
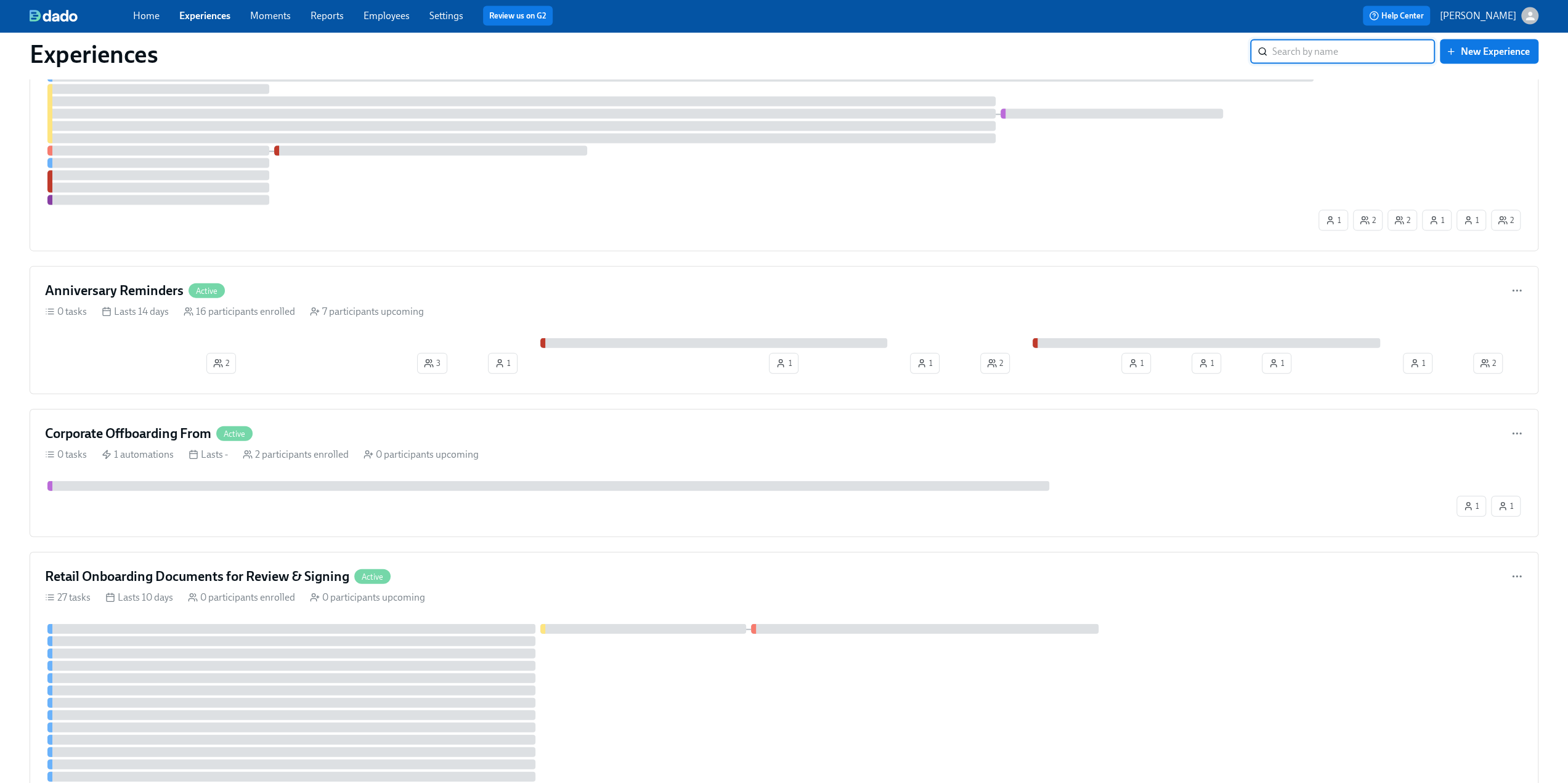
scroll to position [2712, 0]
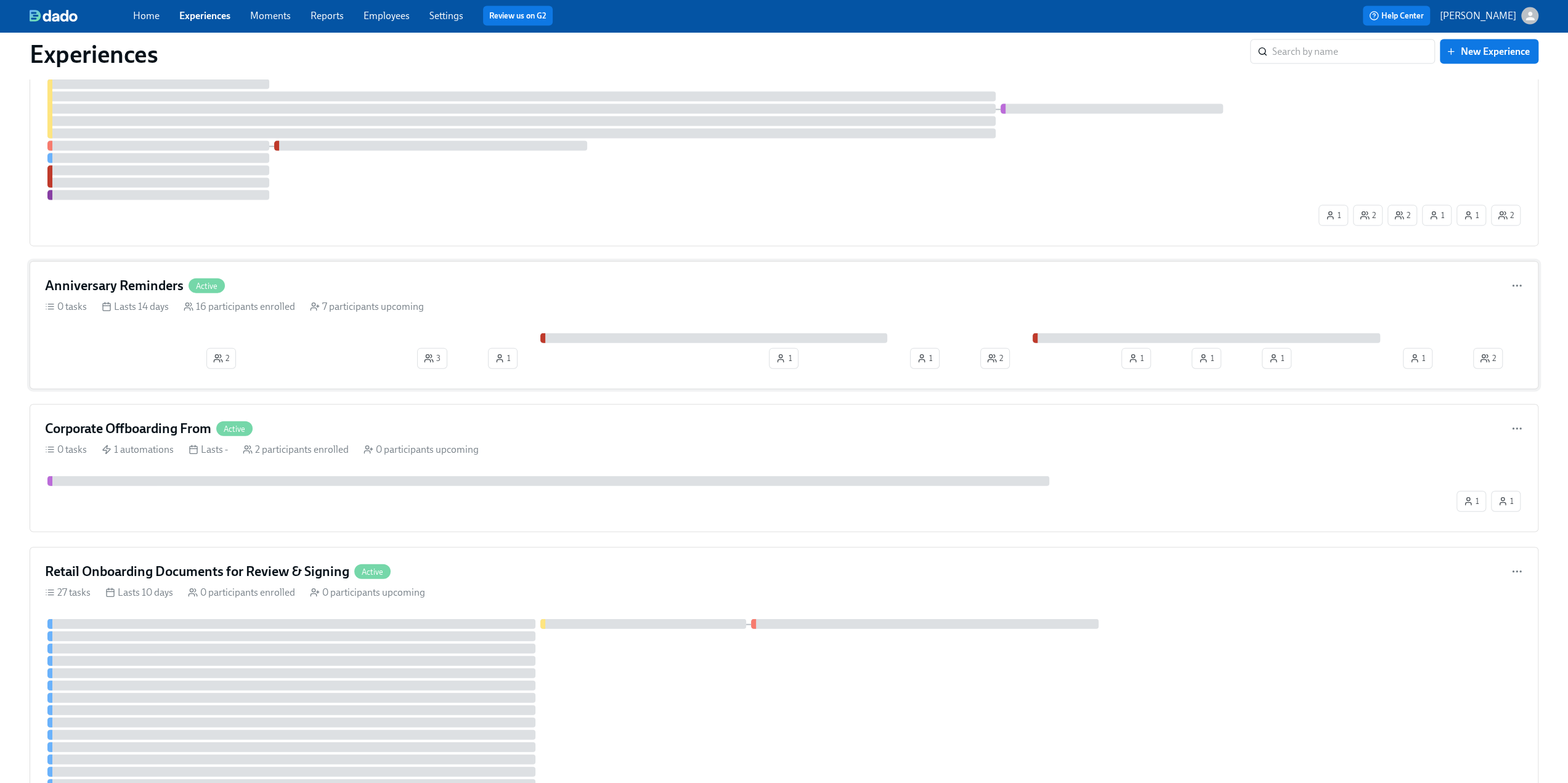
click at [302, 277] on div "Anniversary Reminders Active" at bounding box center [784, 286] width 1478 height 19
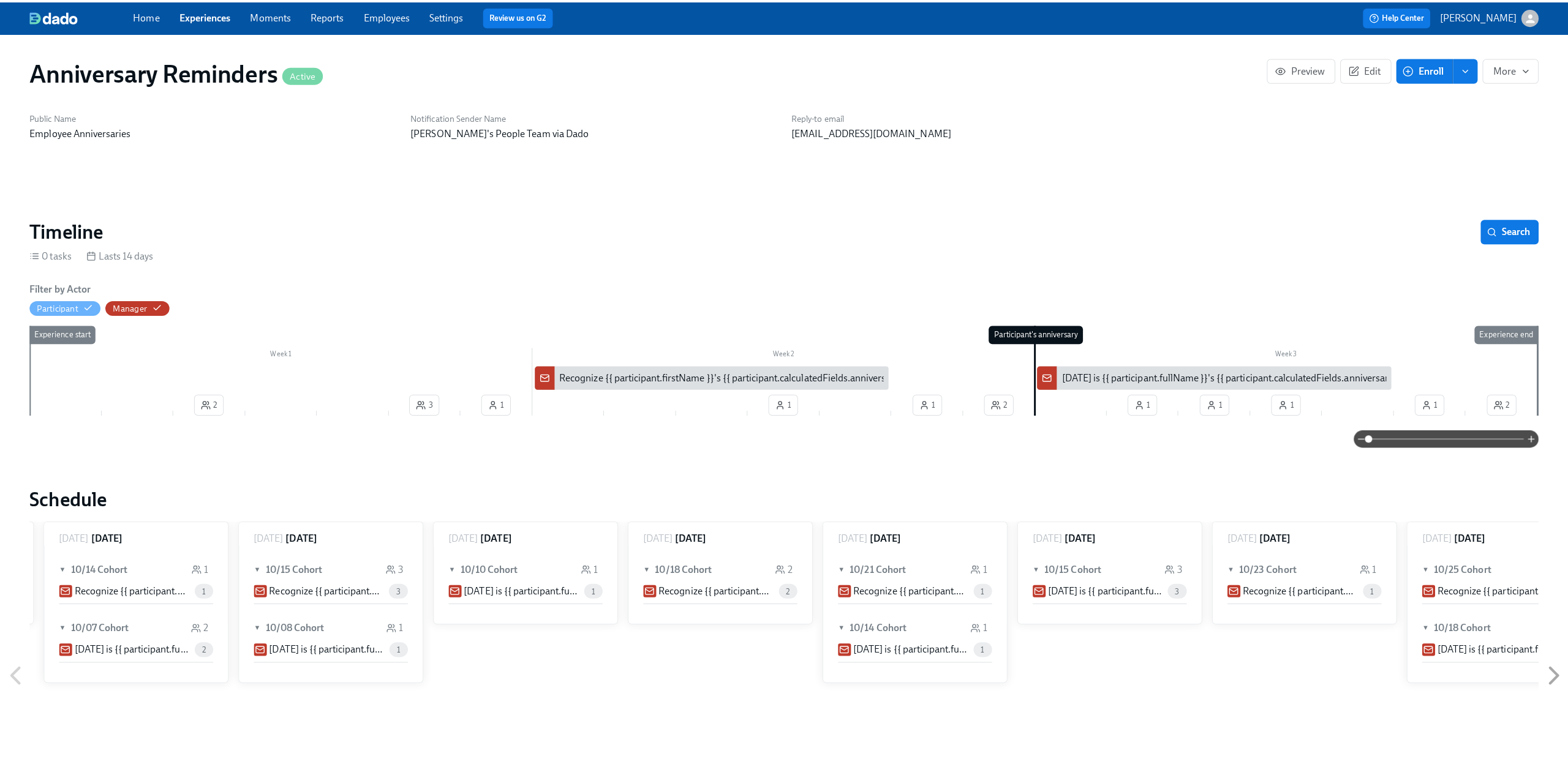
scroll to position [0, 1931]
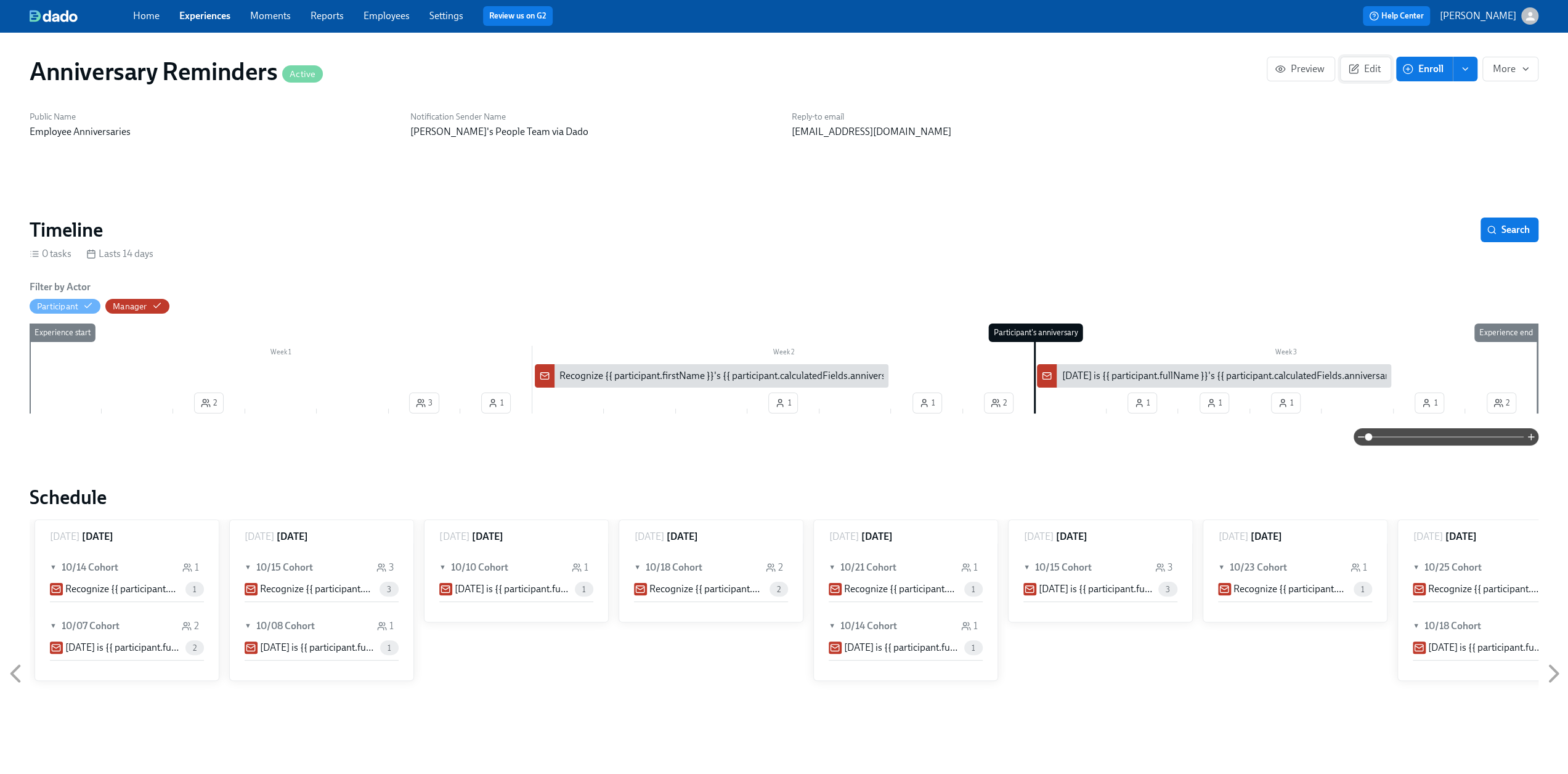
click at [788, 67] on span "Edit" at bounding box center [1365, 69] width 30 height 12
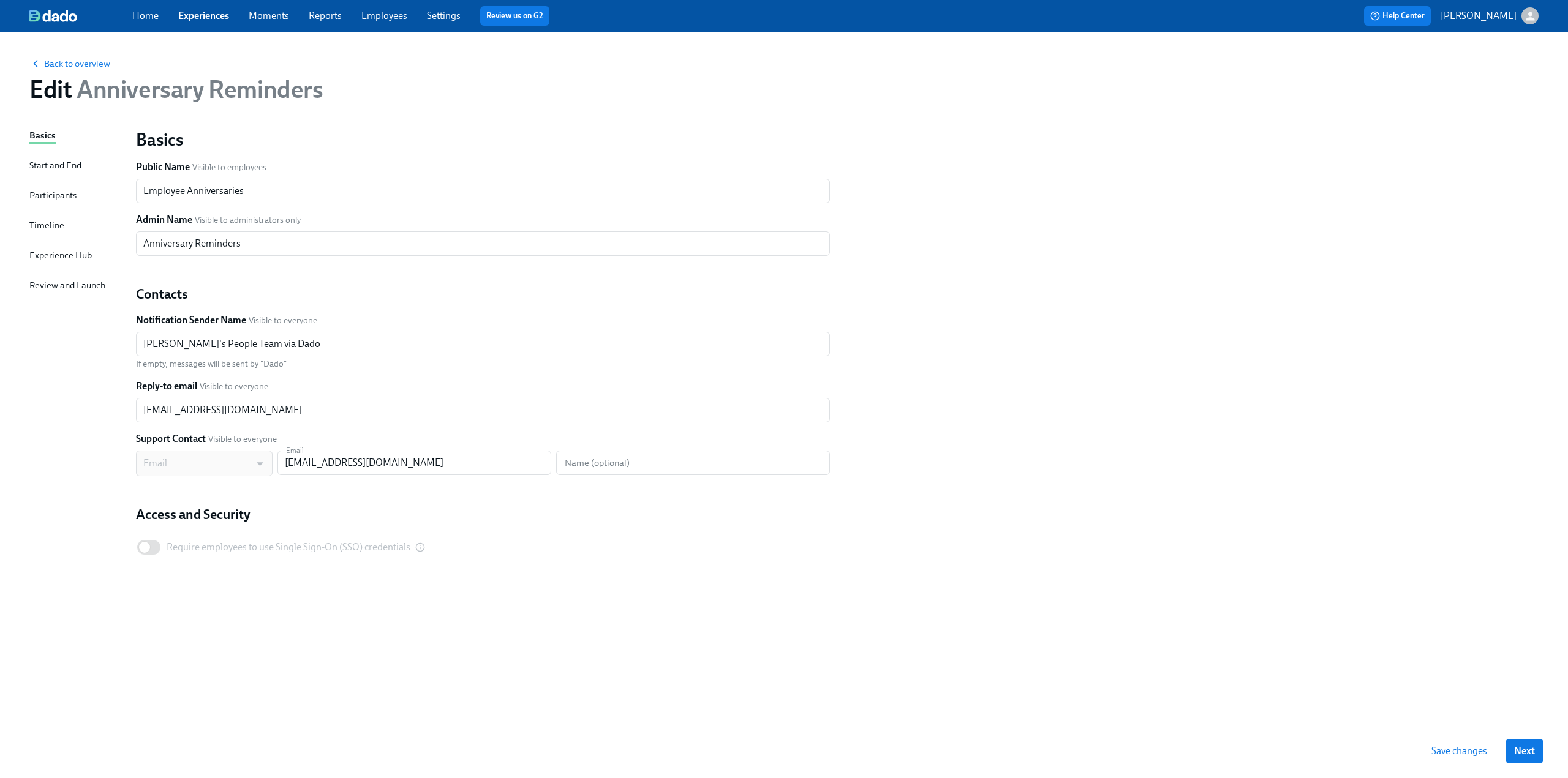
click at [49, 225] on div "Timeline" at bounding box center [47, 226] width 35 height 13
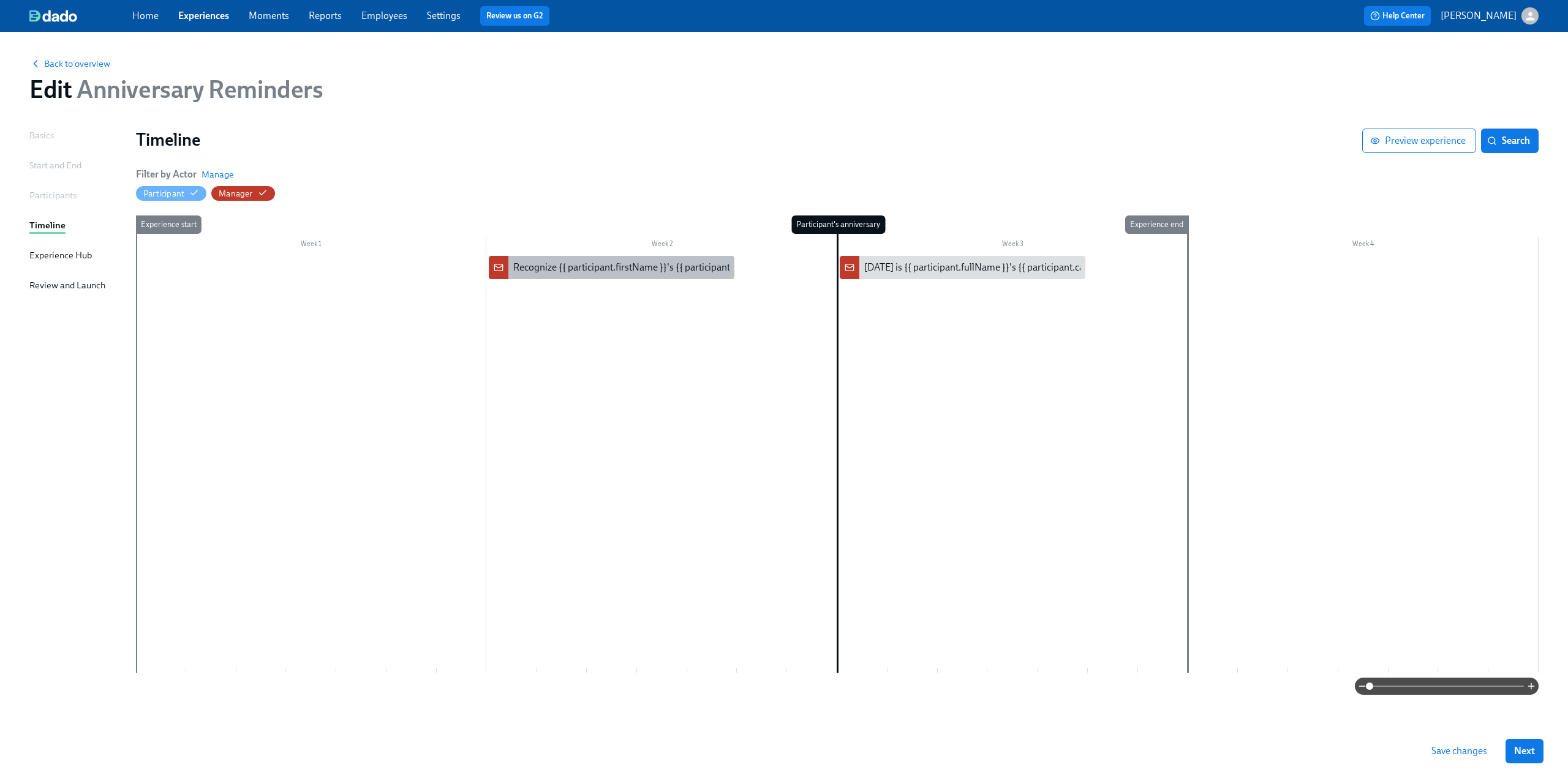
click at [602, 268] on div "Recognize {{ participant.firstName }}'s {{ participant.calculatedFields.anniver…" at bounding box center [744, 268] width 462 height 13
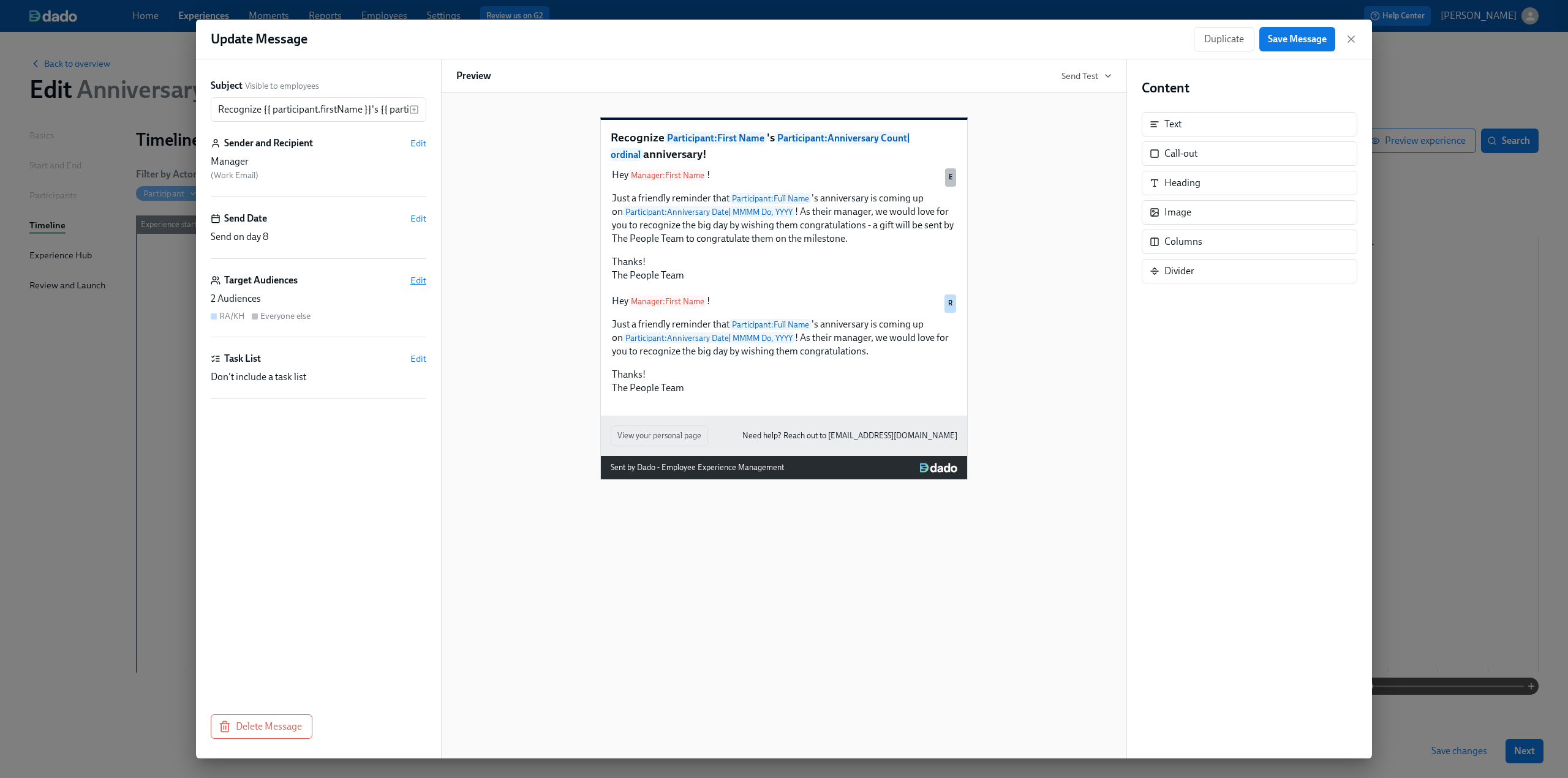
click at [420, 278] on span "Edit" at bounding box center [419, 280] width 16 height 12
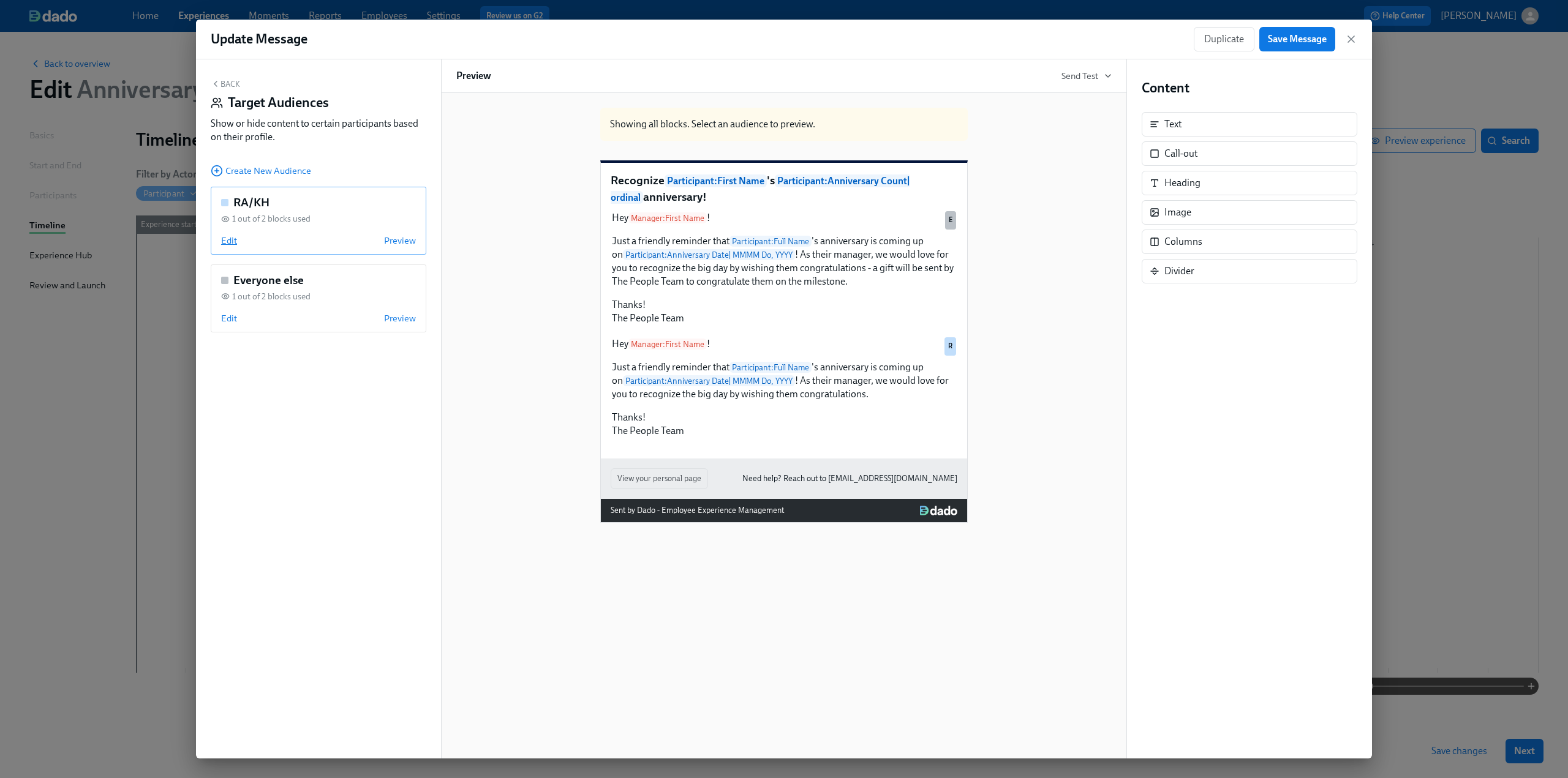
click at [224, 238] on span "Edit" at bounding box center [229, 240] width 16 height 12
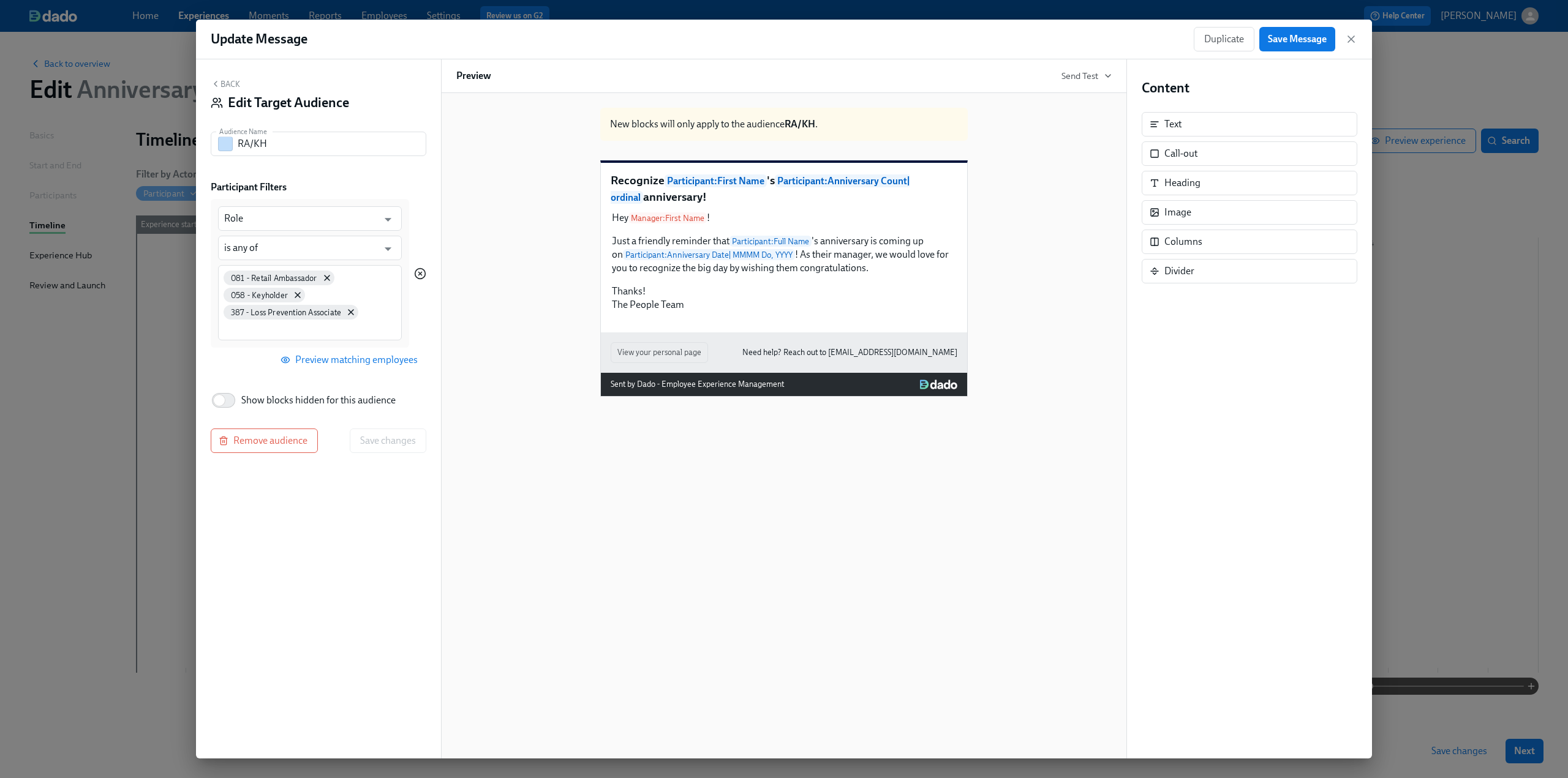
click at [418, 274] on icon "button" at bounding box center [420, 274] width 12 height 12
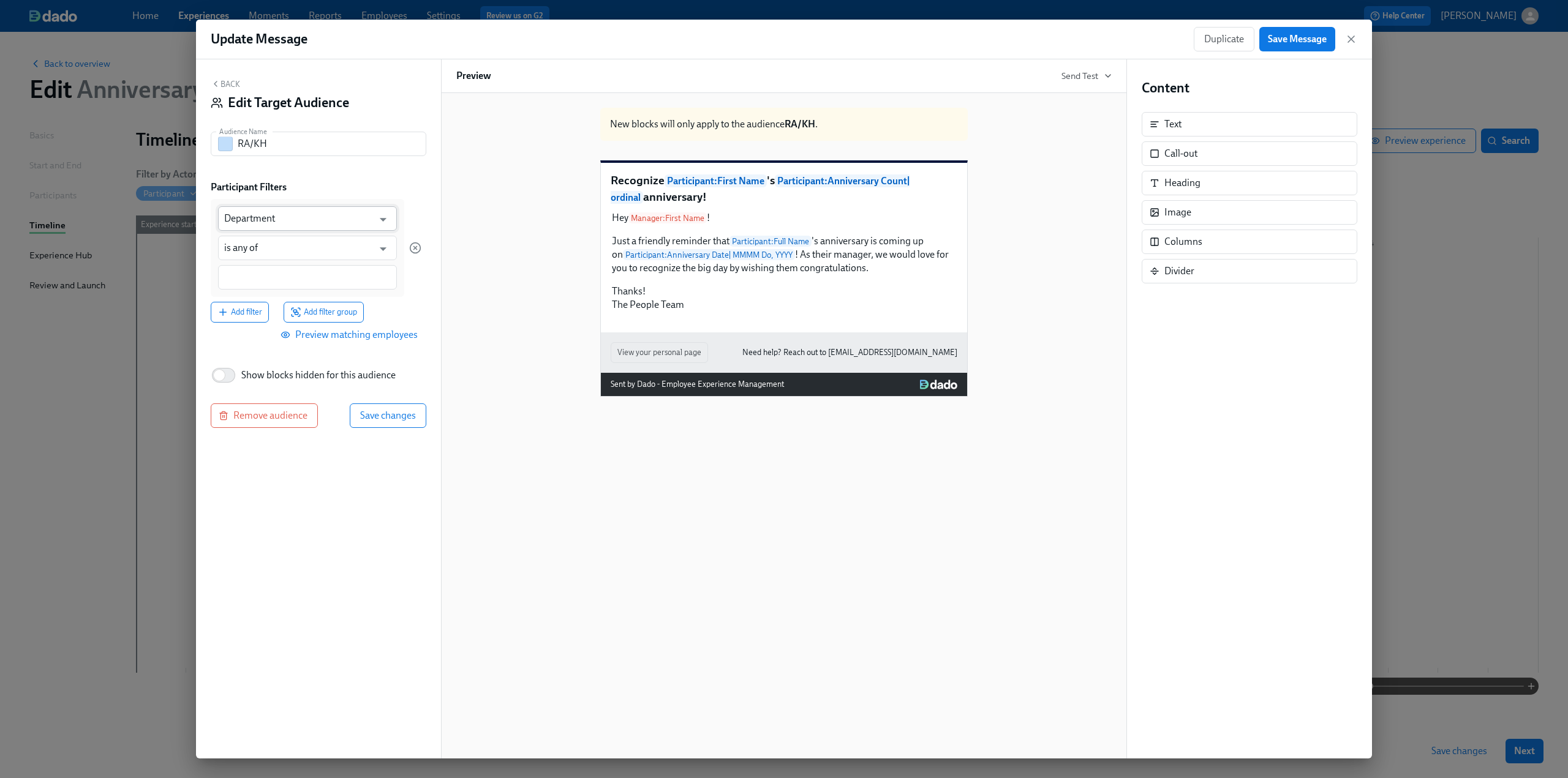
click at [279, 221] on input "Department" at bounding box center [298, 218] width 149 height 25
click at [279, 249] on li "Position Status" at bounding box center [308, 249] width 179 height 21
type input "Position Status"
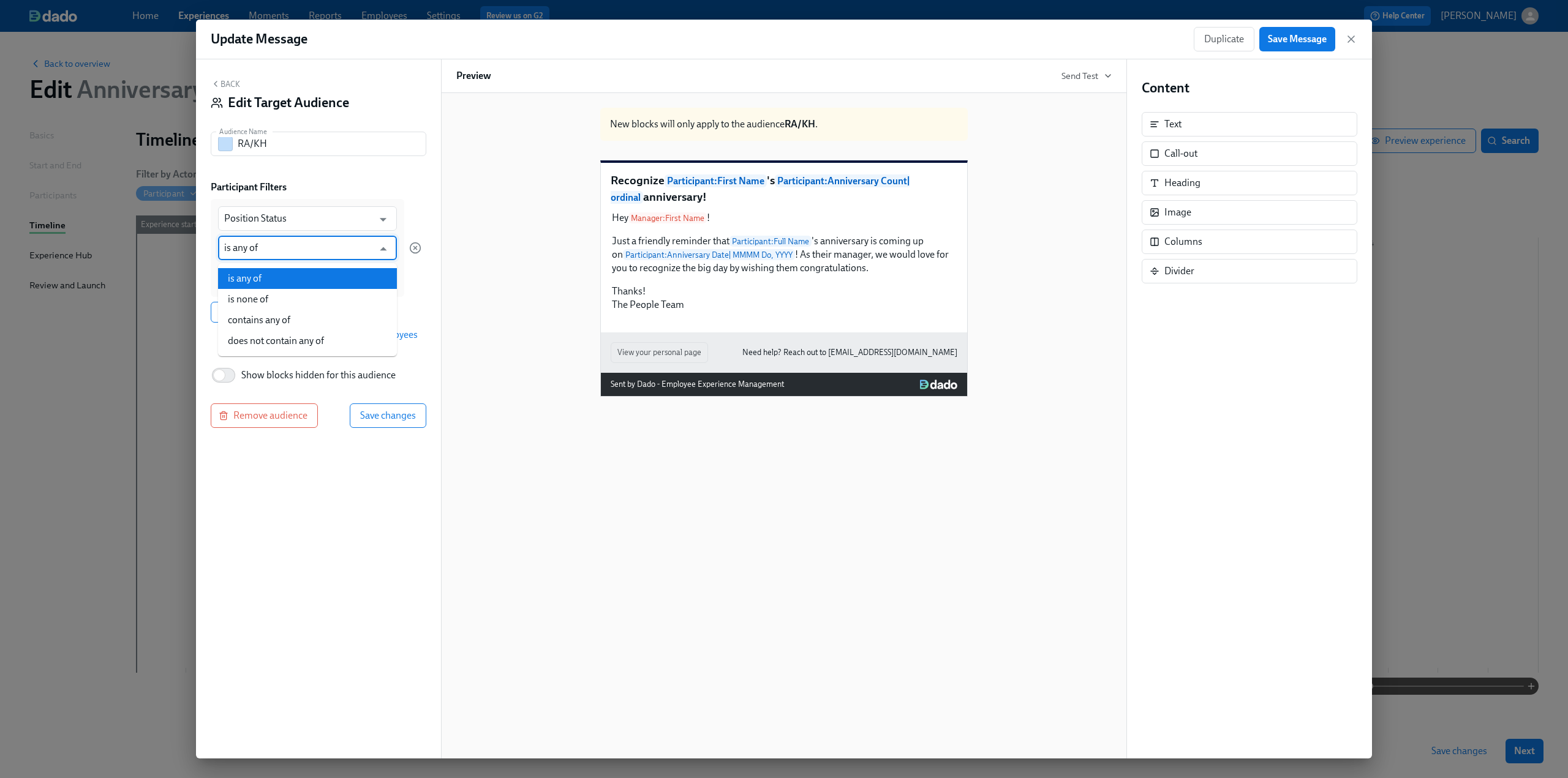
click at [272, 242] on input "is any of" at bounding box center [298, 248] width 149 height 25
click at [272, 294] on li "is none of" at bounding box center [308, 299] width 179 height 21
type input "is none of"
click at [253, 272] on input at bounding box center [308, 278] width 167 height 13
type input "ter"
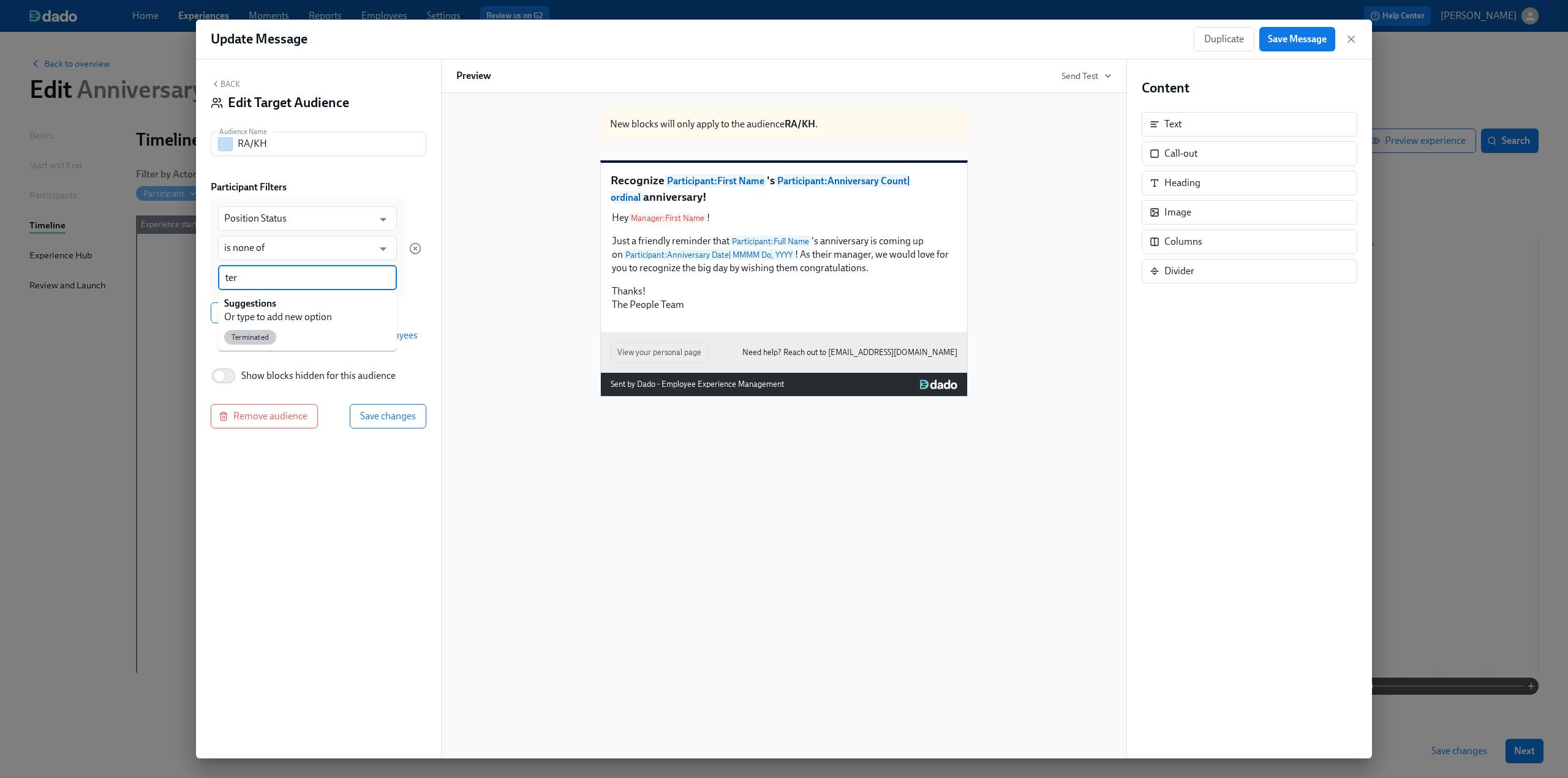
click at [257, 334] on span "Terminated" at bounding box center [250, 338] width 52 height 9
click at [304, 279] on input at bounding box center [341, 278] width 99 height 13
click at [355, 338] on span "Retired" at bounding box center [354, 340] width 39 height 9
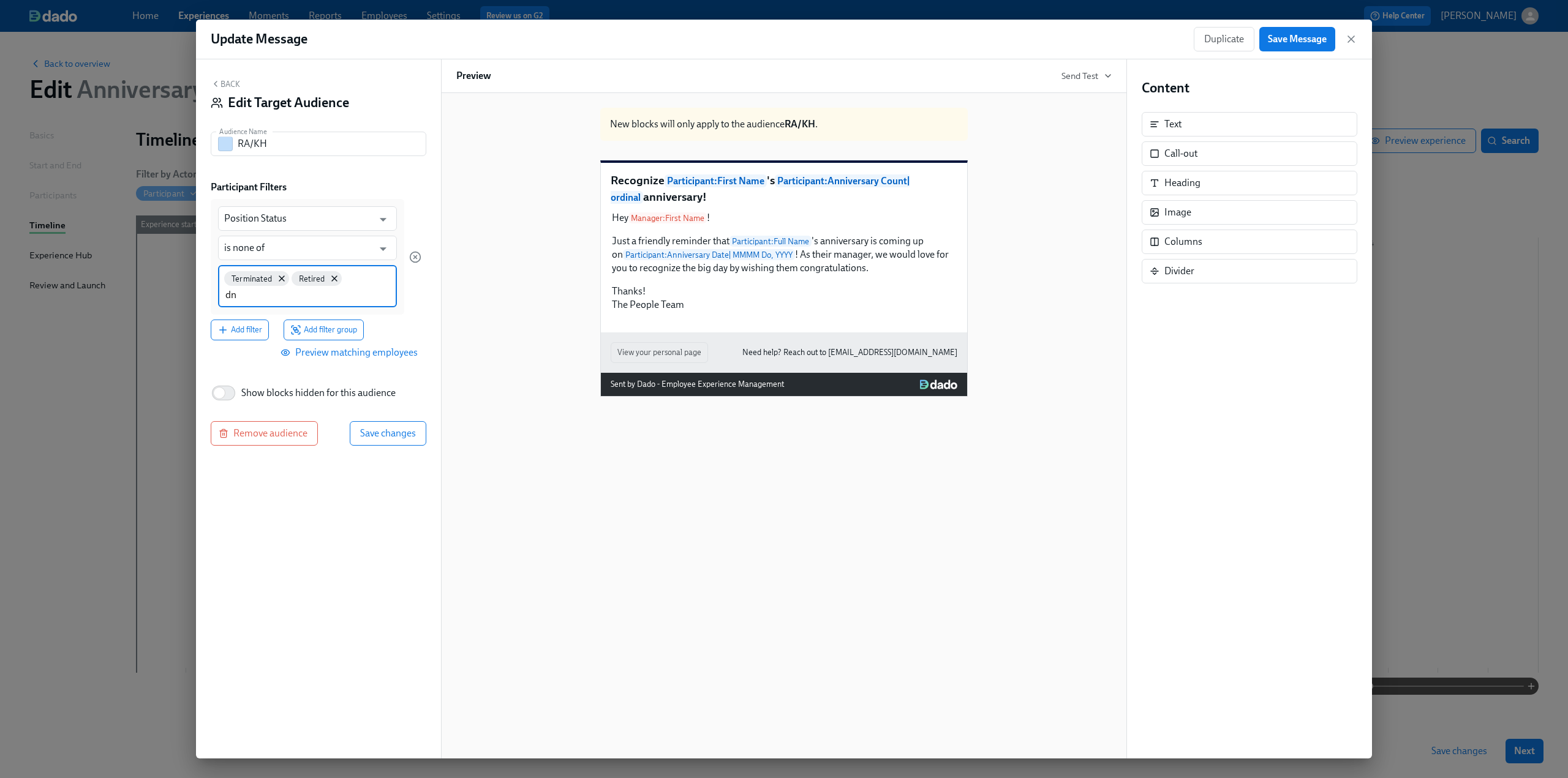
type input "d"
type input "DNS"
click at [236, 335] on button "Add filter" at bounding box center [240, 328] width 58 height 21
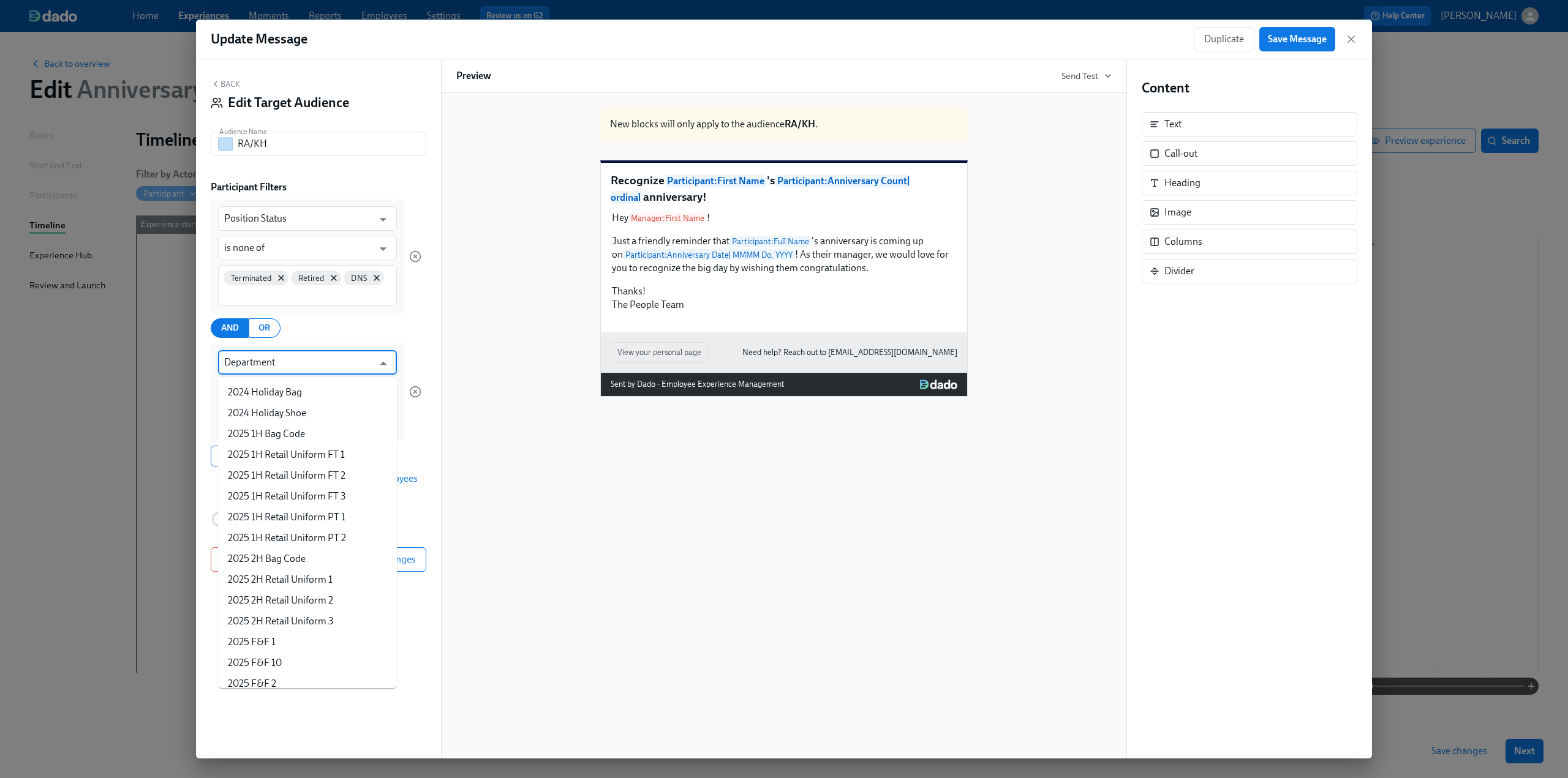
click at [257, 363] on input "Department" at bounding box center [298, 362] width 149 height 25
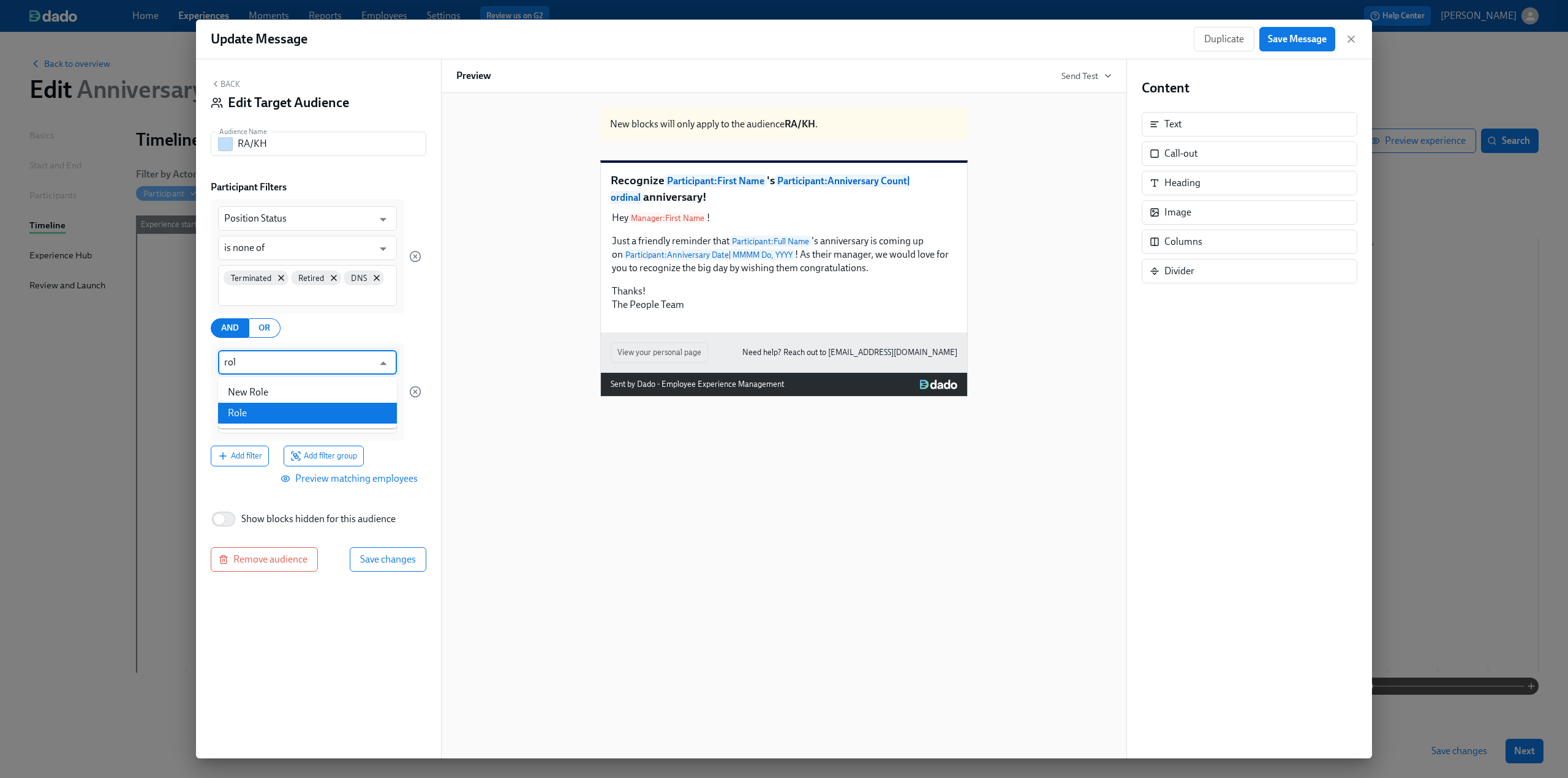
click at [261, 413] on li "Role" at bounding box center [308, 413] width 179 height 21
type input "Role"
click at [250, 417] on input at bounding box center [308, 421] width 167 height 13
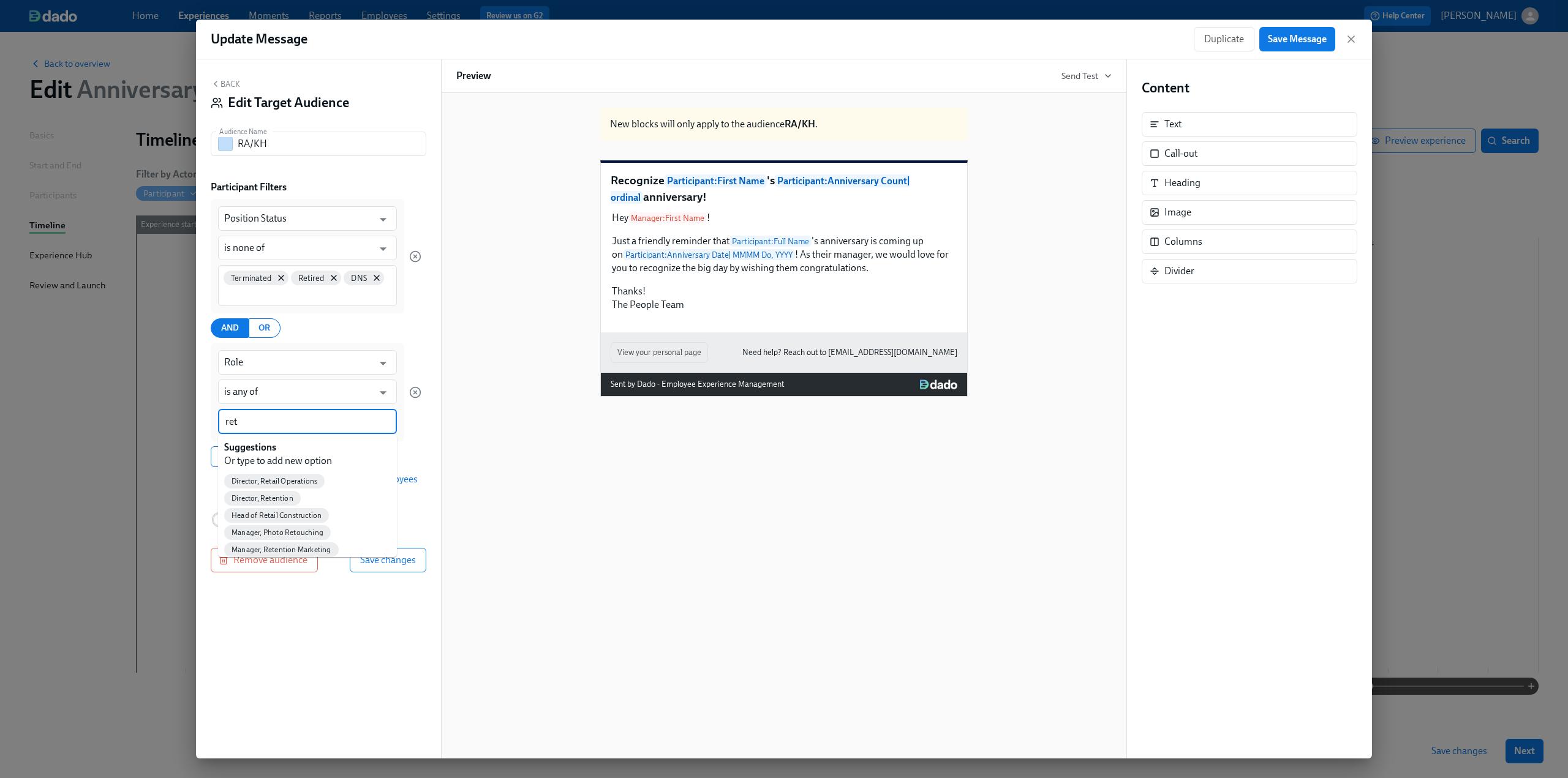
type input "[PERSON_NAME]"
click at [266, 420] on span "Retail Ambassador" at bounding box center [262, 516] width 76 height 9
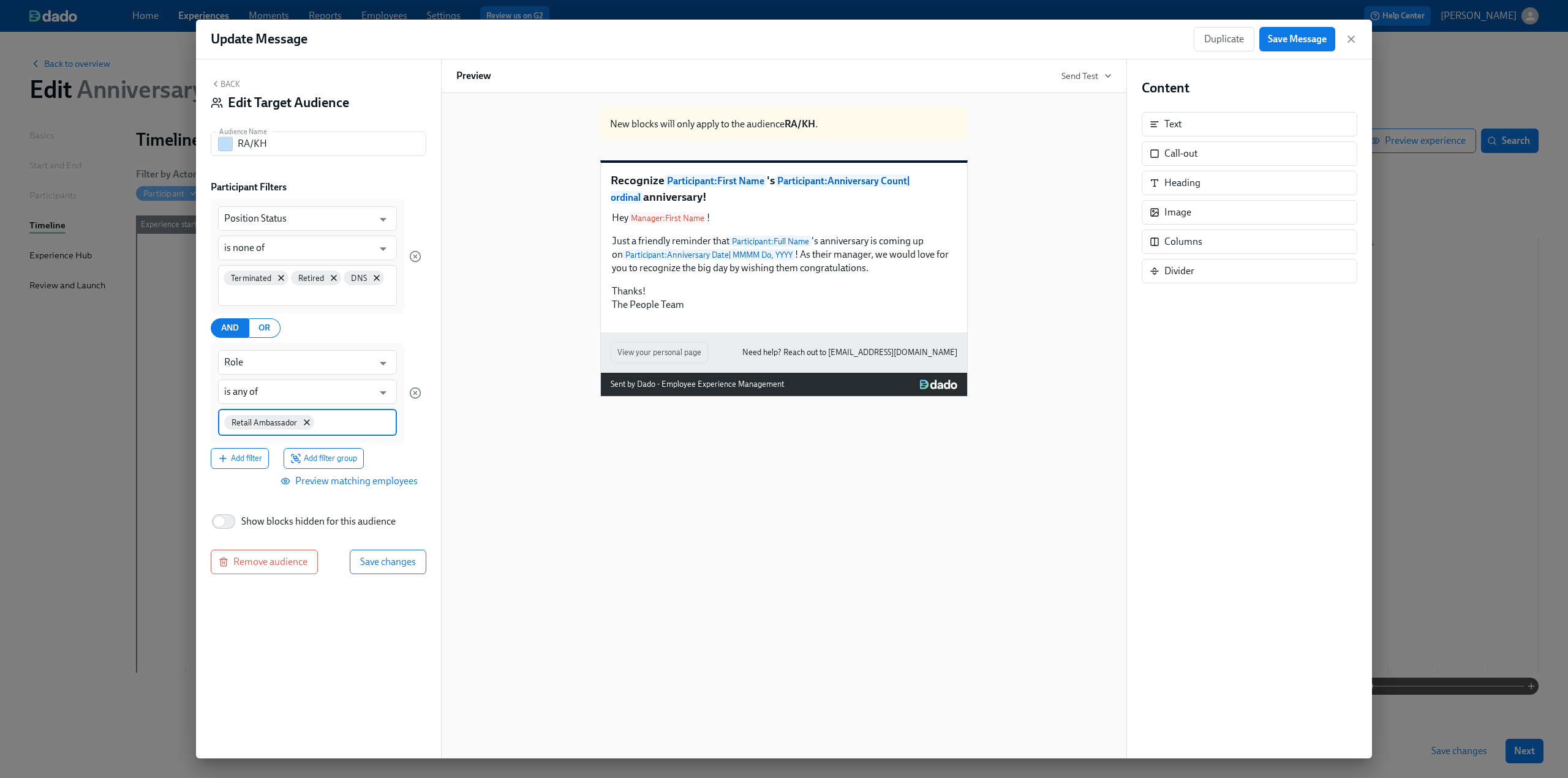
click at [352, 420] on input at bounding box center [353, 421] width 74 height 13
type input "key"
click at [250, 420] on span "Keyholder" at bounding box center [248, 483] width 48 height 9
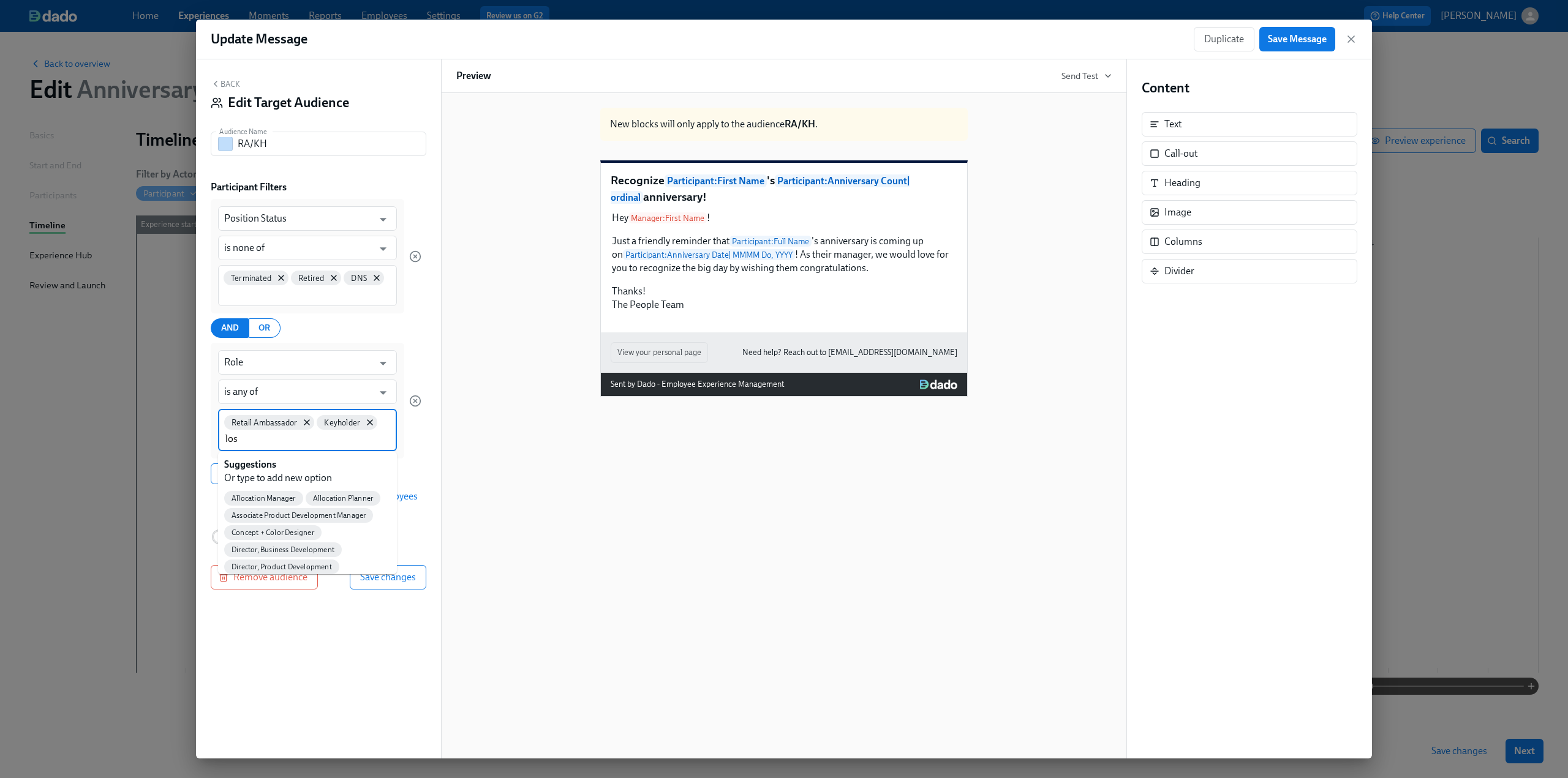
type input "loss"
click at [257, 420] on span "Loss Prevention Associate" at bounding box center [274, 499] width 100 height 9
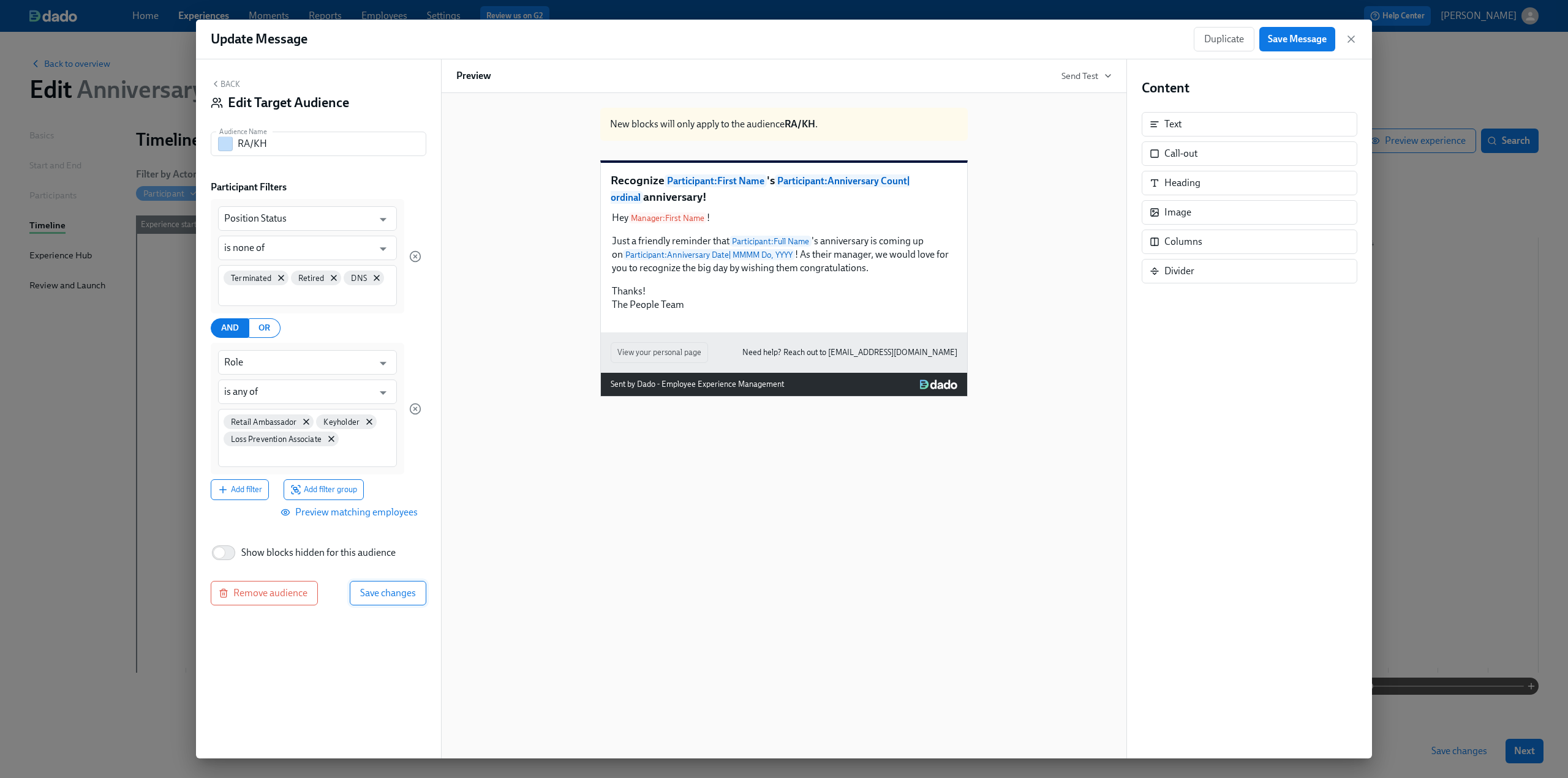
click at [395, 420] on span "Save changes" at bounding box center [388, 593] width 56 height 12
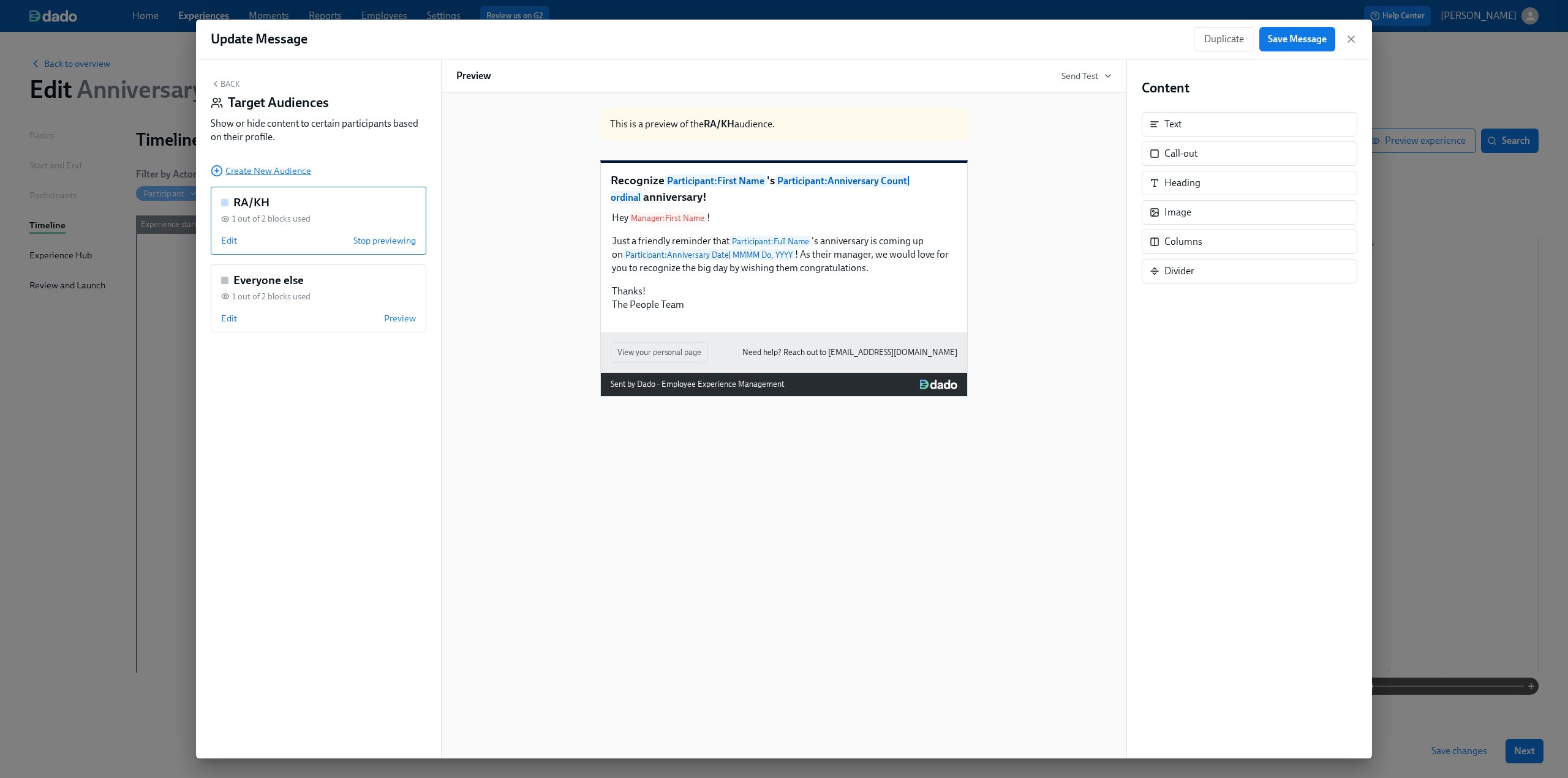
click at [274, 167] on span "Create New Audience" at bounding box center [261, 171] width 101 height 12
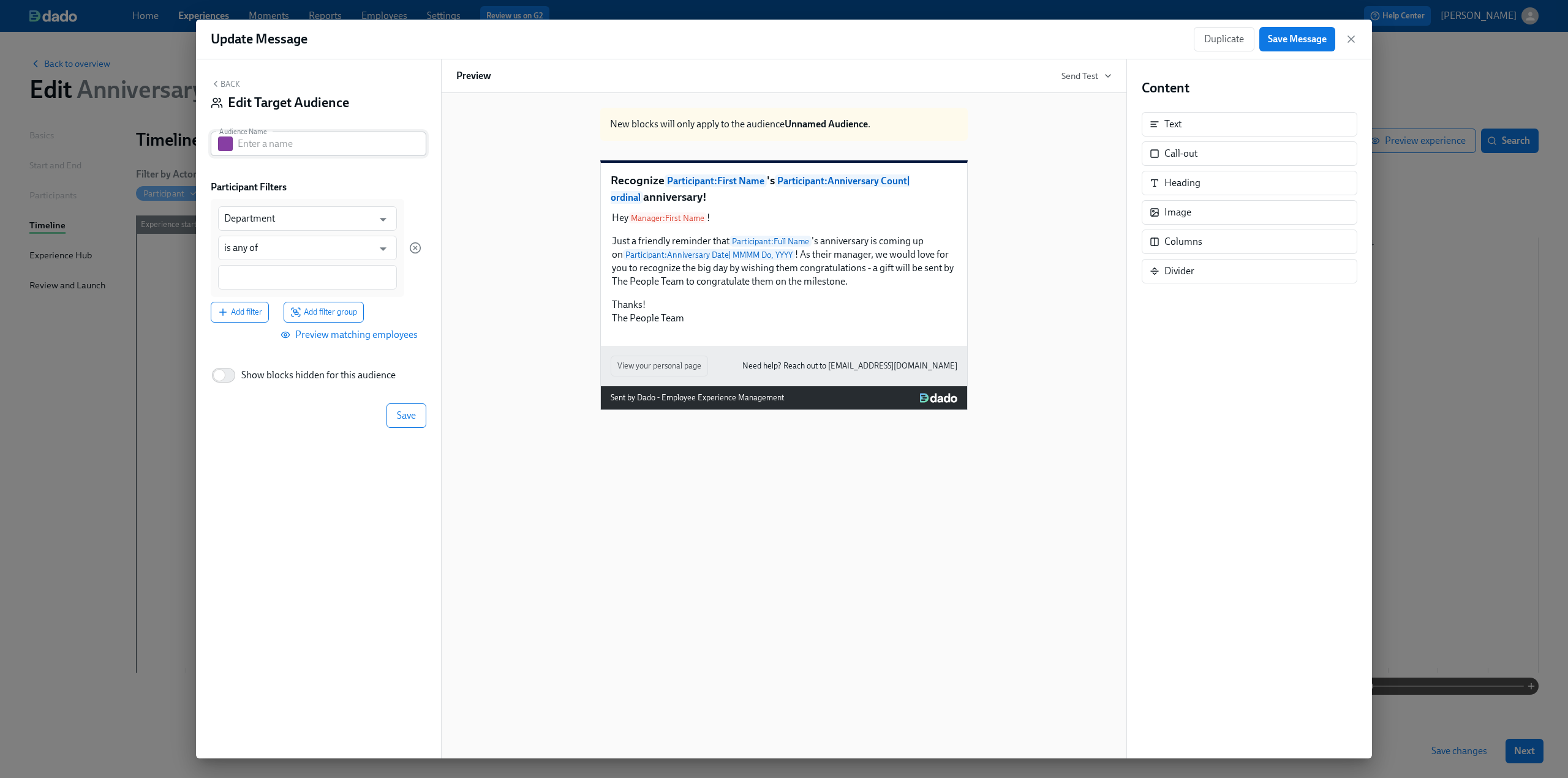
click at [269, 151] on input "text" at bounding box center [332, 143] width 189 height 25
type input "Still Active"
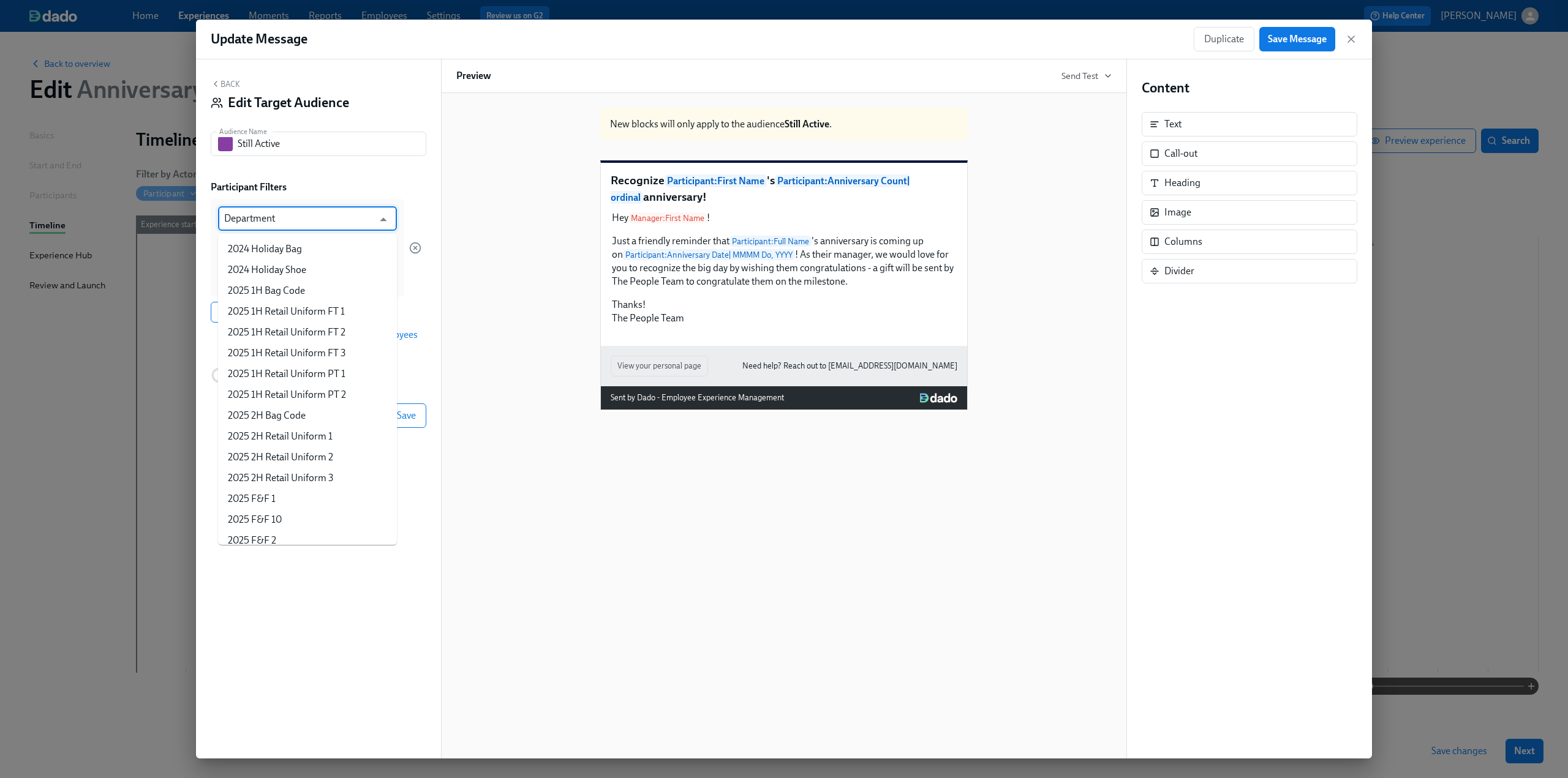
click at [289, 221] on input "Department" at bounding box center [298, 218] width 149 height 25
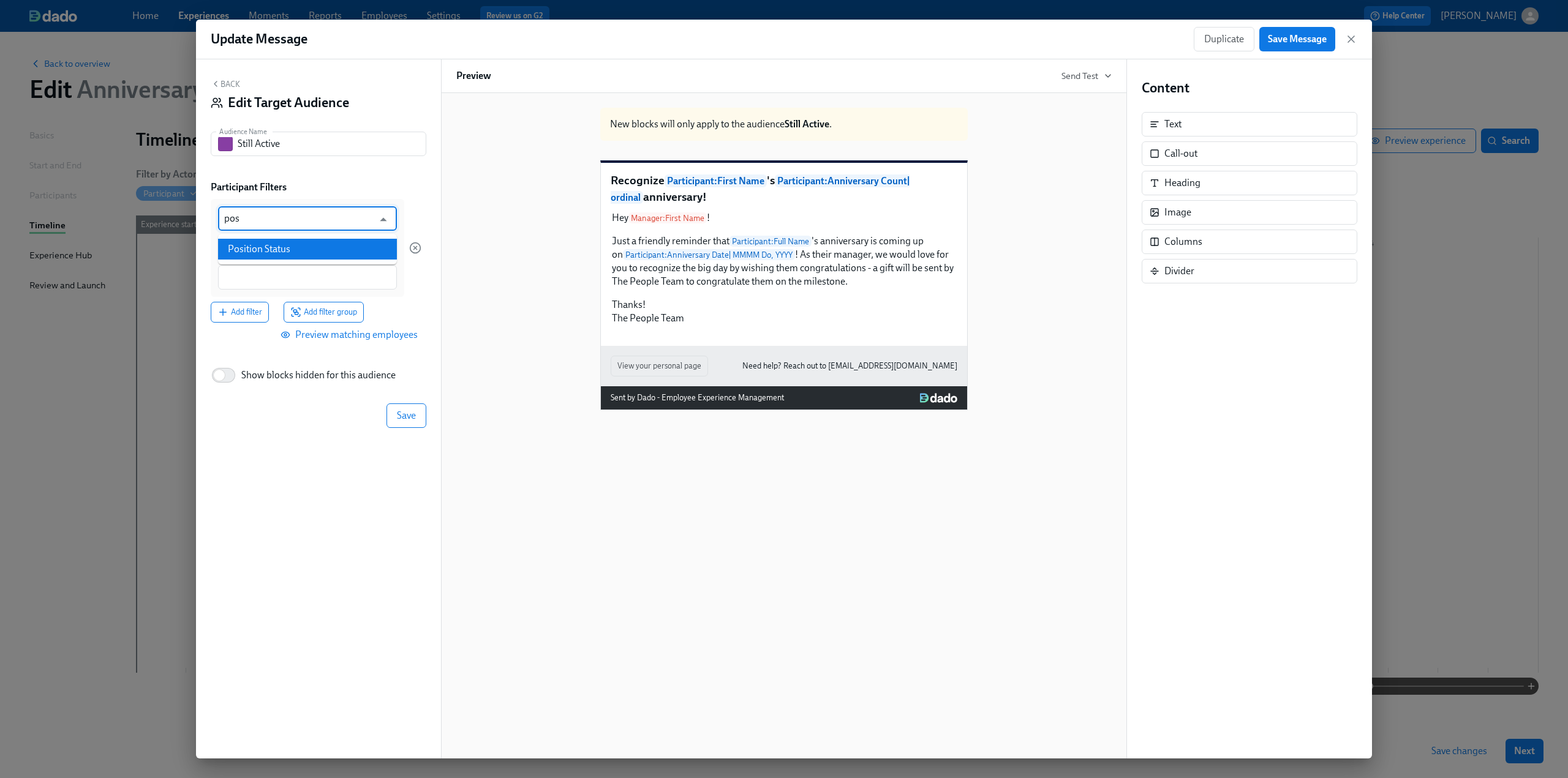
click at [286, 249] on li "Position Status" at bounding box center [308, 249] width 179 height 21
type input "Position Status"
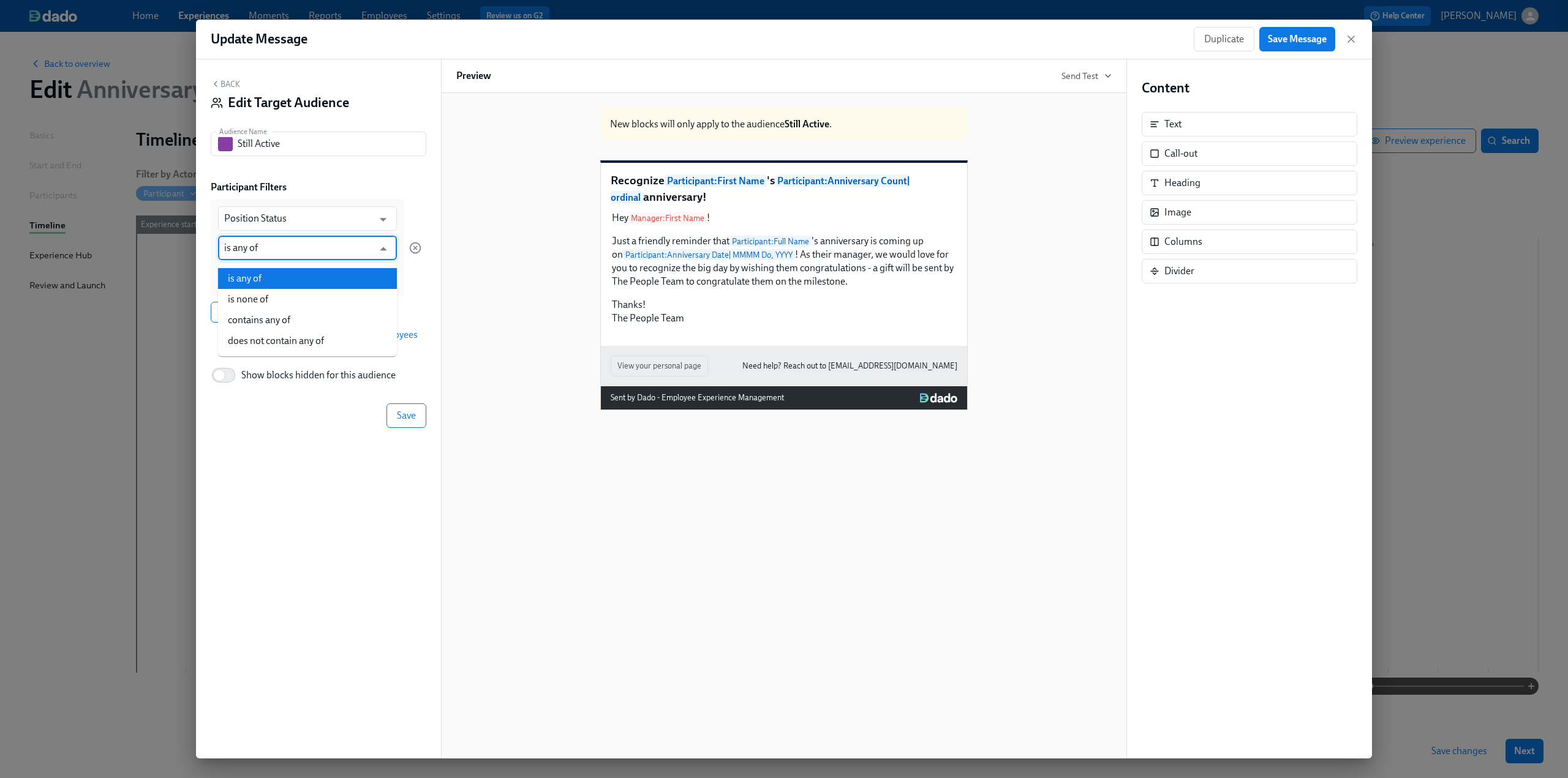
click at [270, 246] on input "is any of" at bounding box center [298, 248] width 149 height 25
click at [266, 289] on li "is none of" at bounding box center [308, 299] width 179 height 21
type input "is none of"
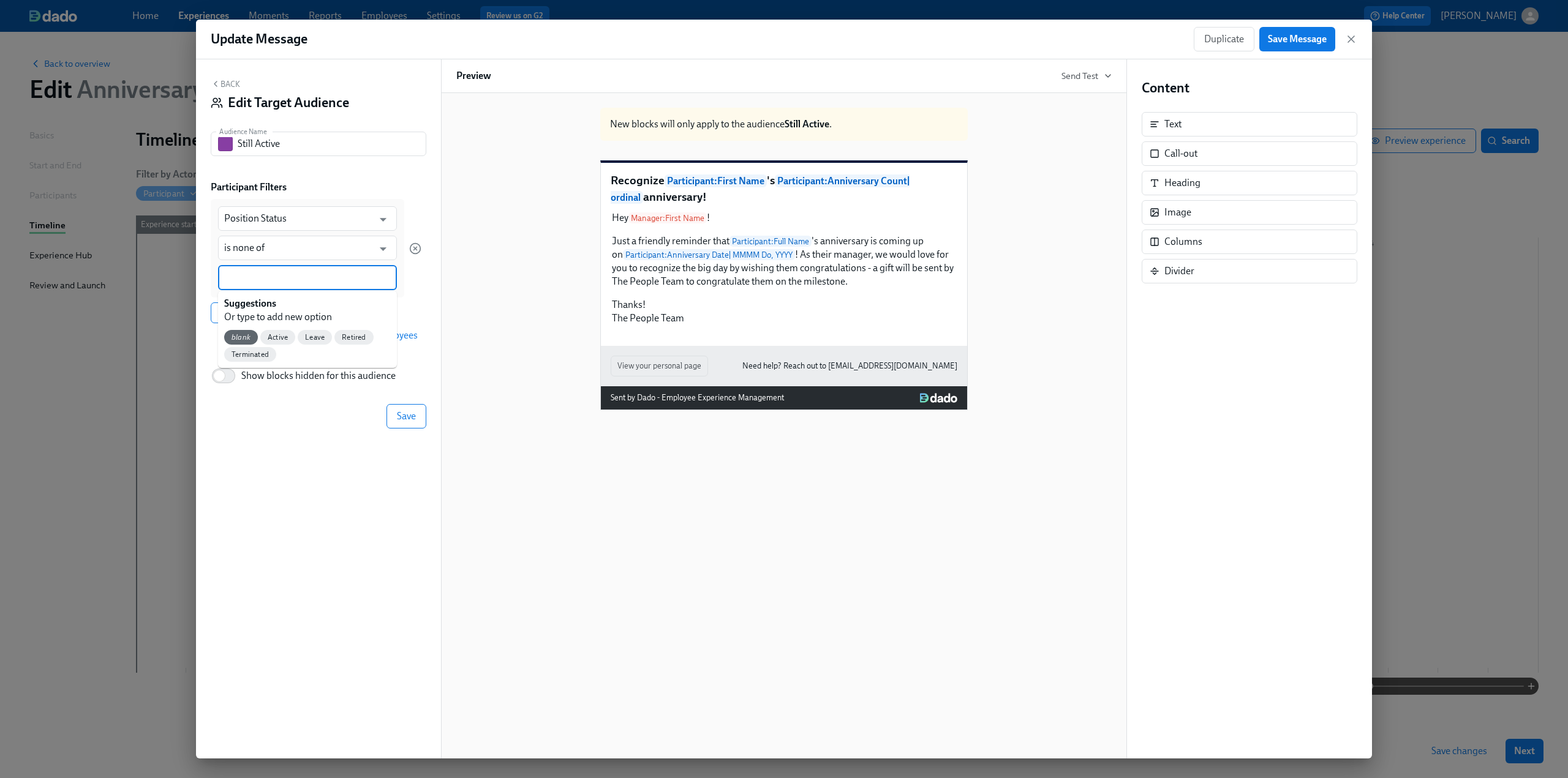
click at [250, 276] on input at bounding box center [308, 278] width 167 height 13
type input "ter"
click at [249, 340] on span "Terminated" at bounding box center [250, 338] width 52 height 9
click at [293, 280] on input at bounding box center [341, 278] width 99 height 13
click at [344, 338] on span "Retired" at bounding box center [354, 340] width 39 height 9
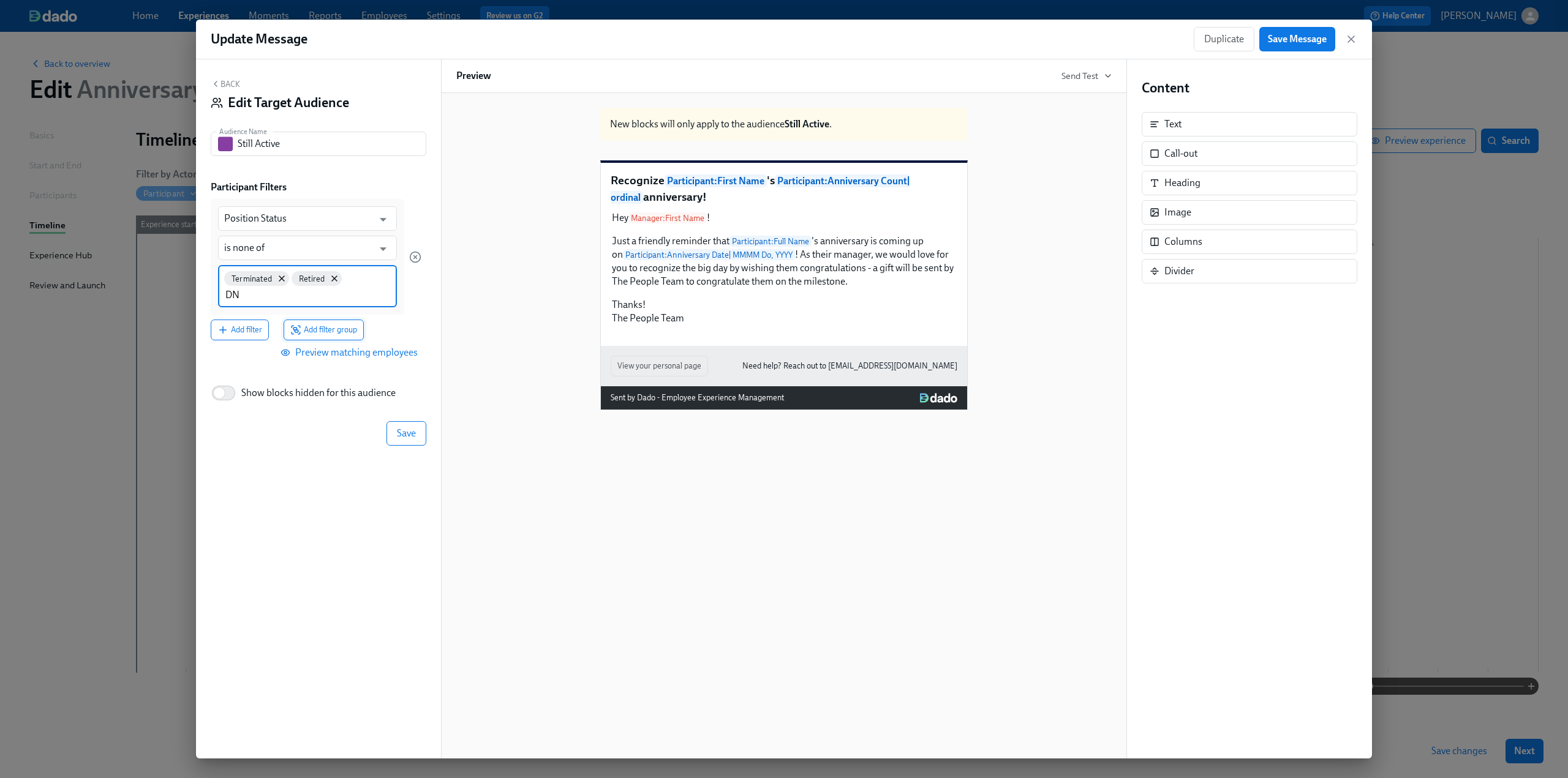
type input "DNS"
click at [415, 420] on span "Save" at bounding box center [407, 432] width 19 height 12
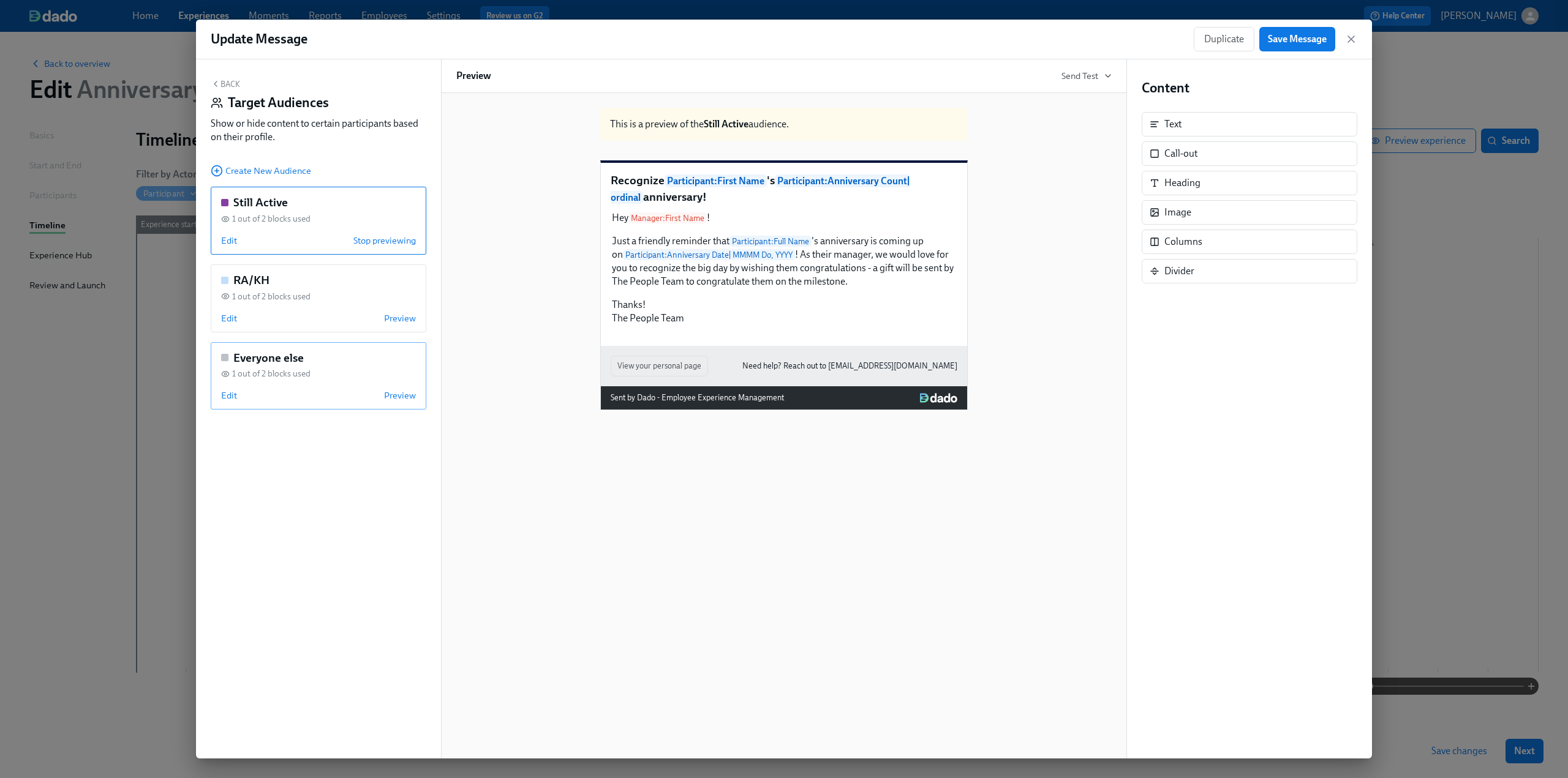
click at [239, 395] on div "Edit Preview" at bounding box center [318, 396] width 195 height 12
click at [222, 398] on span "Edit" at bounding box center [229, 396] width 16 height 12
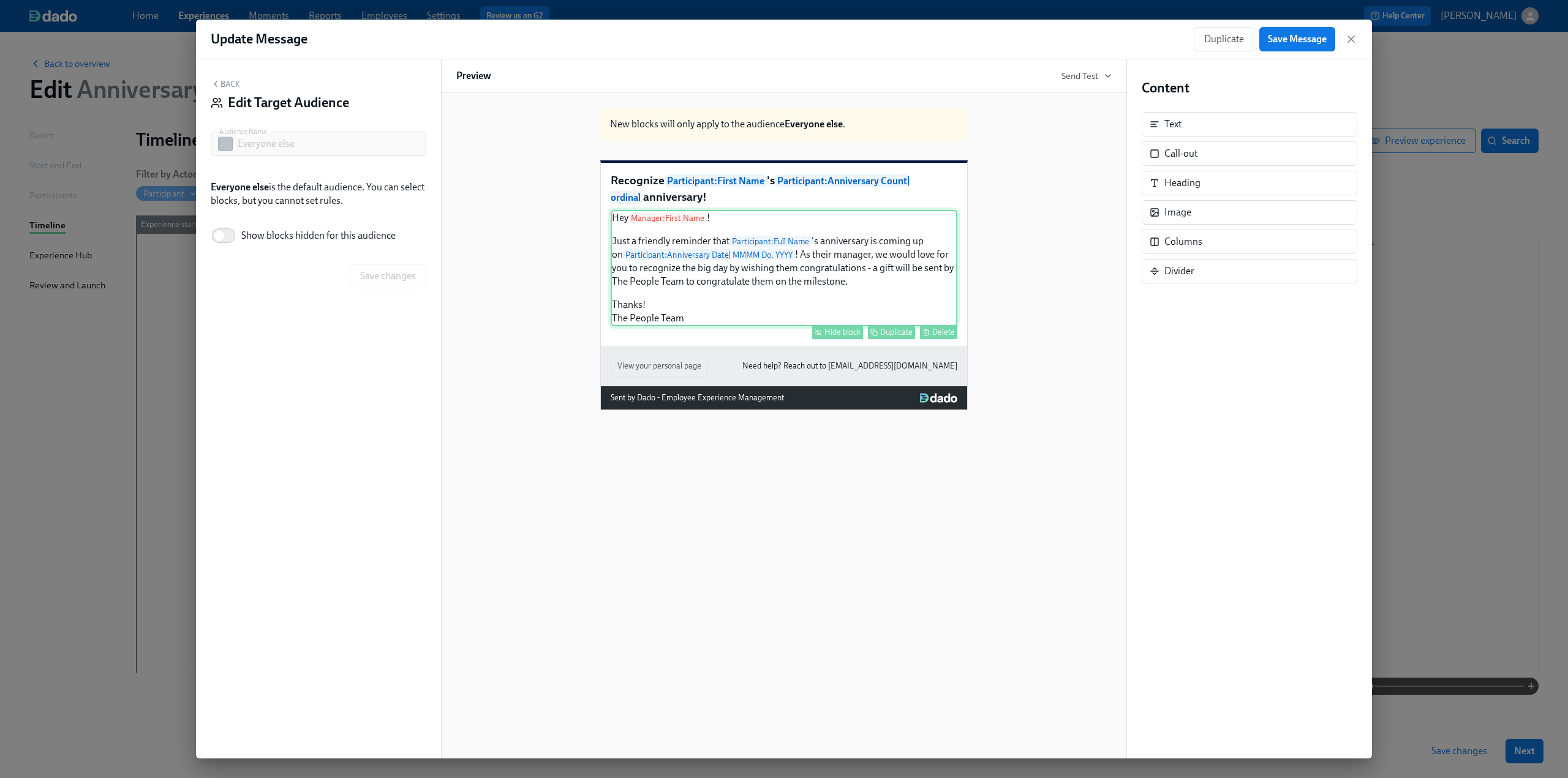
click at [784, 337] on div "Hide block" at bounding box center [842, 332] width 36 height 9
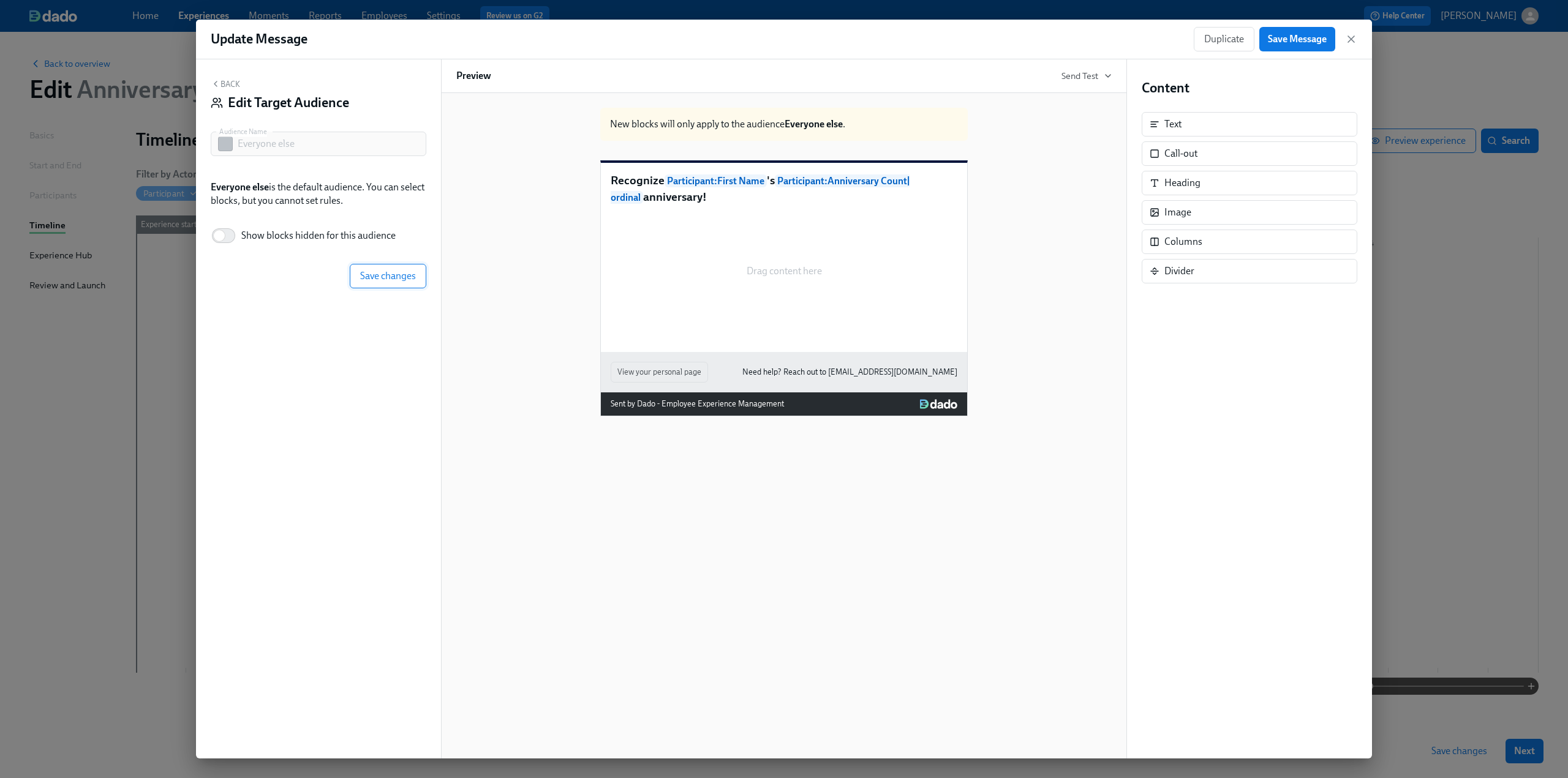
click at [398, 279] on span "Save changes" at bounding box center [388, 276] width 56 height 12
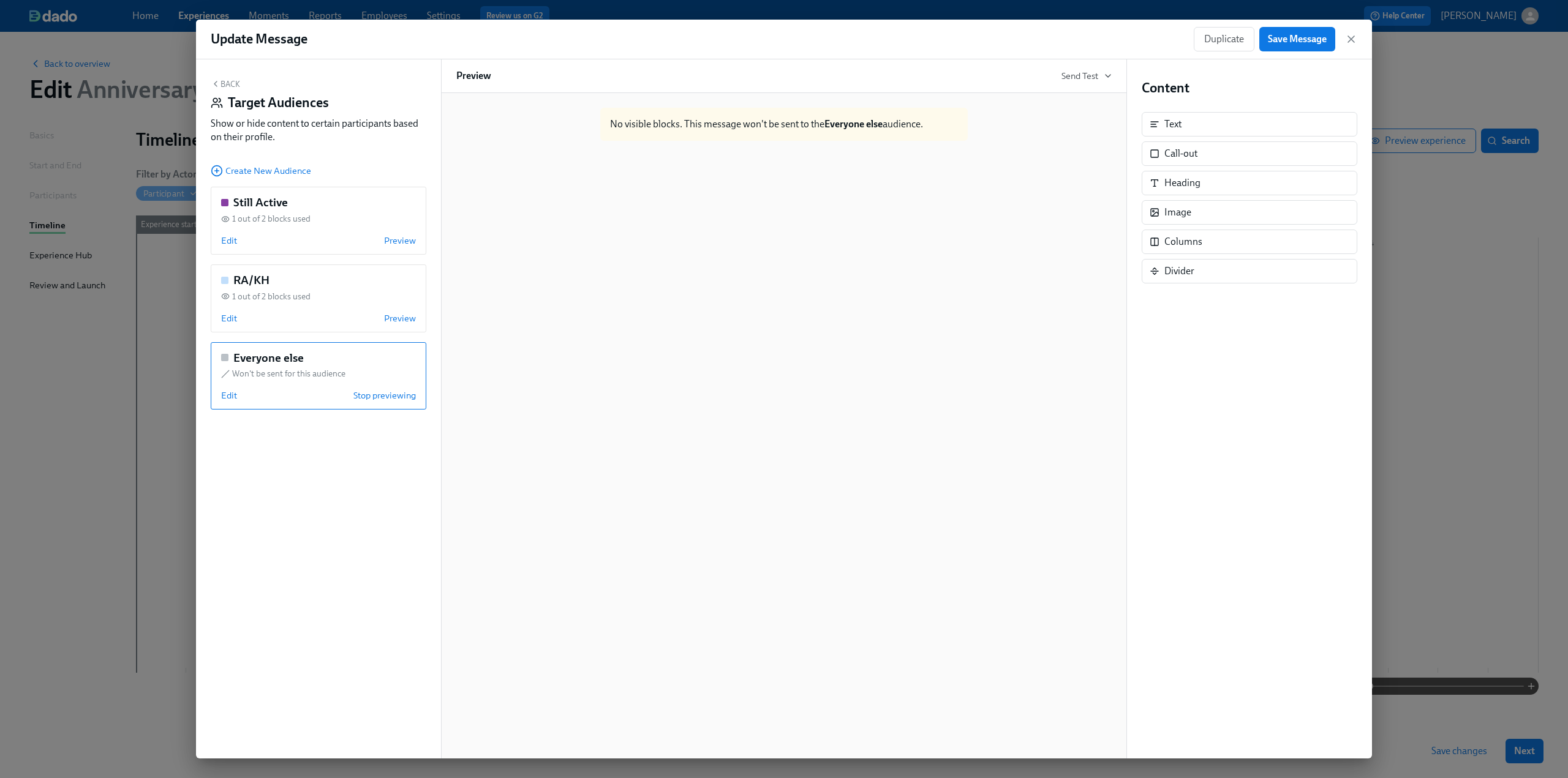
click at [231, 85] on button "Back" at bounding box center [226, 83] width 29 height 10
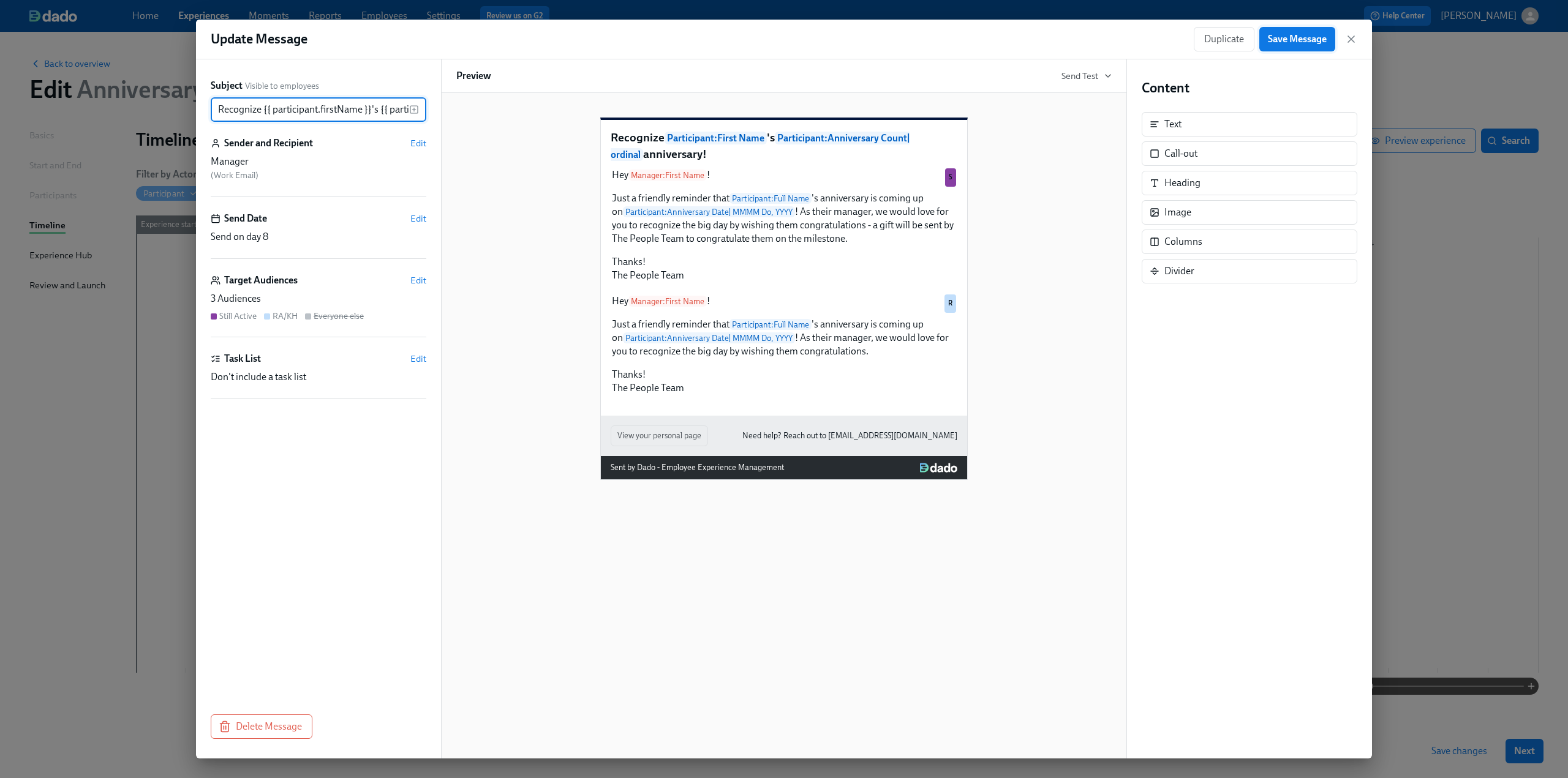
click at [784, 37] on span "Save Message" at bounding box center [1298, 39] width 59 height 12
click at [784, 34] on icon "button" at bounding box center [1351, 39] width 12 height 12
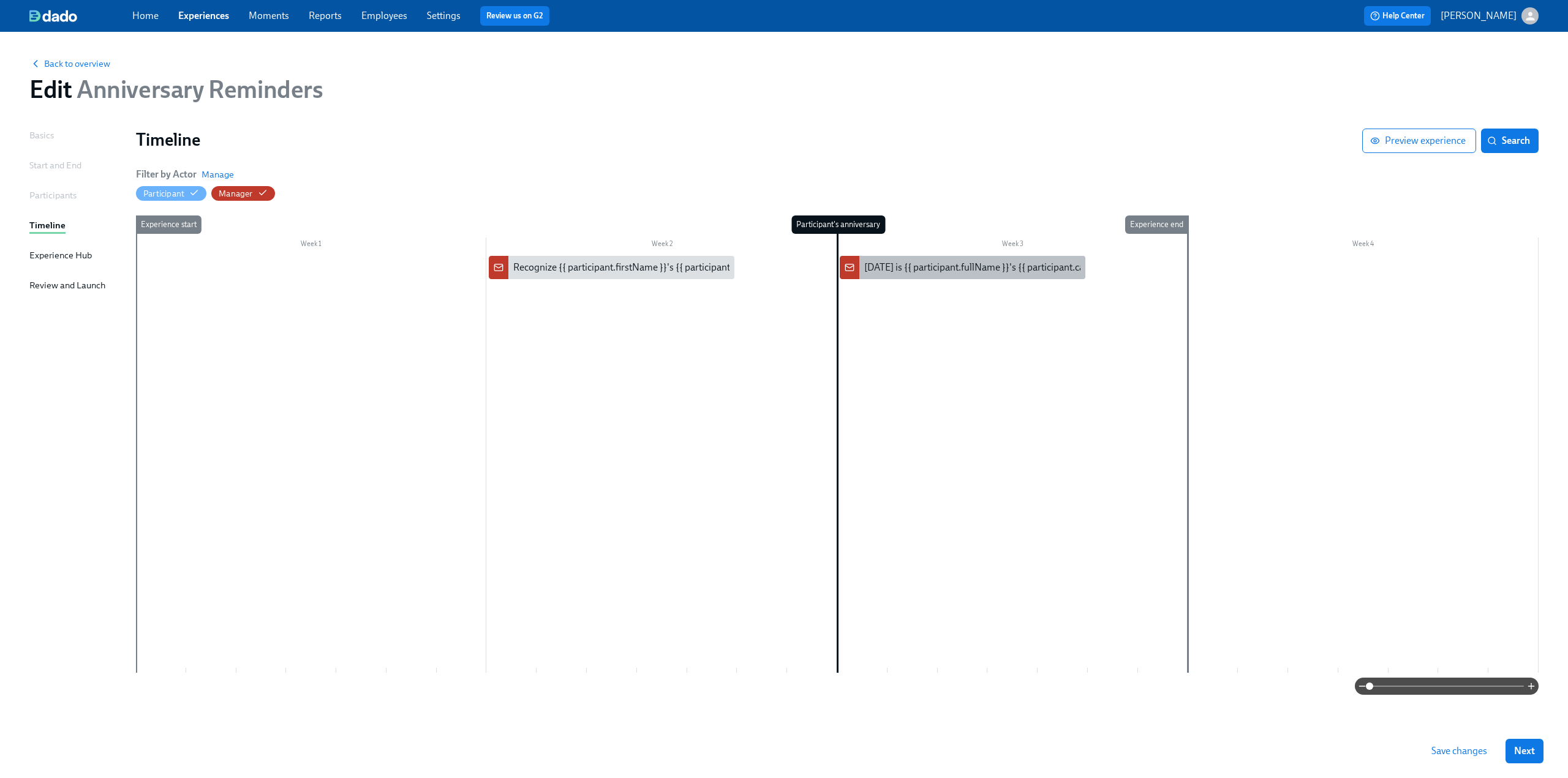
click at [784, 261] on div "[DATE] is {{ participant.fullName }}'s {{ participant.calculatedFields.annivers…" at bounding box center [1091, 268] width 453 height 13
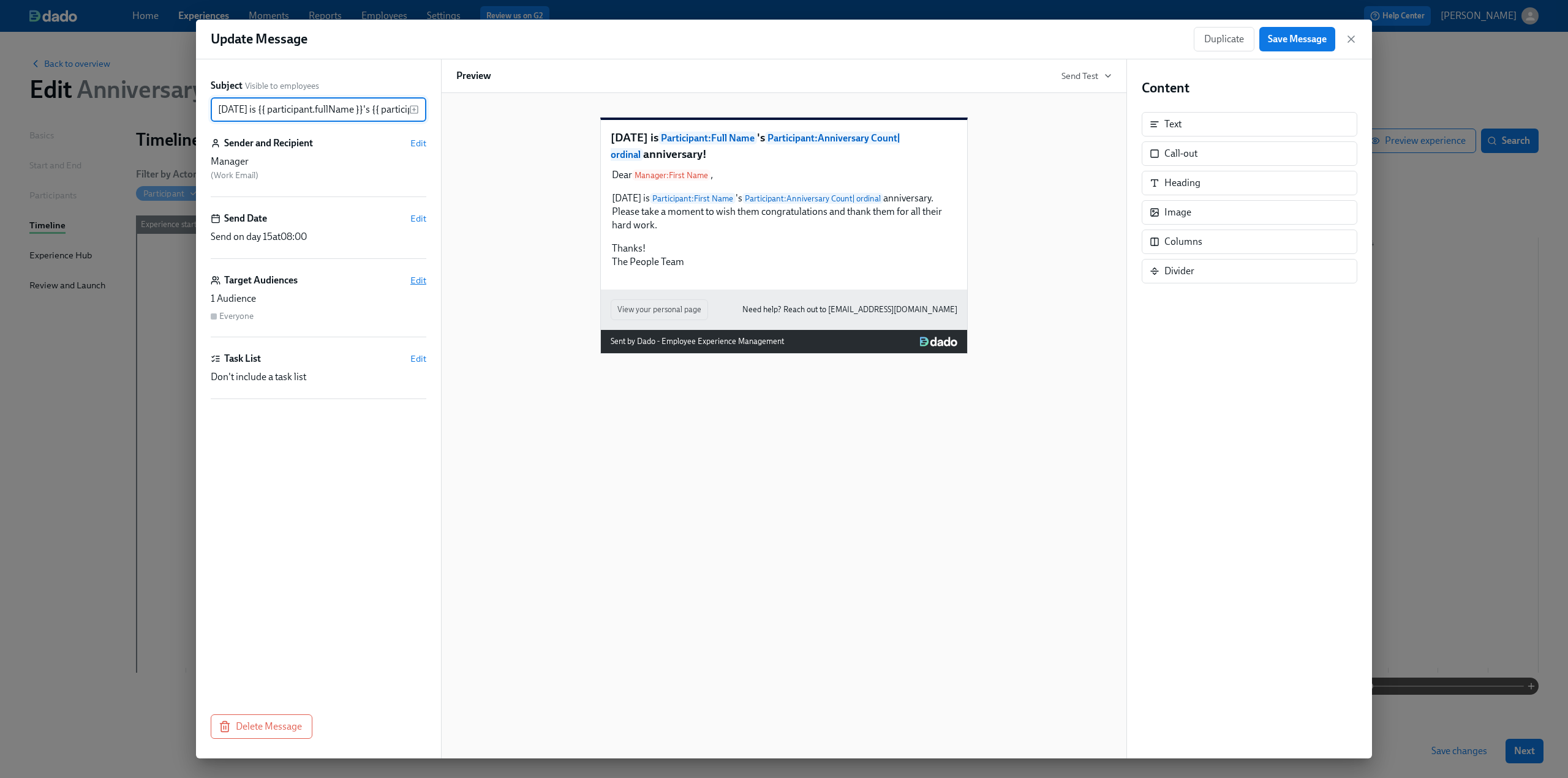
click at [419, 279] on span "Edit" at bounding box center [419, 280] width 16 height 12
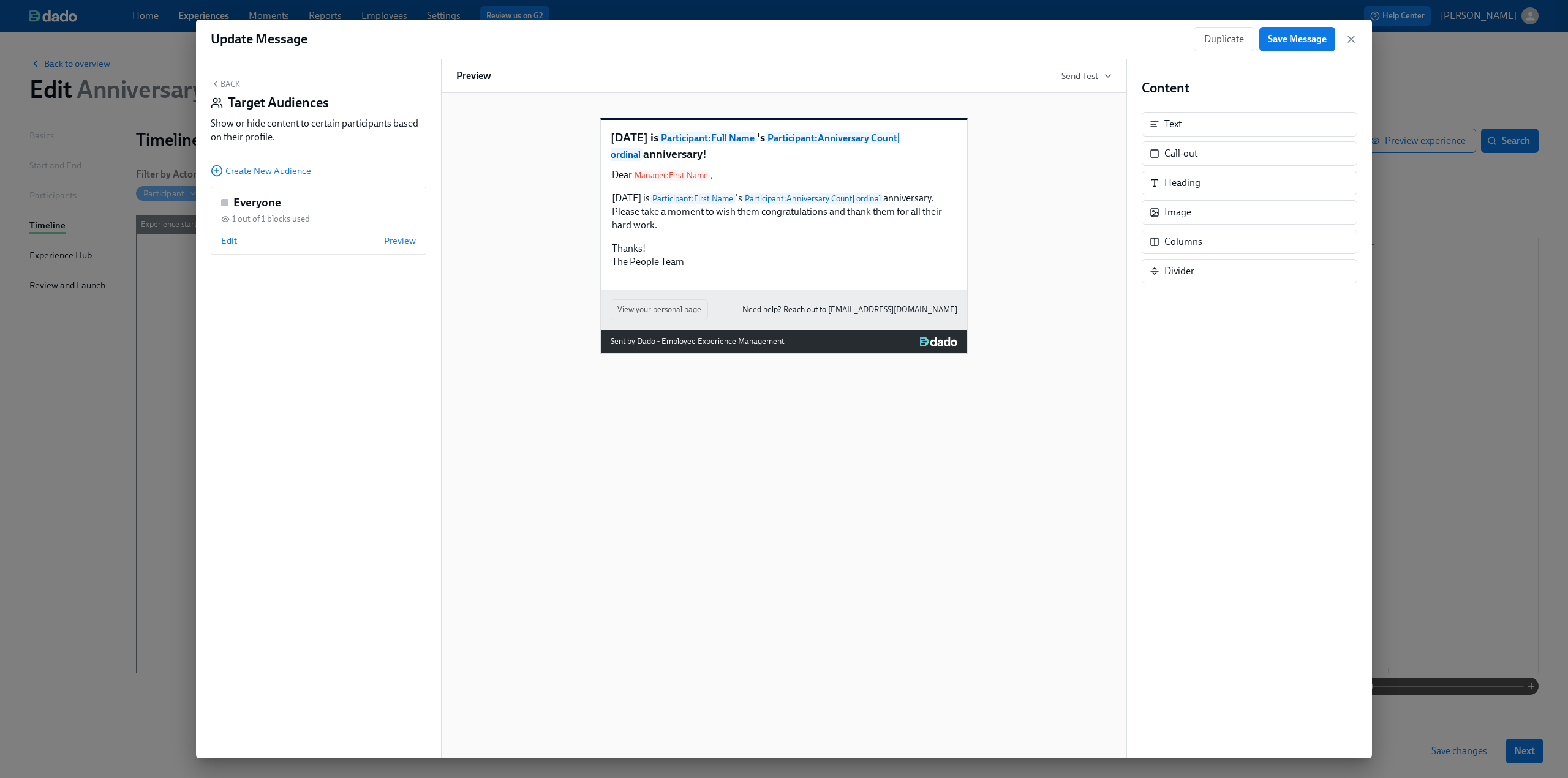
click at [255, 160] on div "Back Target Audiences Show or hide content to certain participants based on the…" at bounding box center [318, 409] width 245 height 699
click at [254, 170] on span "Create New Audience" at bounding box center [261, 171] width 101 height 12
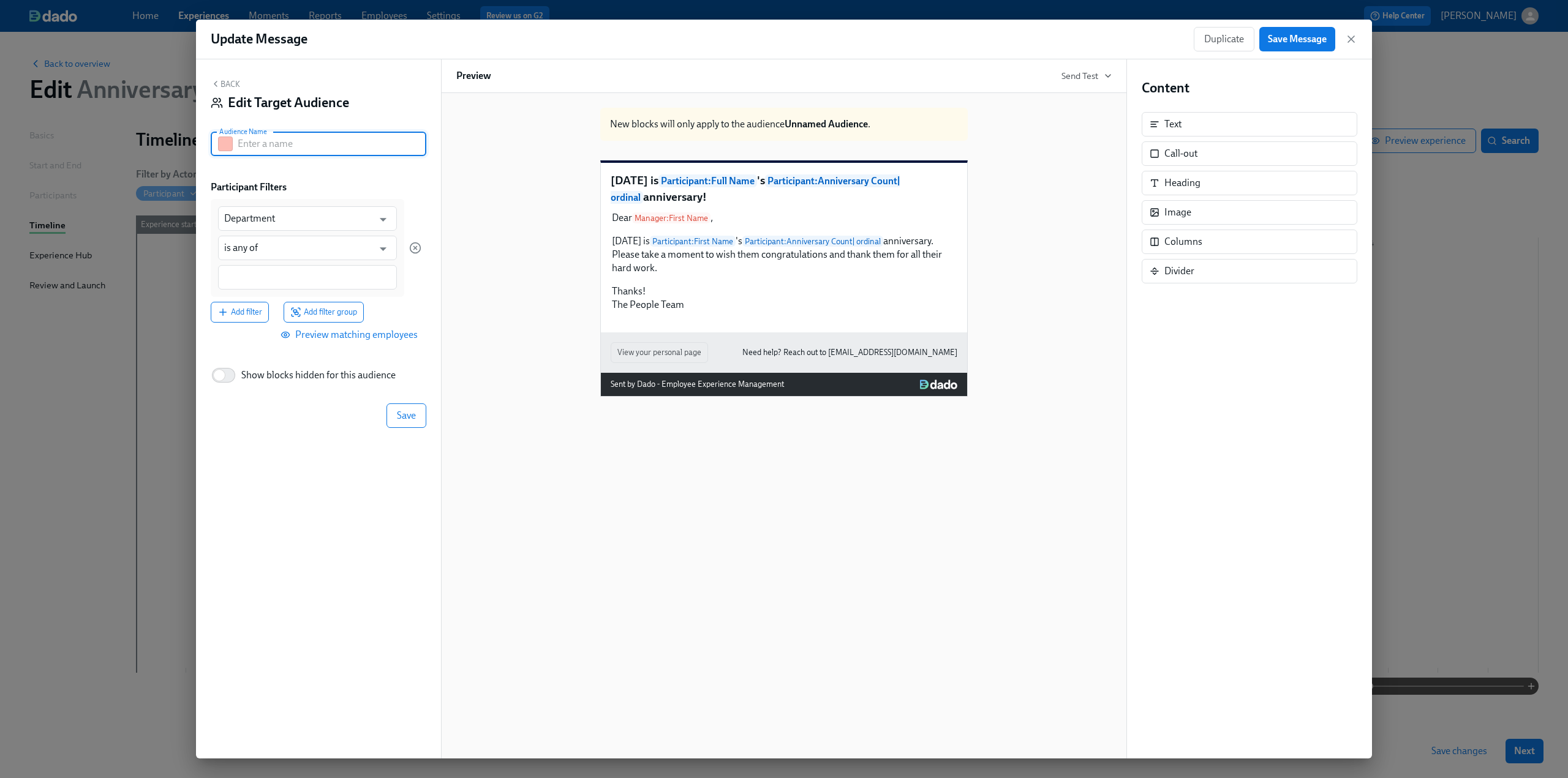
click at [254, 145] on input "text" at bounding box center [332, 143] width 189 height 25
type input "Still Active"
click at [277, 214] on input "Department" at bounding box center [298, 218] width 149 height 25
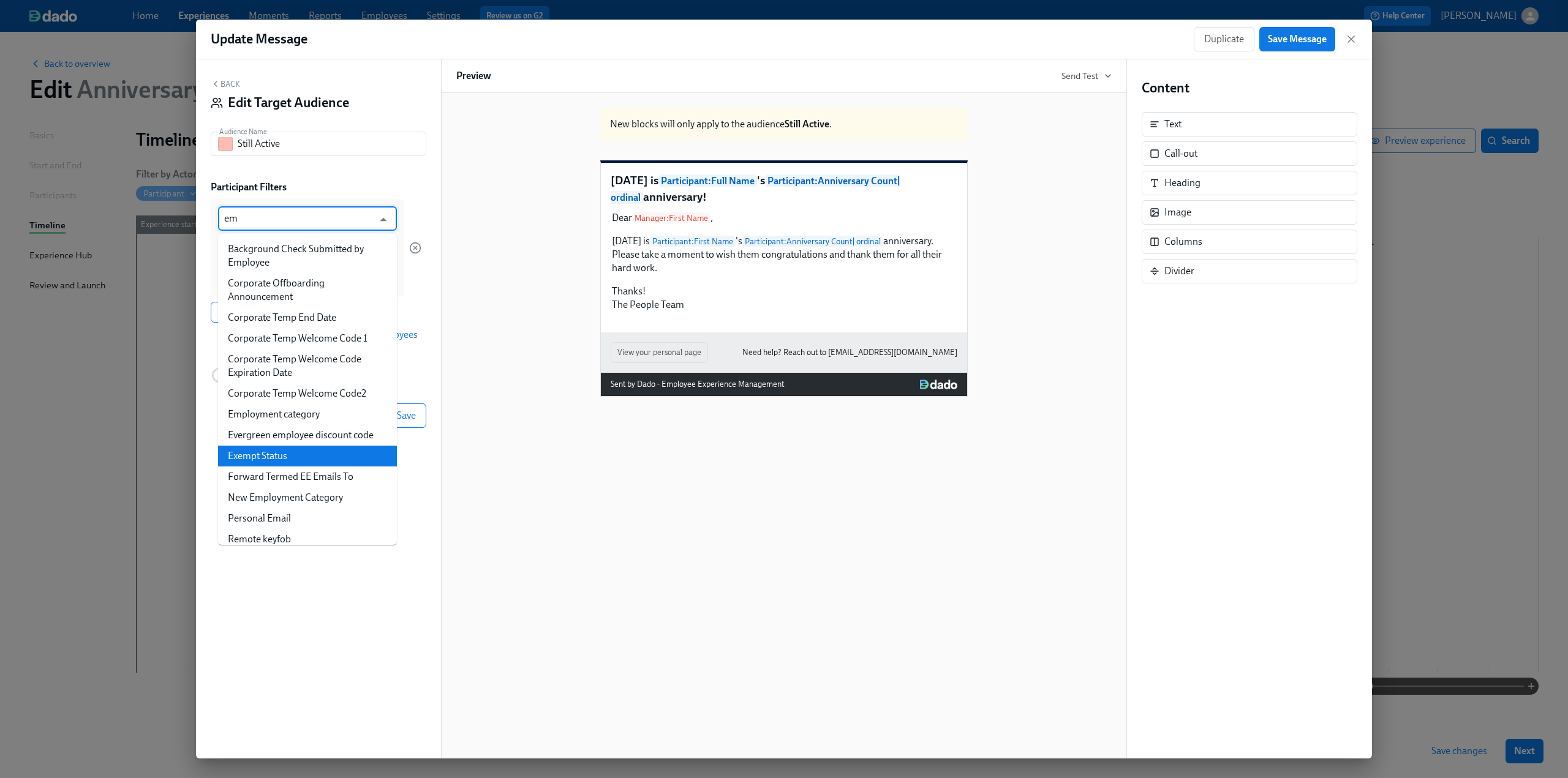
type input "e"
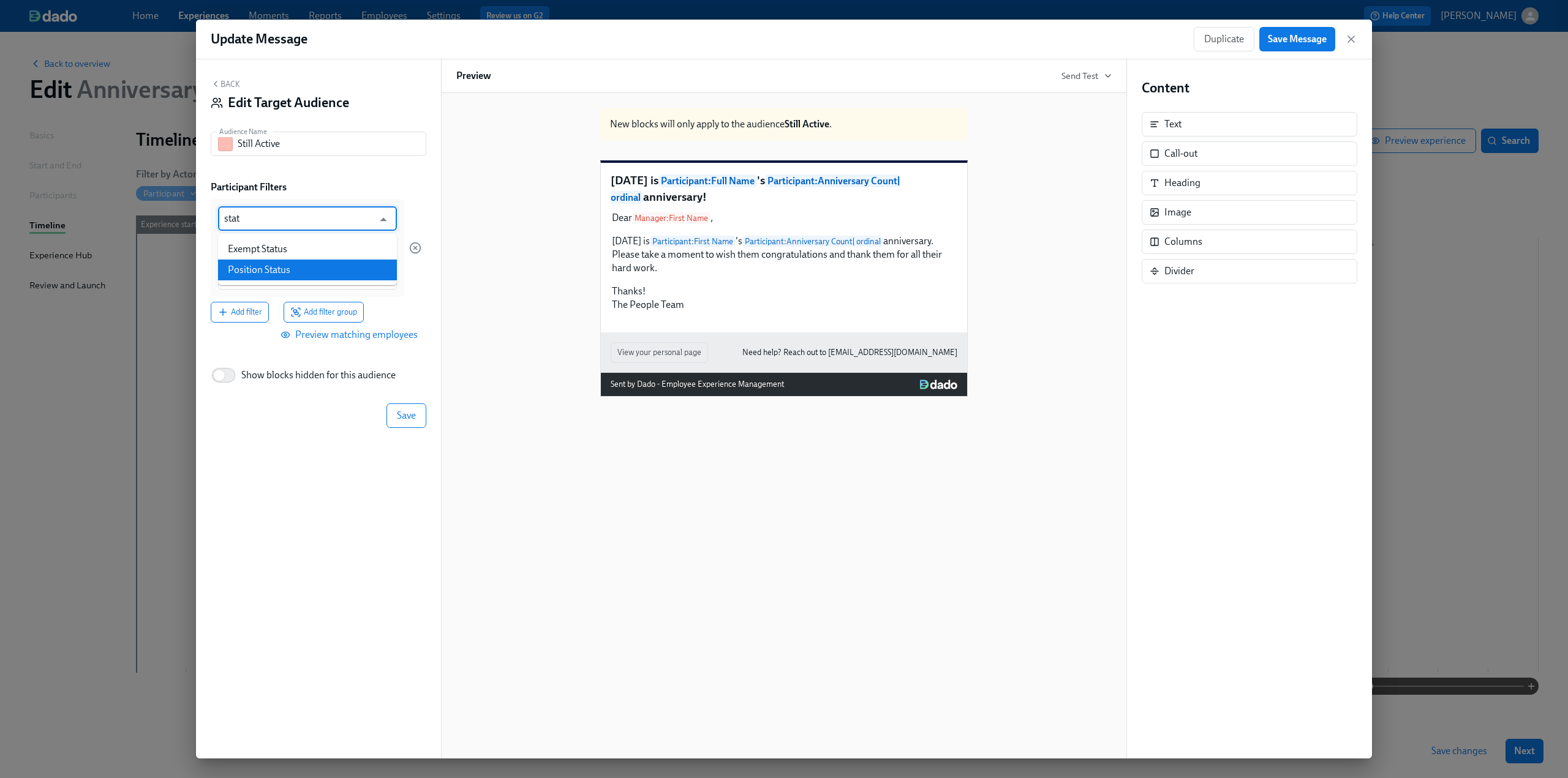
click at [290, 266] on li "Position Status" at bounding box center [308, 270] width 179 height 21
type input "Position Status"
click at [282, 247] on input "is any of" at bounding box center [298, 248] width 149 height 25
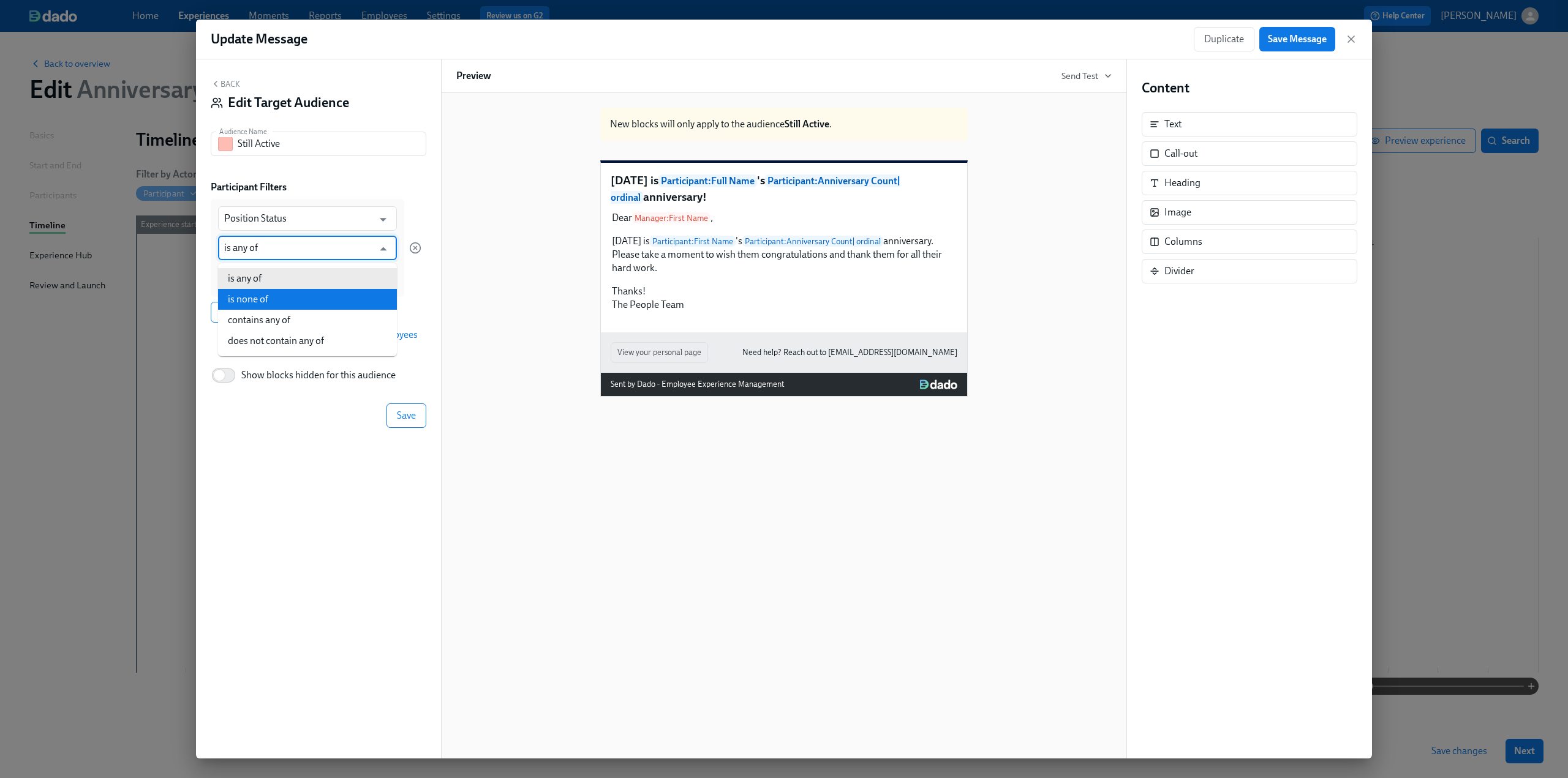
click at [278, 302] on li "is none of" at bounding box center [308, 299] width 179 height 21
type input "is none of"
click at [266, 278] on input at bounding box center [308, 278] width 167 height 13
type input "ter"
click at [261, 334] on span "Terminated" at bounding box center [250, 338] width 52 height 9
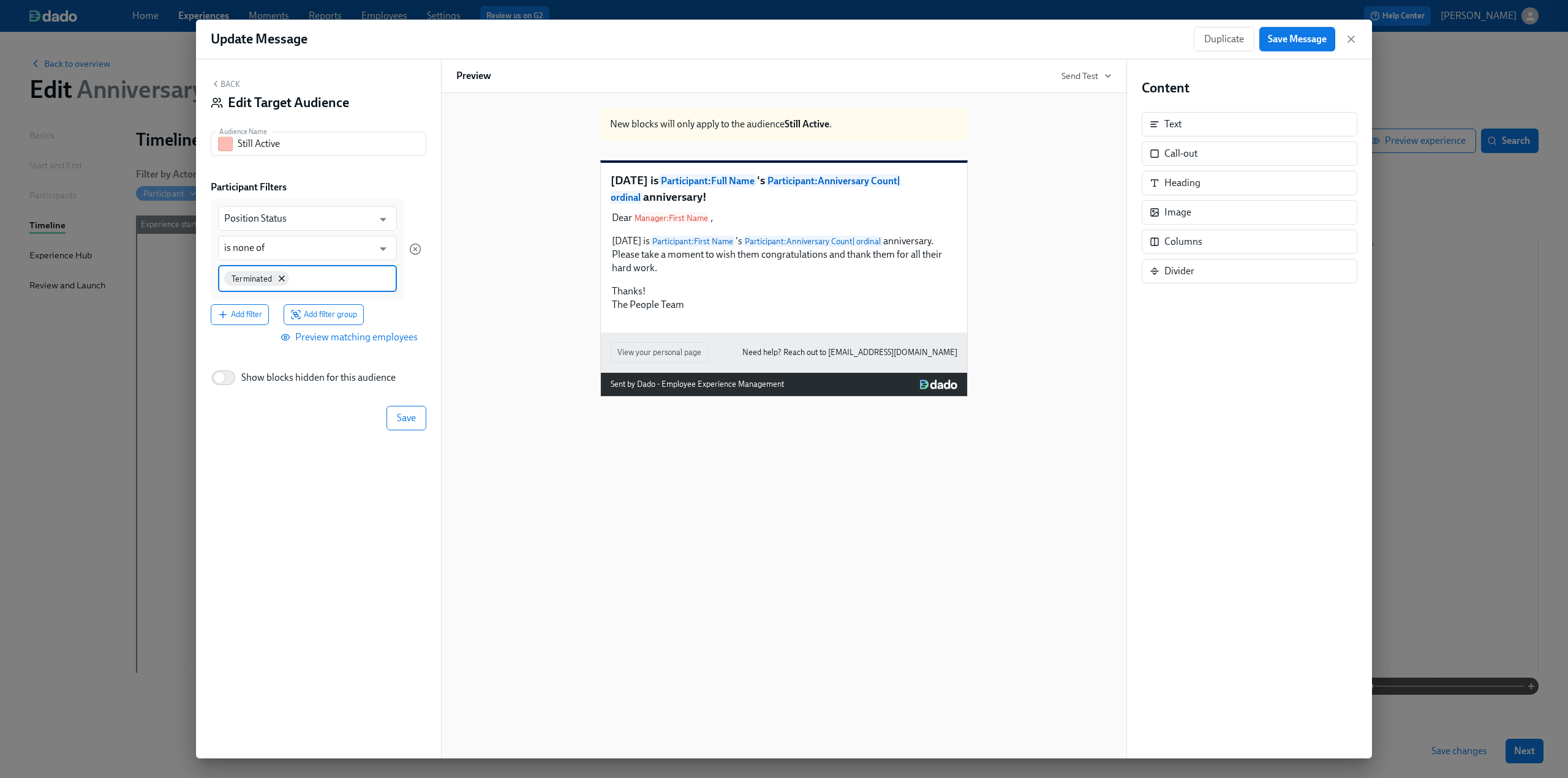
click at [309, 279] on input at bounding box center [341, 278] width 99 height 13
click at [348, 340] on span "Retired" at bounding box center [354, 340] width 39 height 9
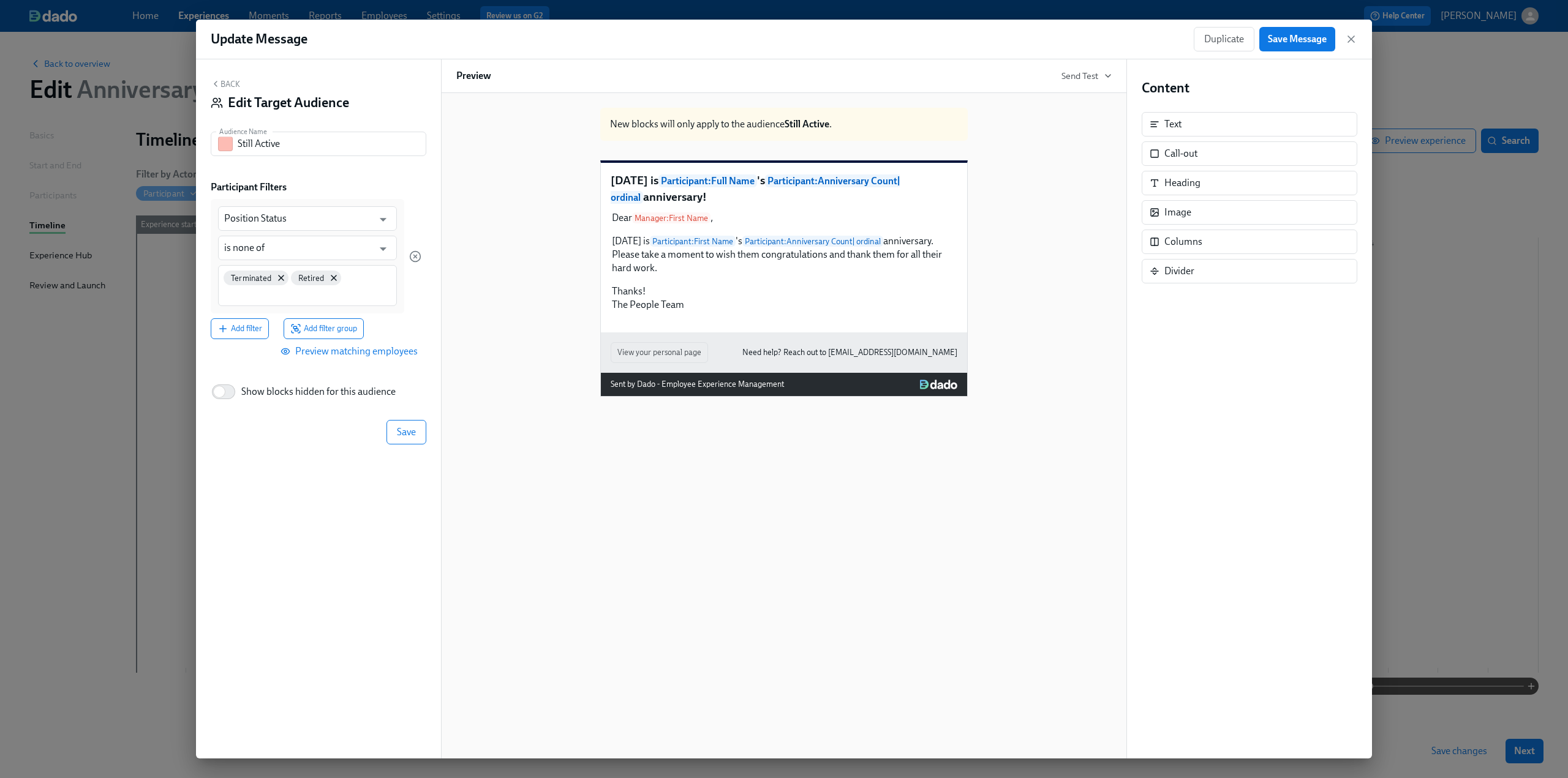
click at [356, 288] on div "Terminated Retired" at bounding box center [308, 285] width 179 height 41
type input "DNS"
click at [399, 420] on span "Save" at bounding box center [407, 432] width 19 height 12
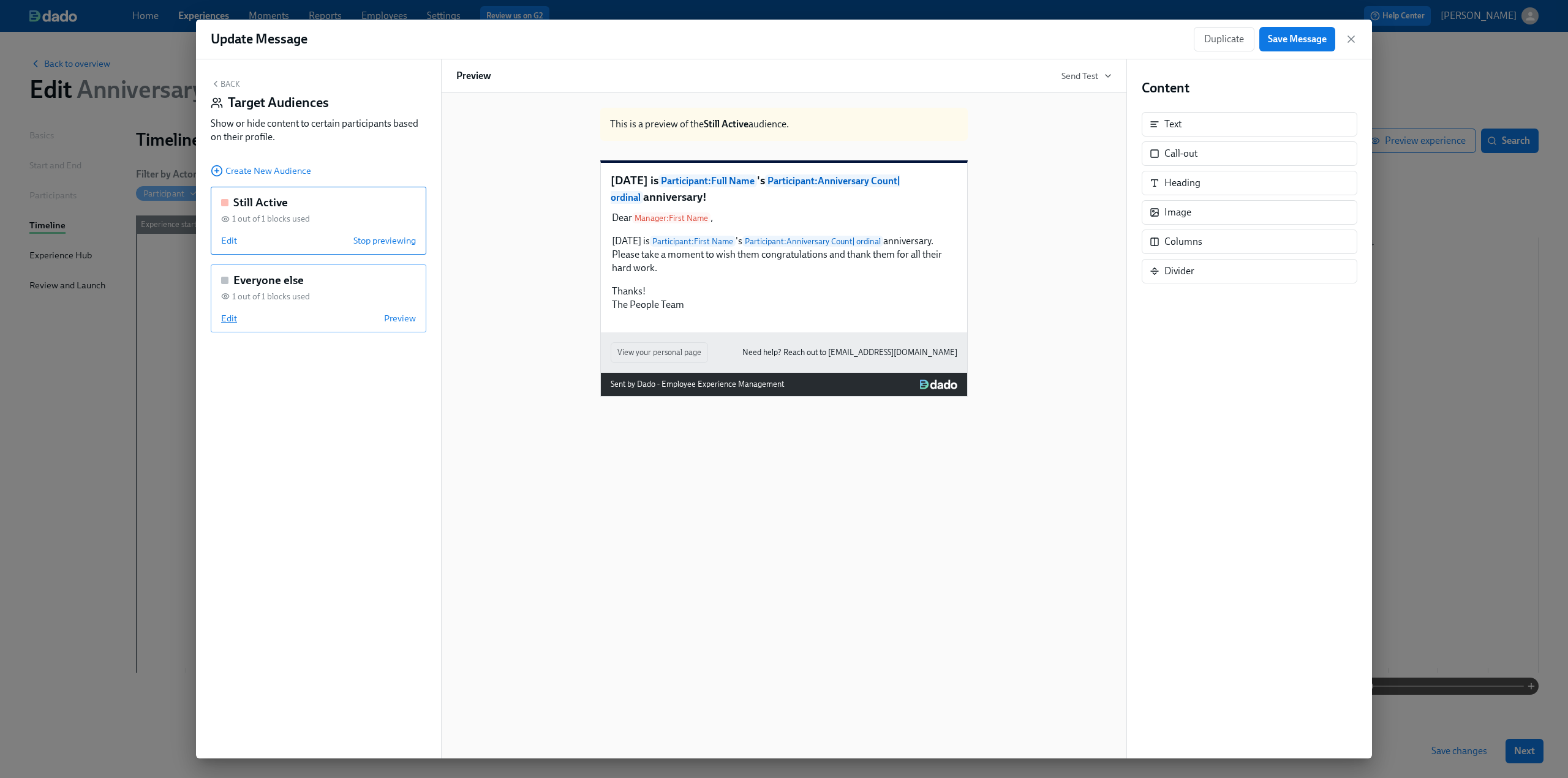
click at [232, 313] on span "Edit" at bounding box center [229, 318] width 16 height 12
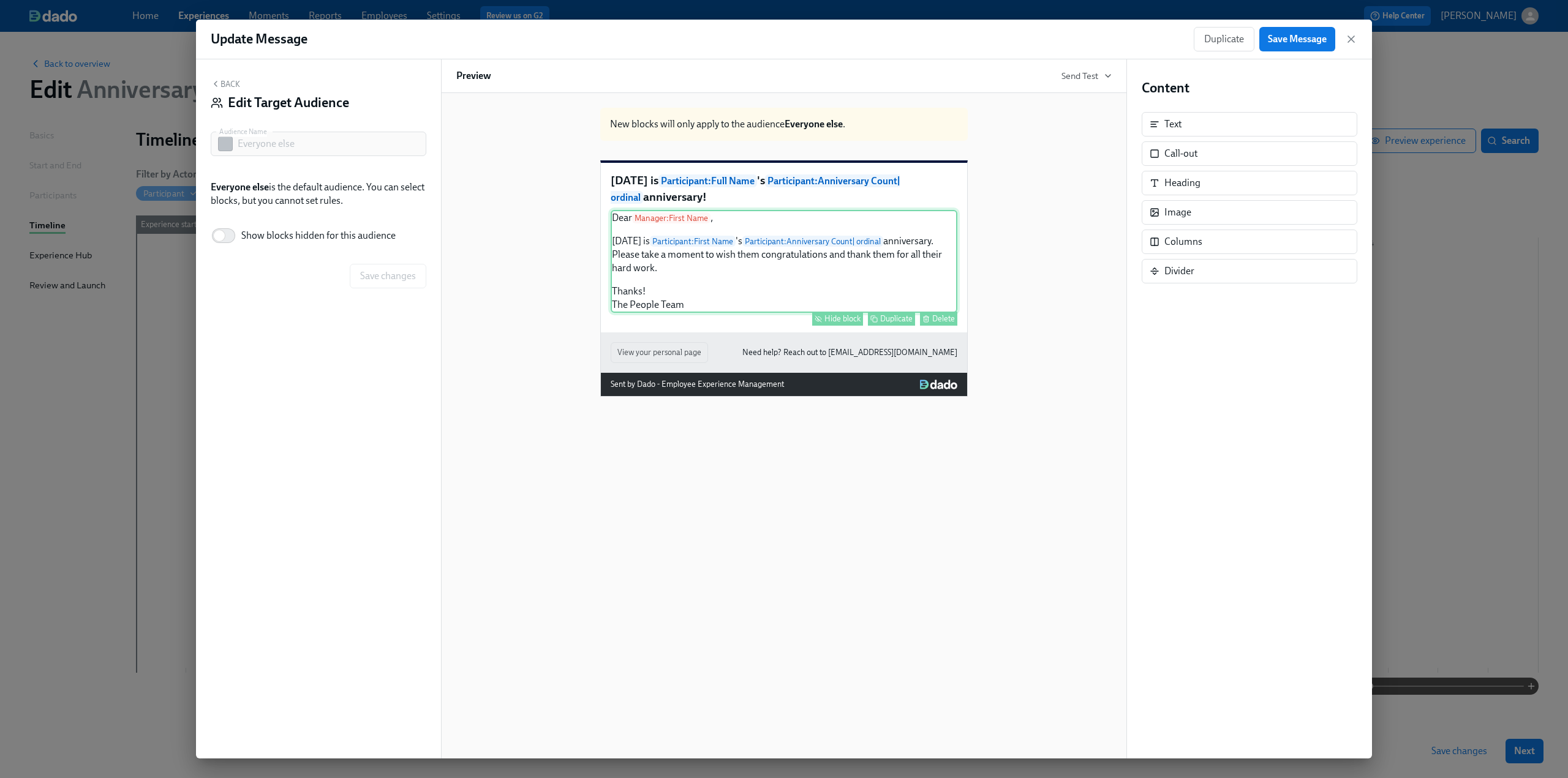
click at [784, 324] on div "Hide block" at bounding box center [842, 319] width 36 height 9
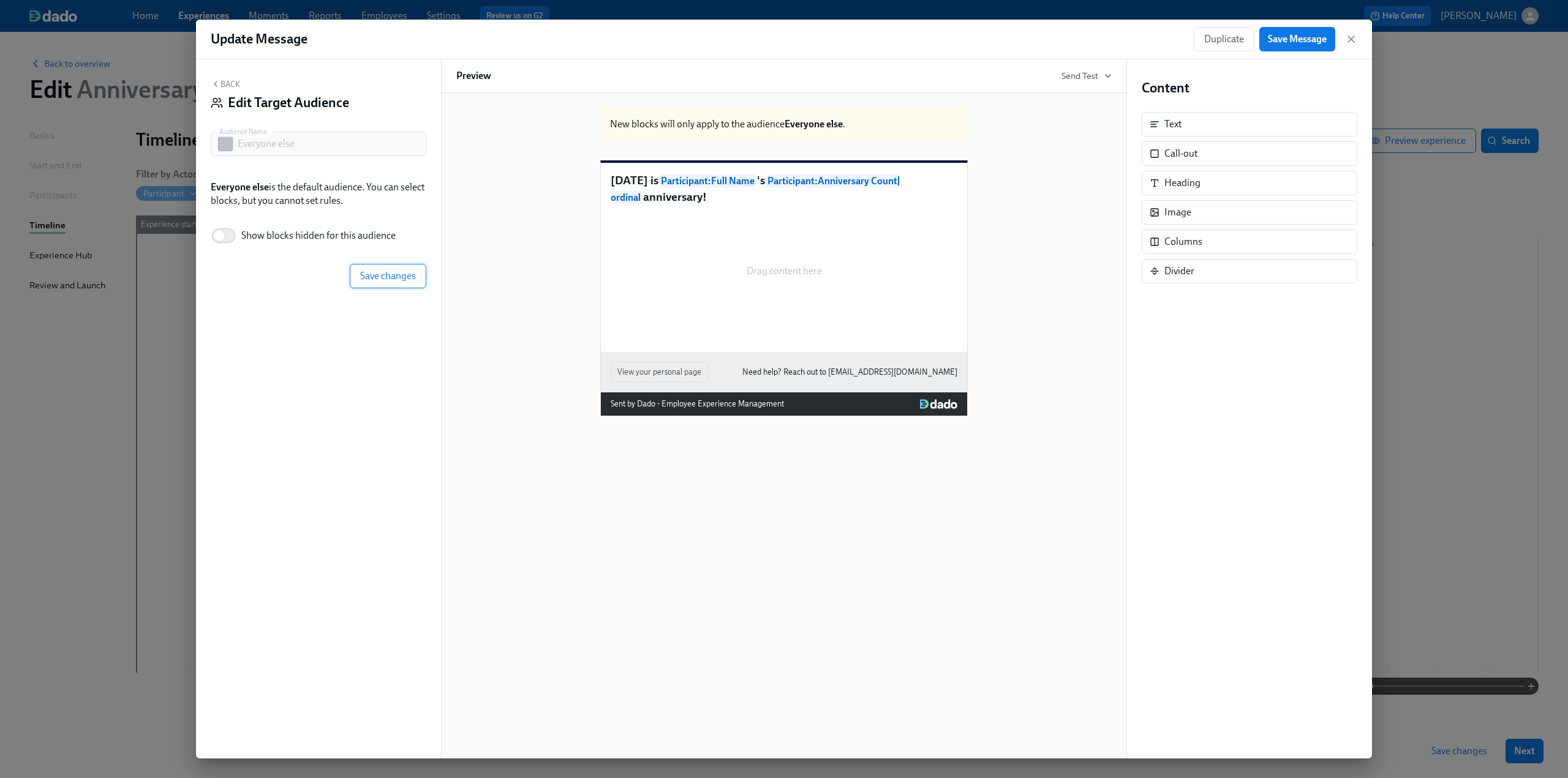
click at [388, 277] on span "Save changes" at bounding box center [388, 276] width 56 height 12
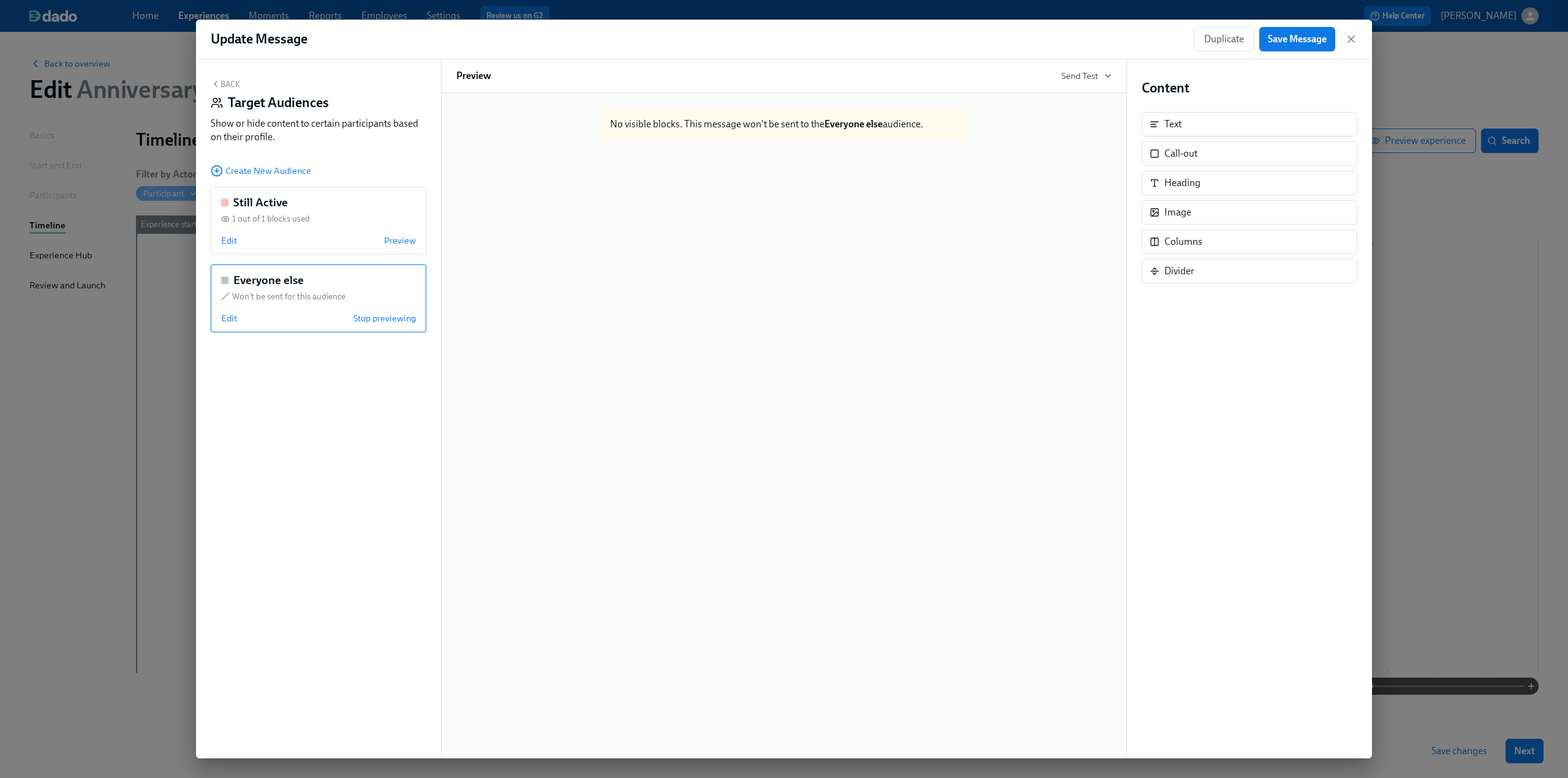
click at [227, 82] on button "Back" at bounding box center [226, 83] width 29 height 10
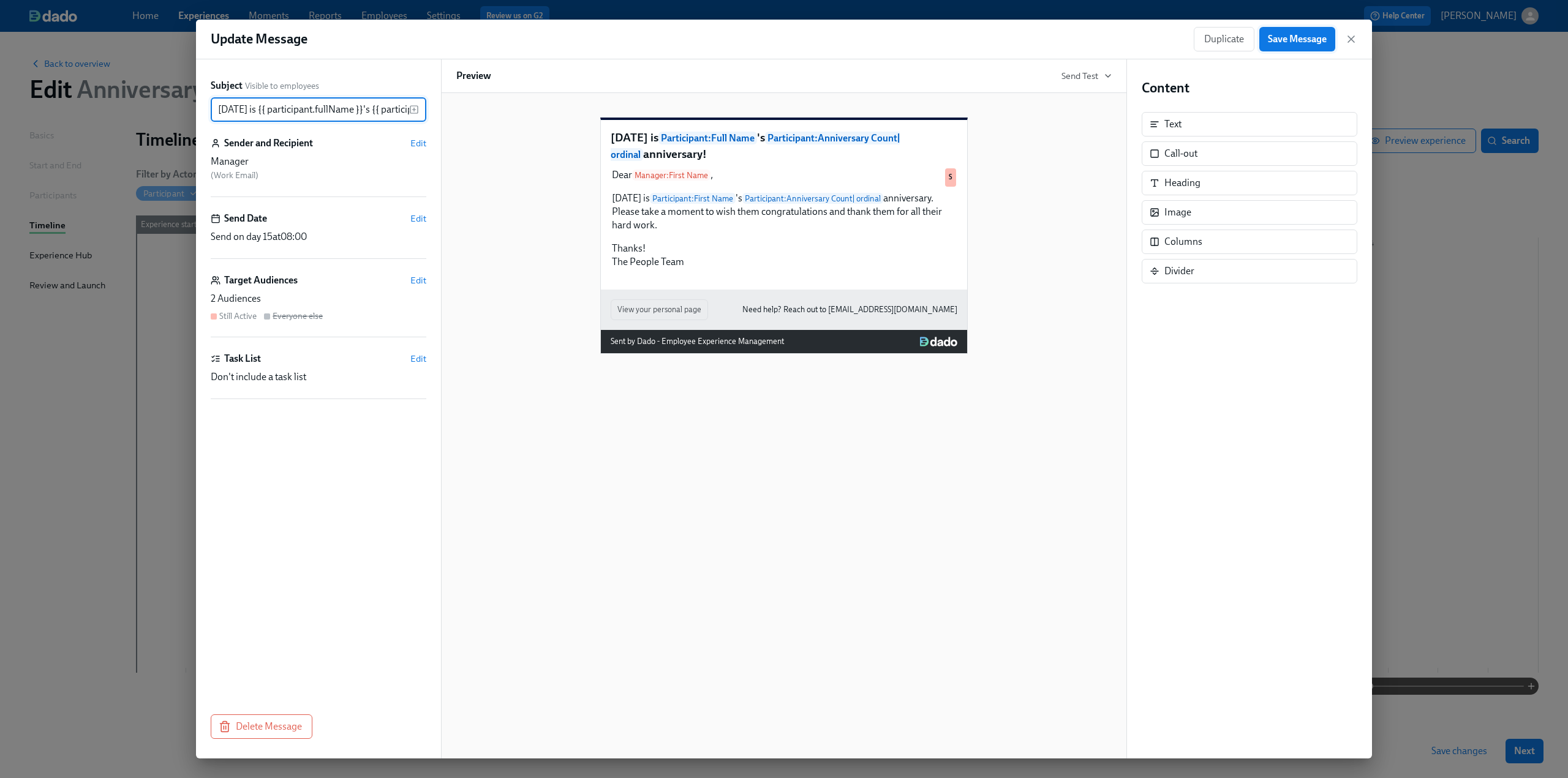
click at [784, 40] on span "Save Message" at bounding box center [1298, 39] width 59 height 12
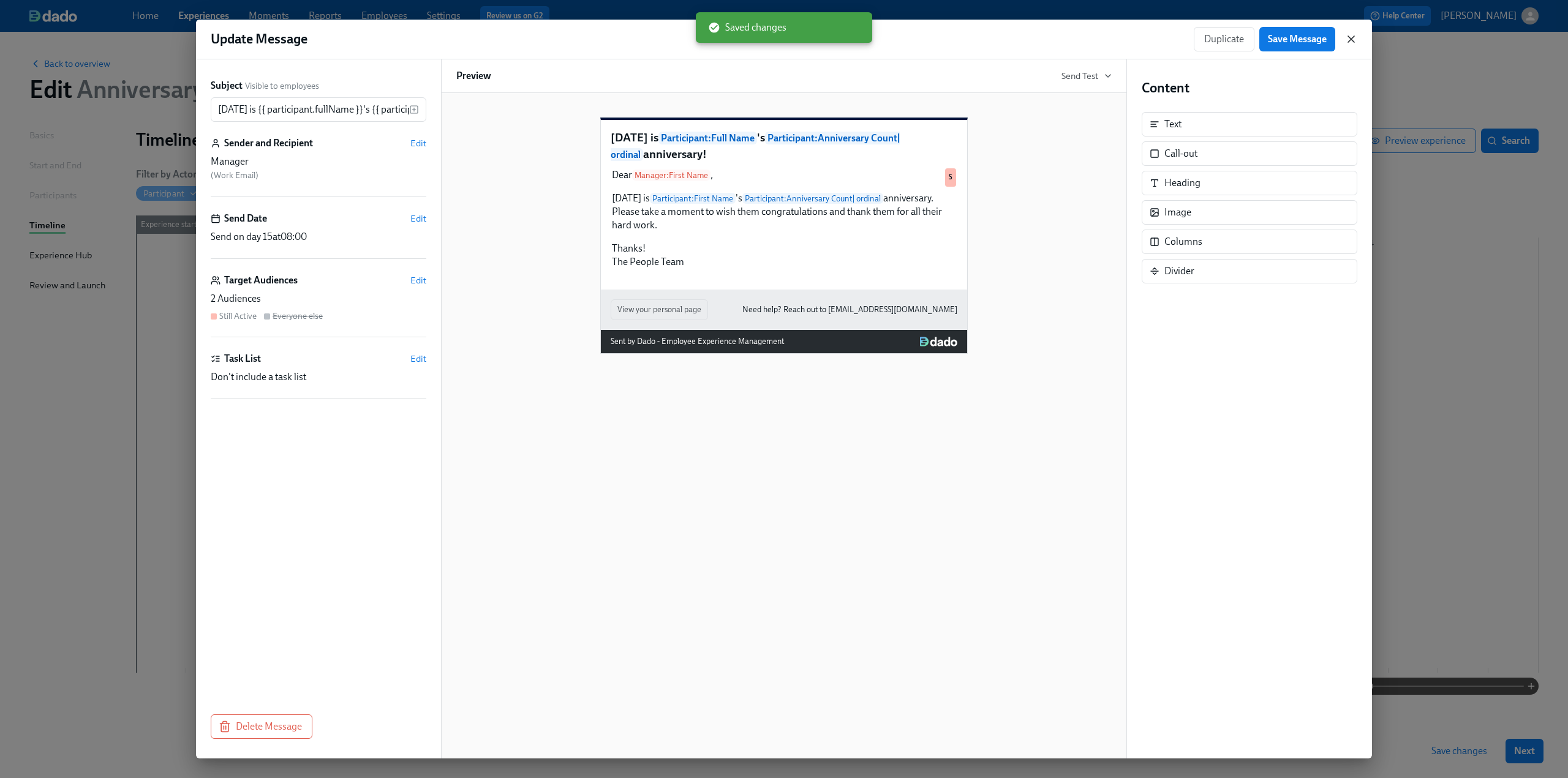
click at [784, 39] on icon "button" at bounding box center [1351, 39] width 12 height 12
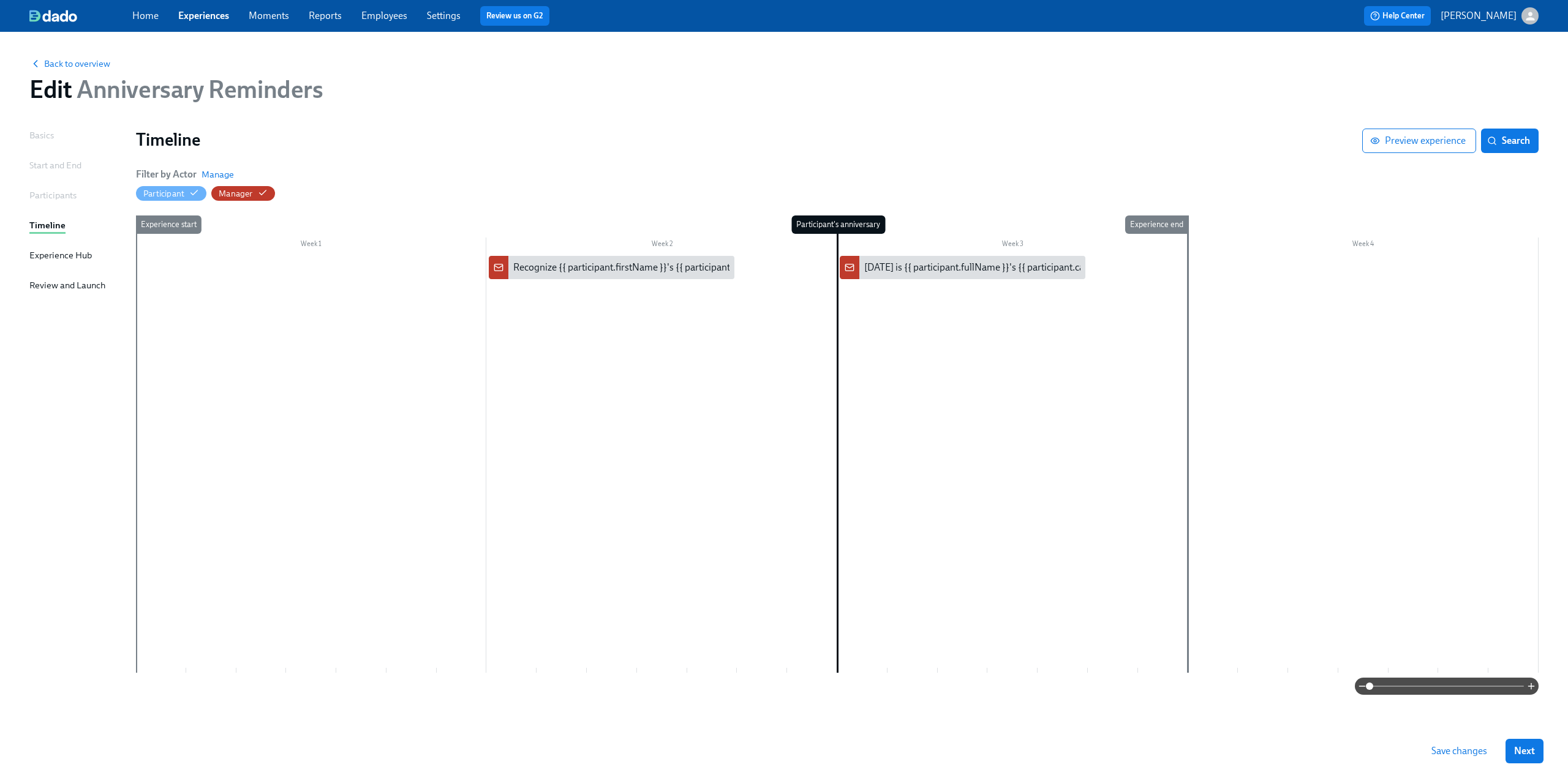
click at [784, 420] on span "Save changes" at bounding box center [1460, 751] width 56 height 12
click at [70, 59] on span "Back to overview" at bounding box center [69, 63] width 81 height 12
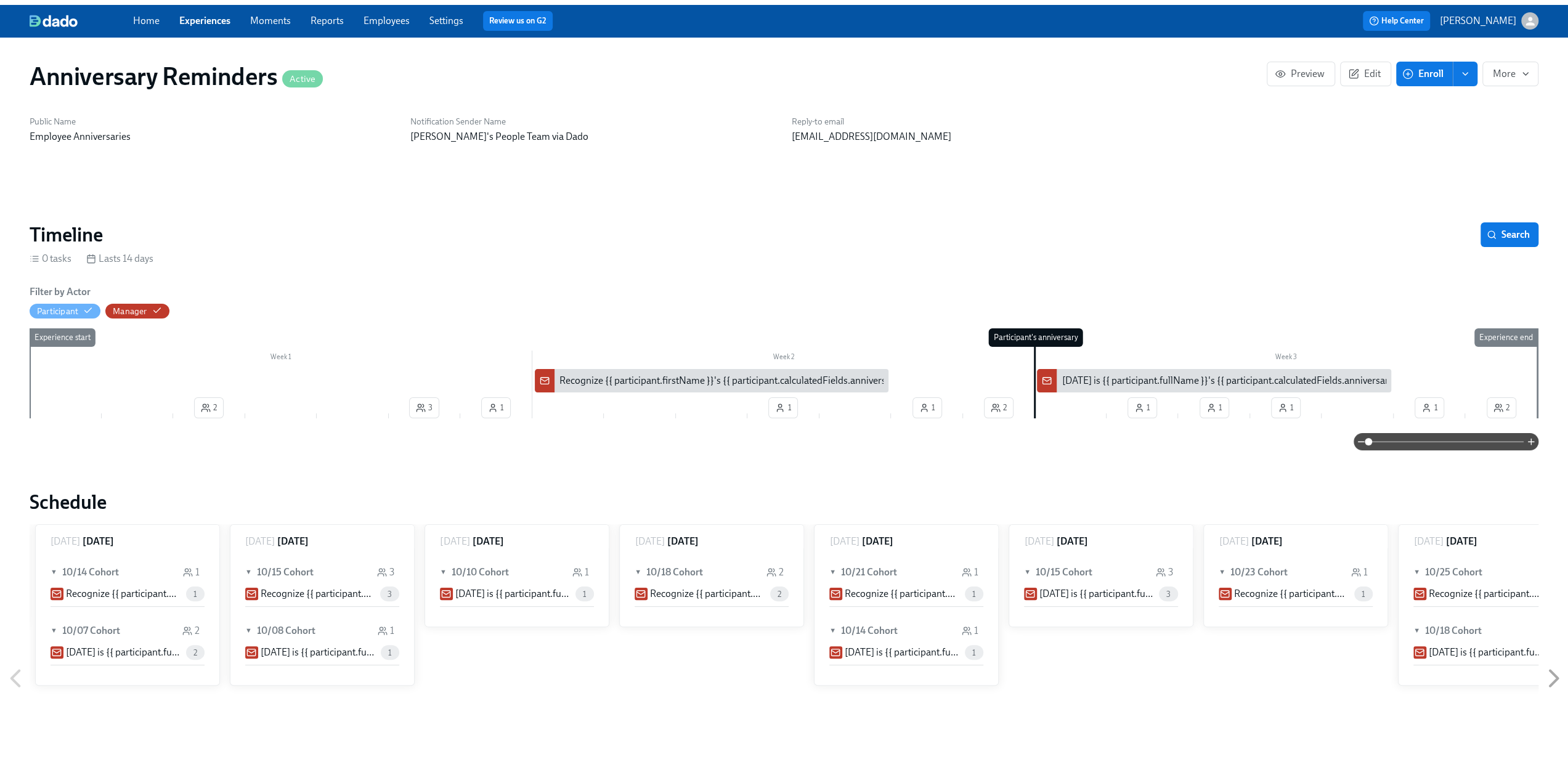
scroll to position [0, 1942]
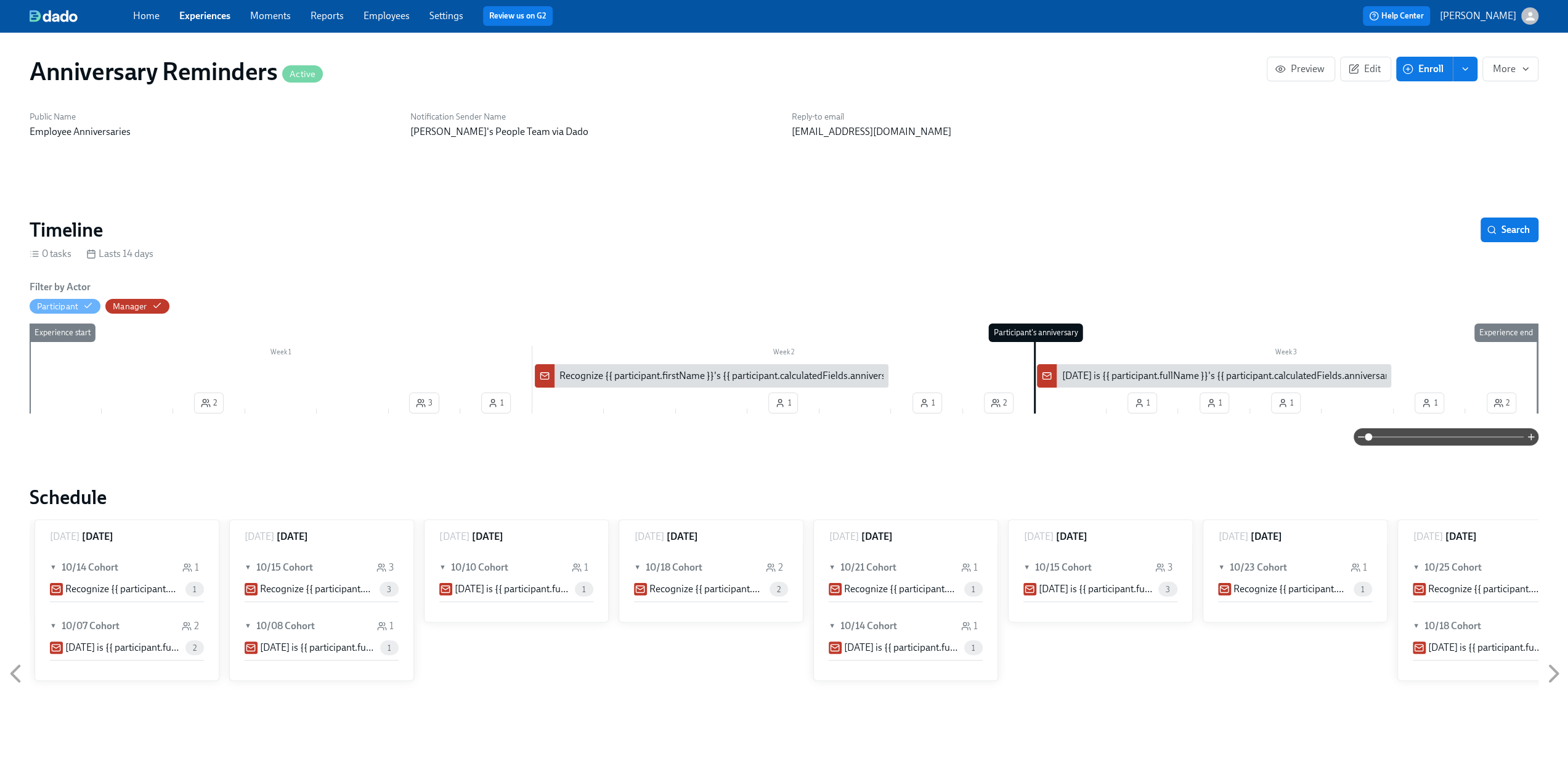
click at [209, 15] on link "Experiences" at bounding box center [205, 15] width 51 height 11
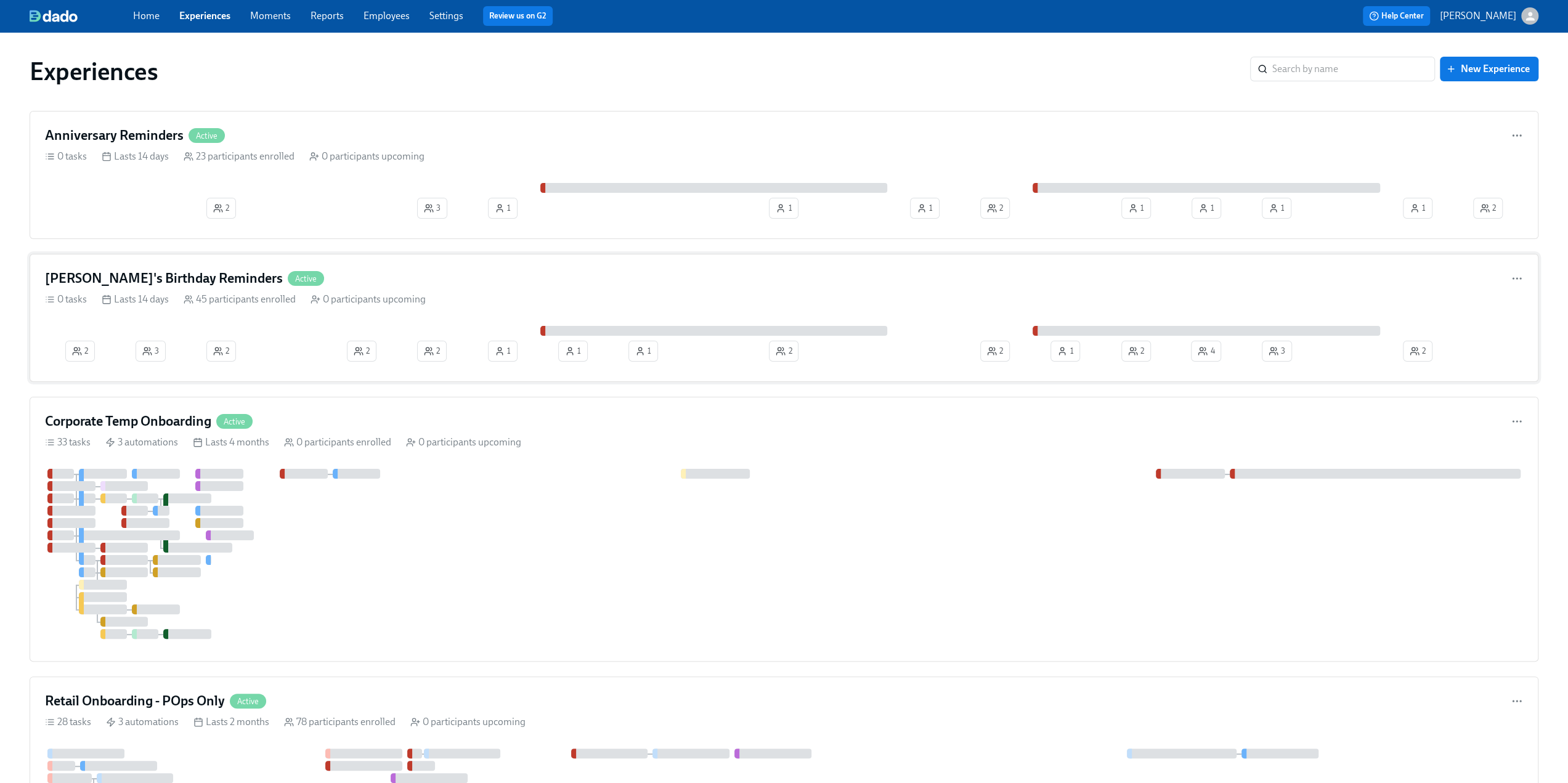
click at [93, 277] on h4 "[PERSON_NAME]'s Birthday Reminders" at bounding box center [164, 279] width 238 height 19
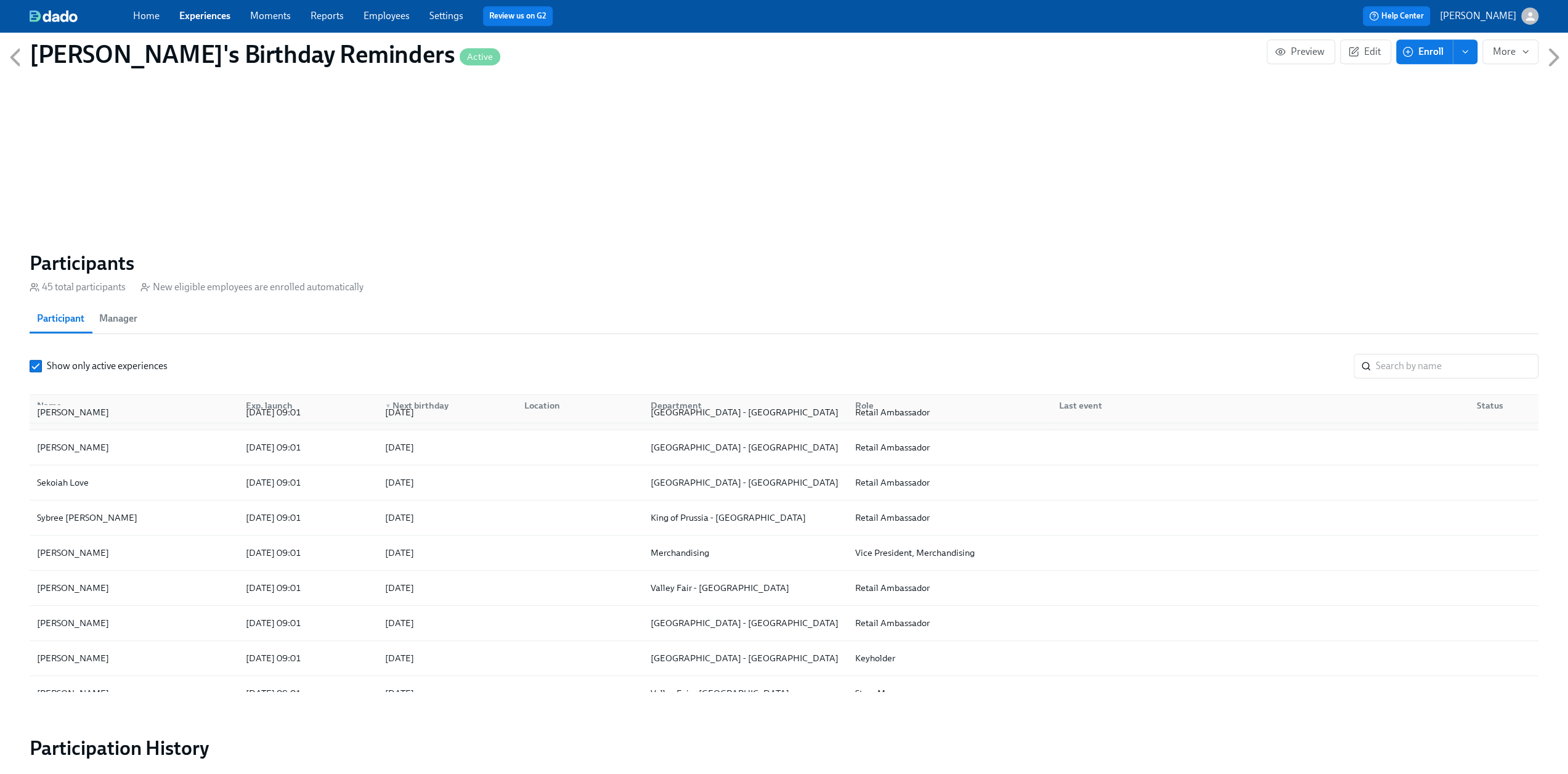
scroll to position [863, 0]
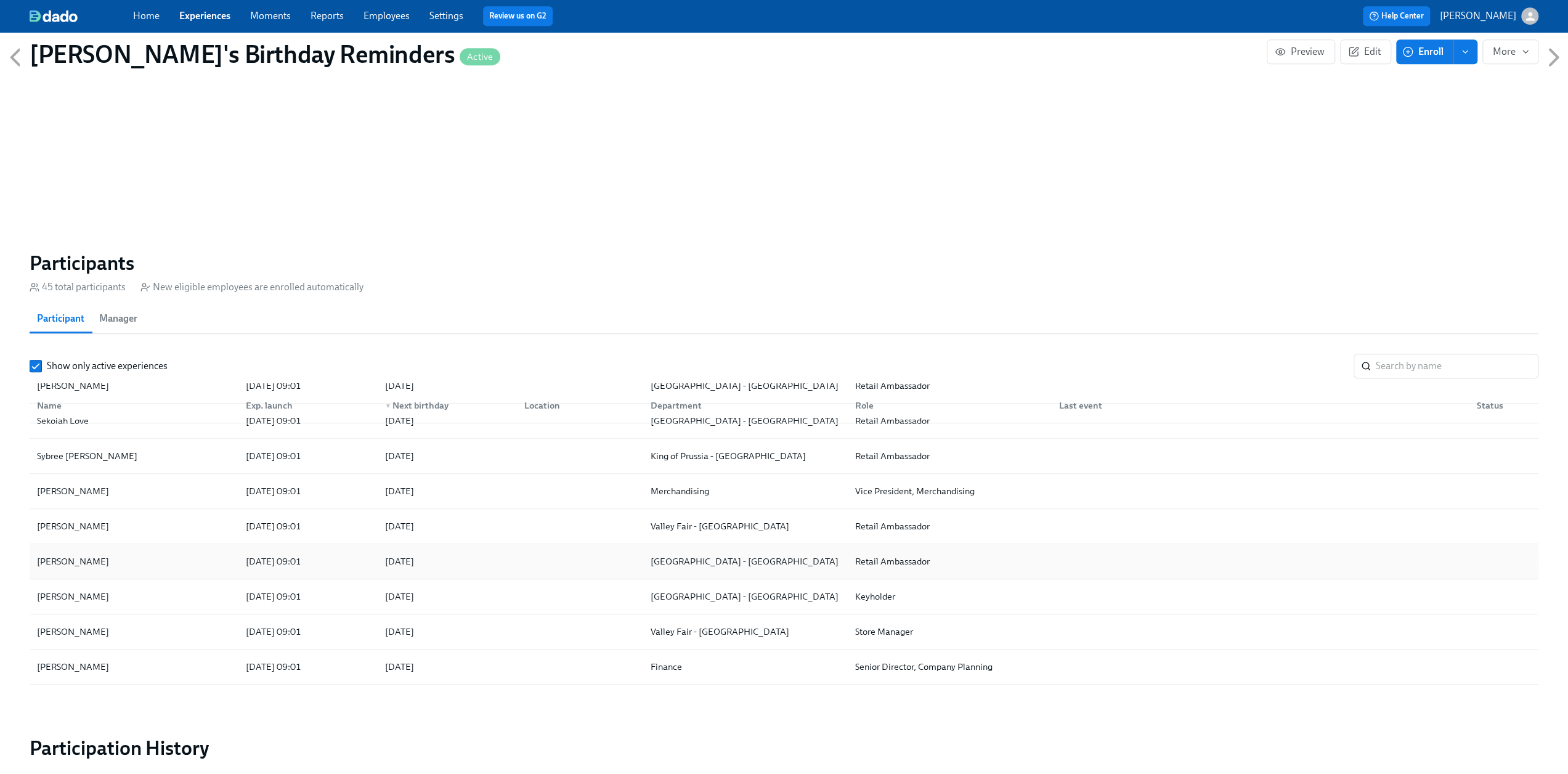
click at [150, 423] on div "[PERSON_NAME]" at bounding box center [134, 561] width 204 height 25
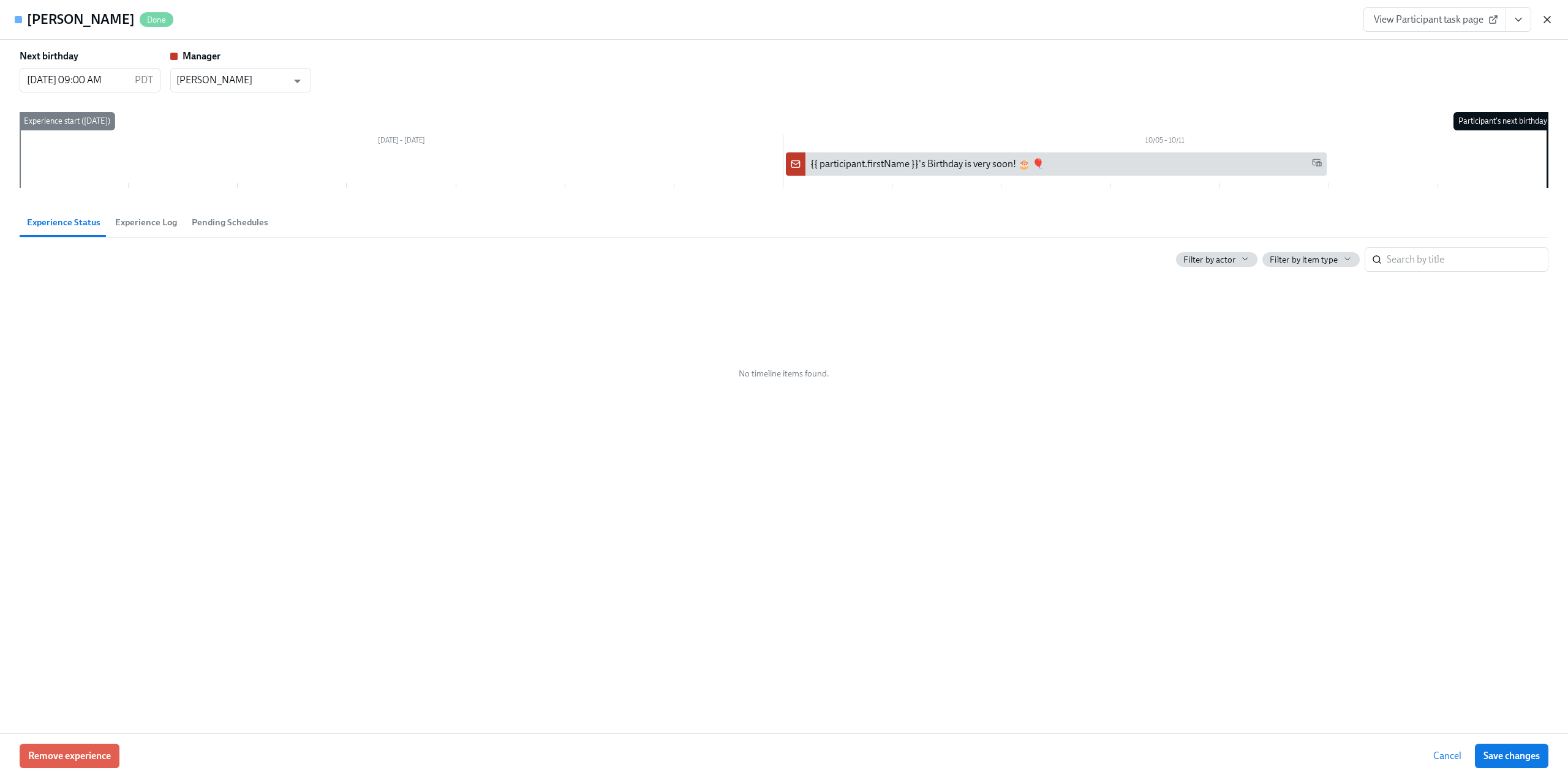
click at [784, 15] on icon "button" at bounding box center [1547, 19] width 12 height 12
